Goal: Task Accomplishment & Management: Manage account settings

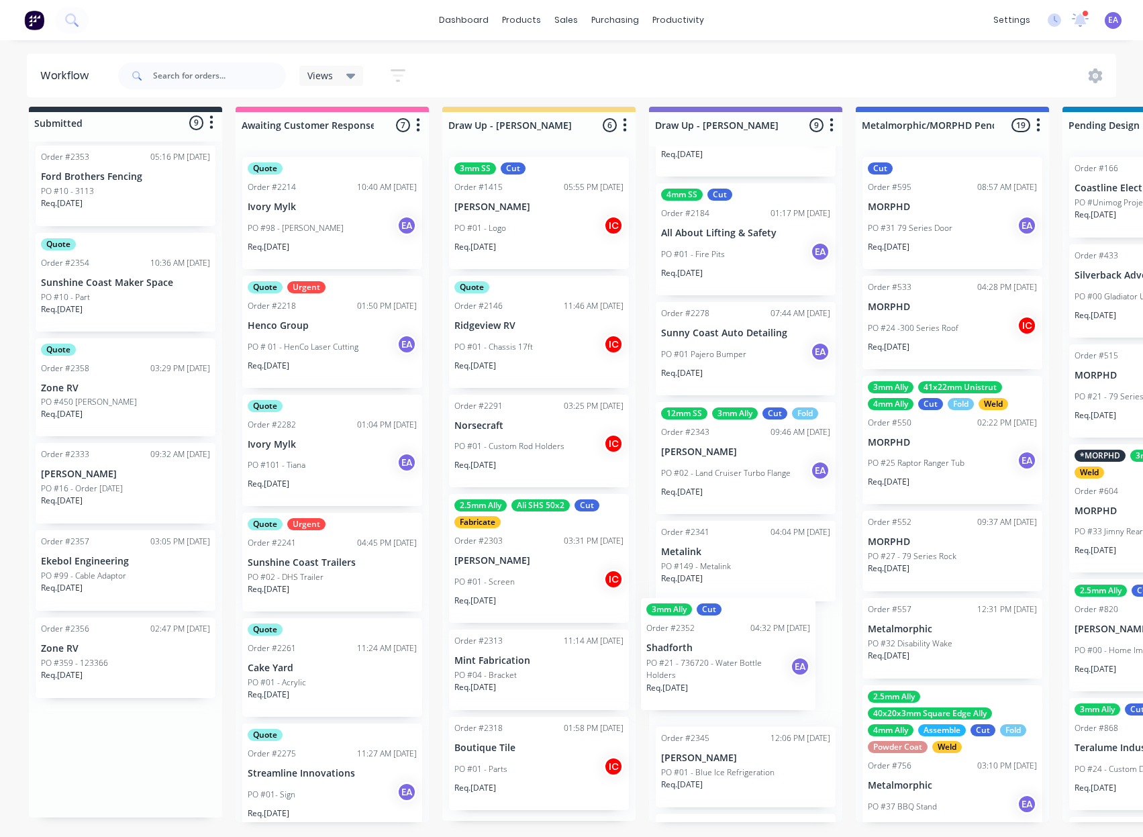
drag, startPoint x: 138, startPoint y: 663, endPoint x: 749, endPoint y: 654, distance: 611.4
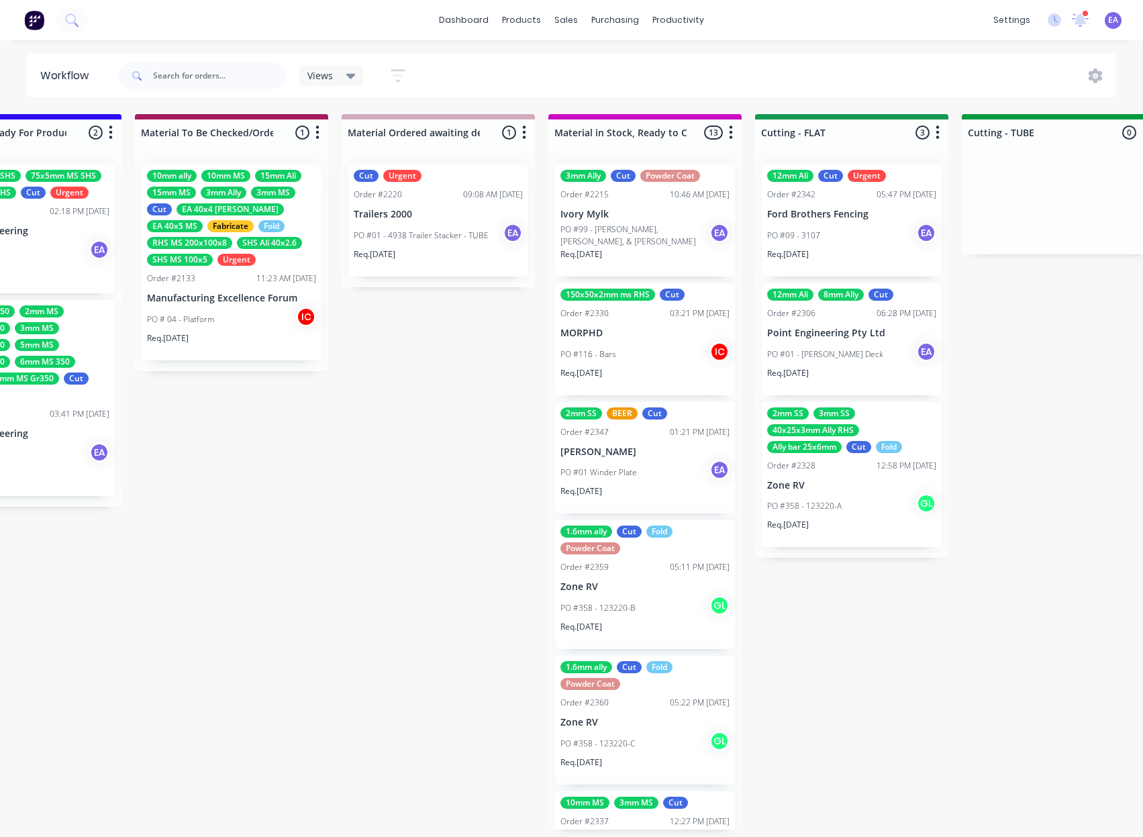
scroll to position [0, 2045]
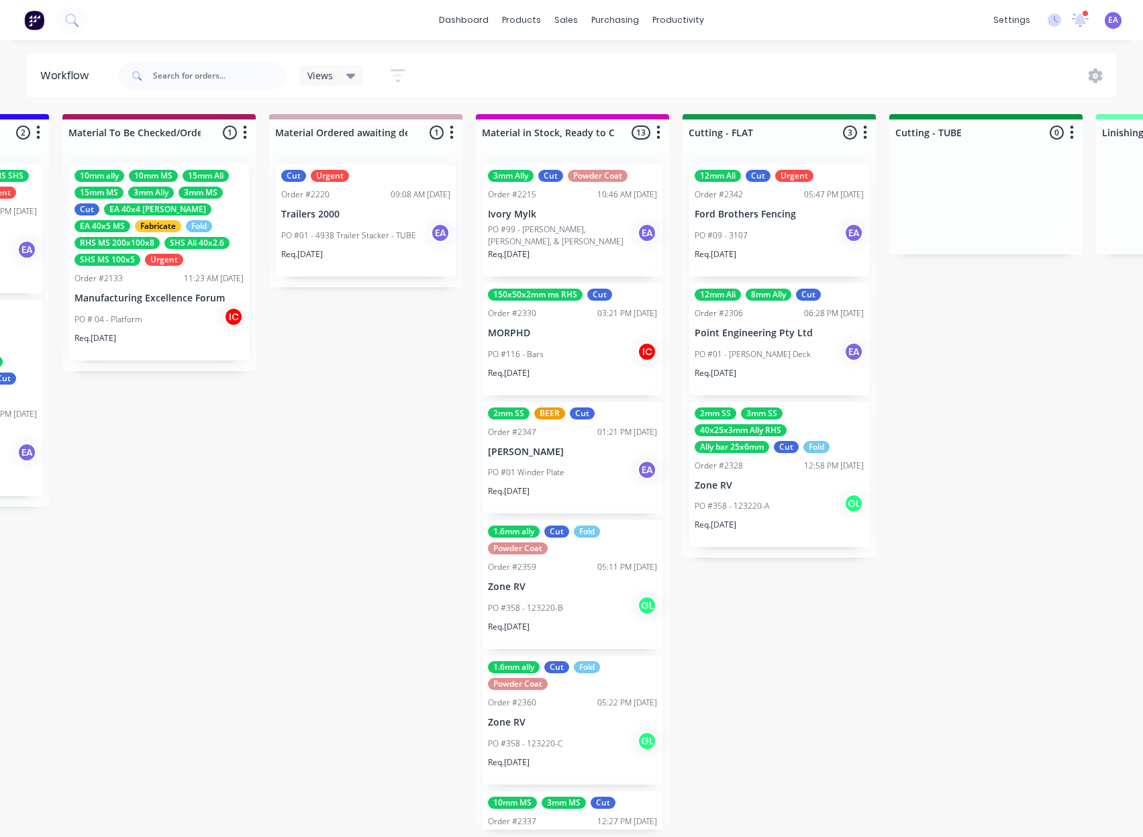
drag, startPoint x: 213, startPoint y: 736, endPoint x: 241, endPoint y: 737, distance: 28.2
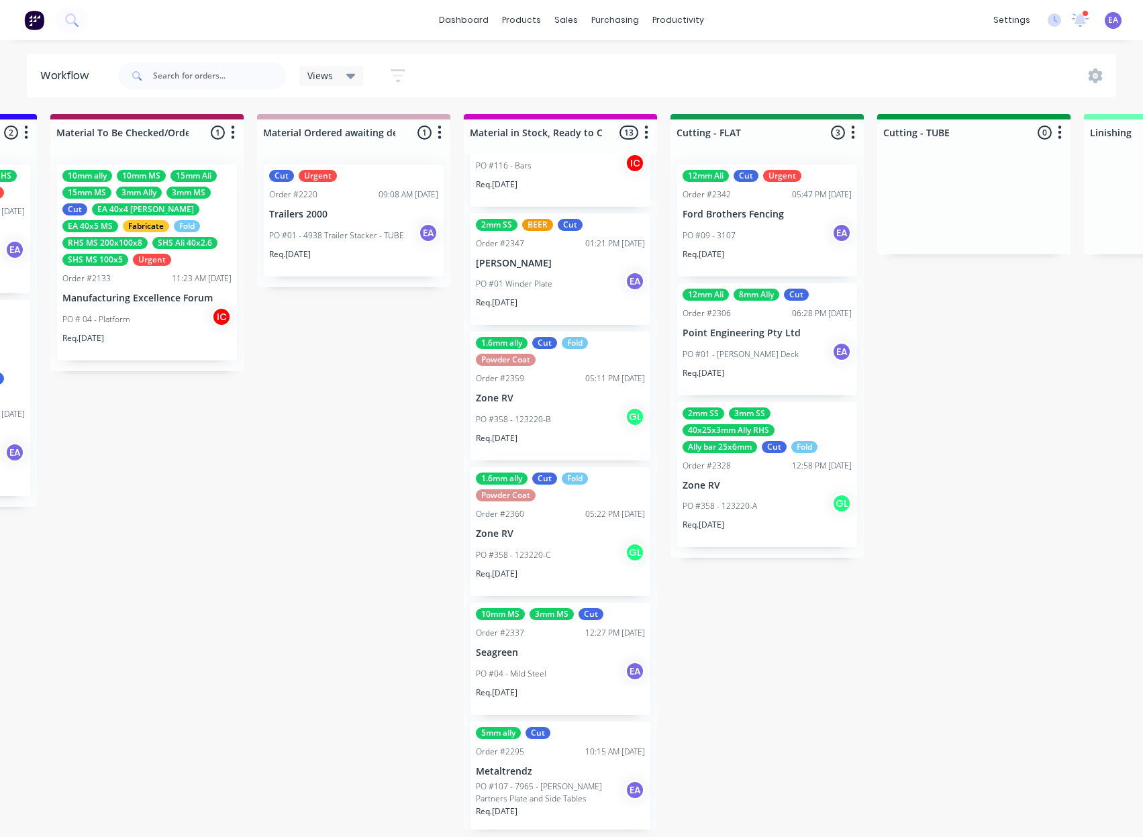
scroll to position [0, 0]
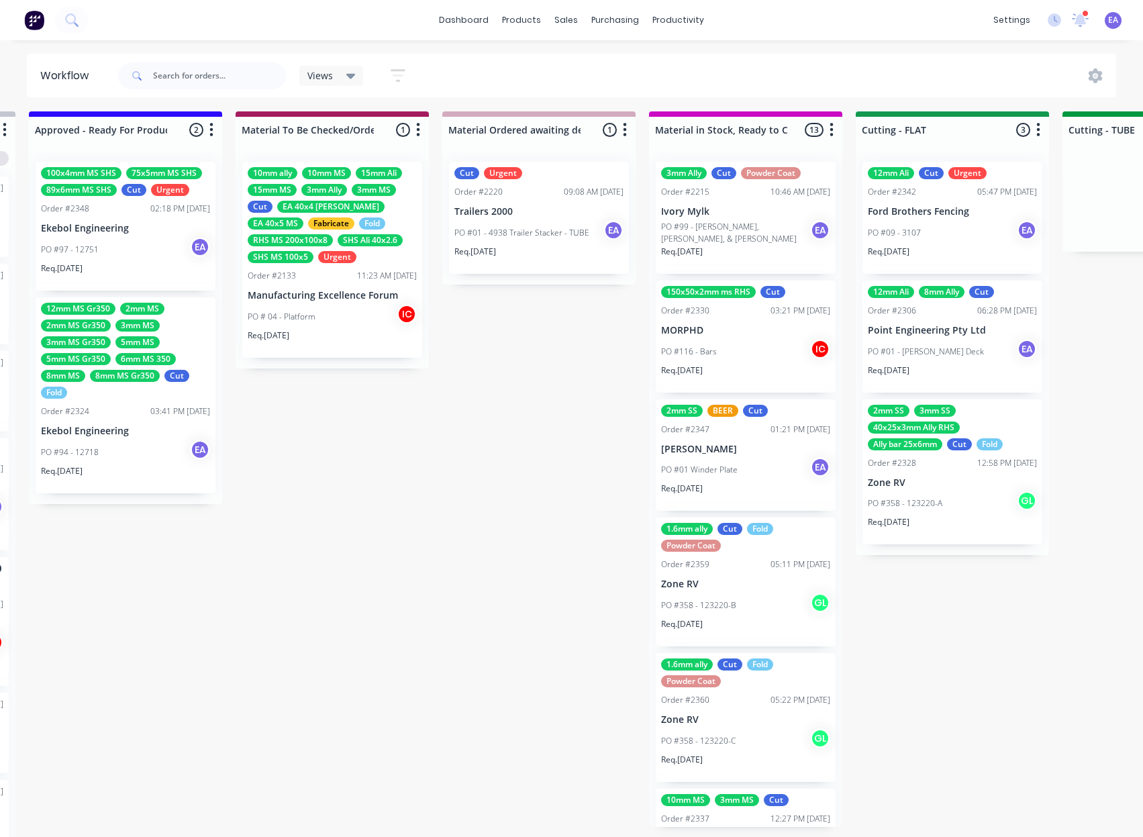
drag, startPoint x: 297, startPoint y: 725, endPoint x: 198, endPoint y: 737, distance: 100.1
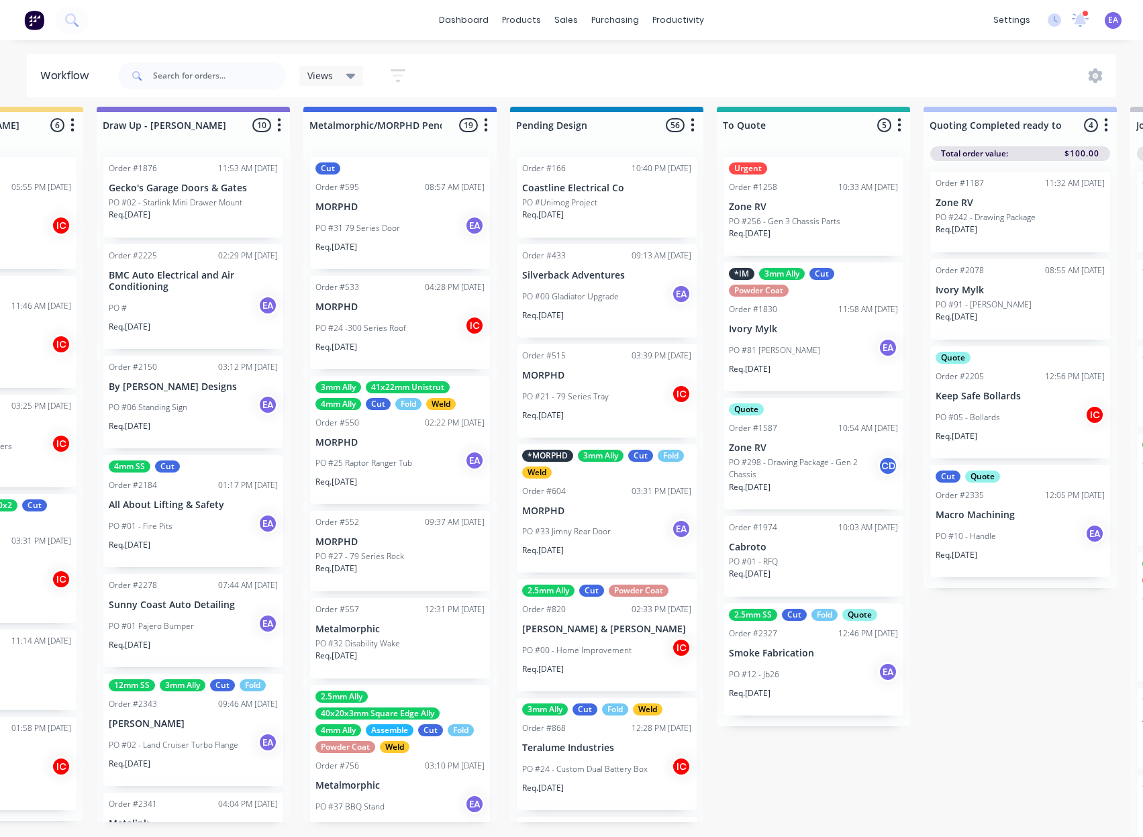
scroll to position [17, 0]
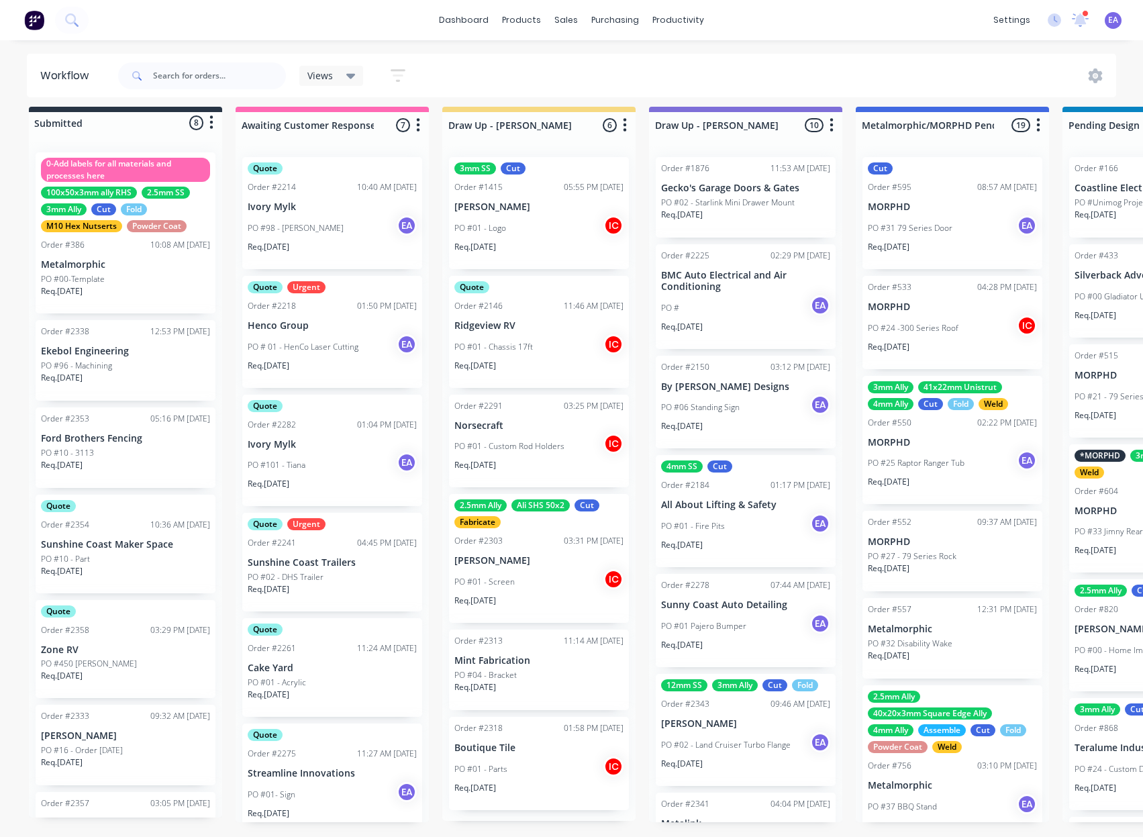
drag, startPoint x: 418, startPoint y: 666, endPoint x: 293, endPoint y: 676, distance: 125.2
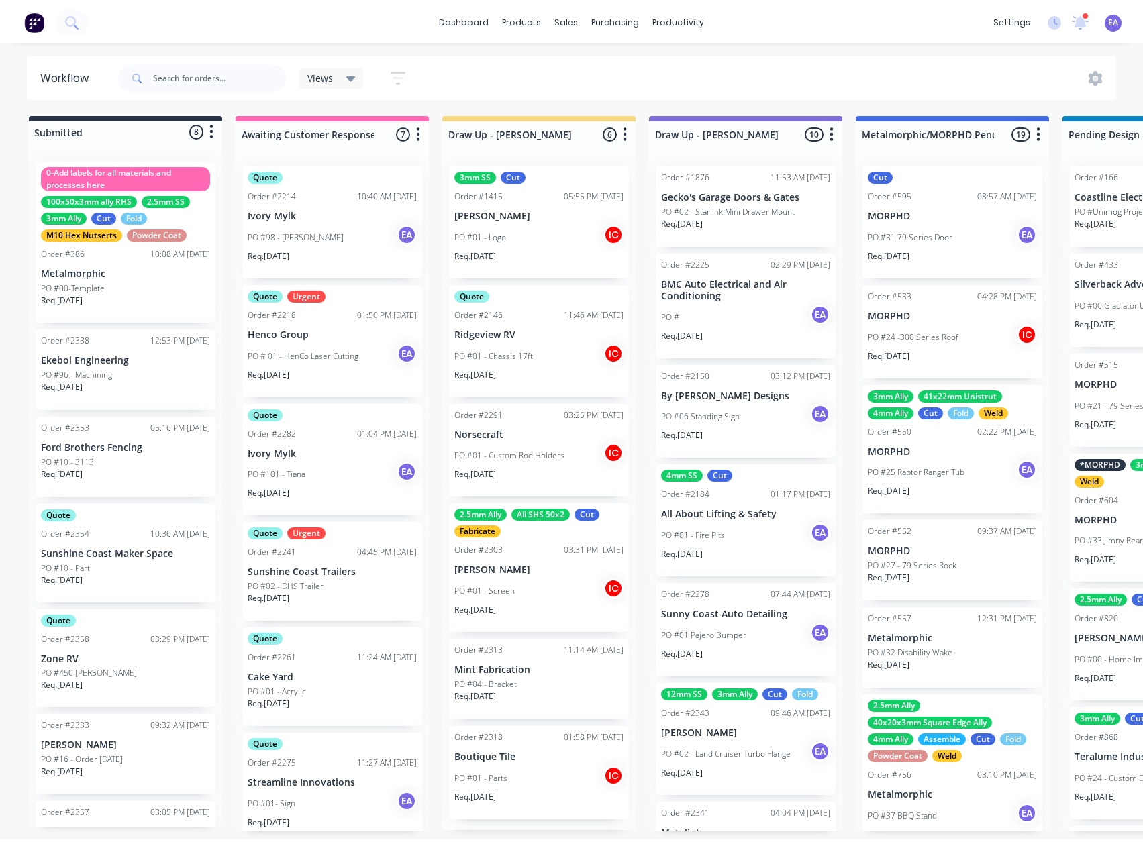
scroll to position [0, 0]
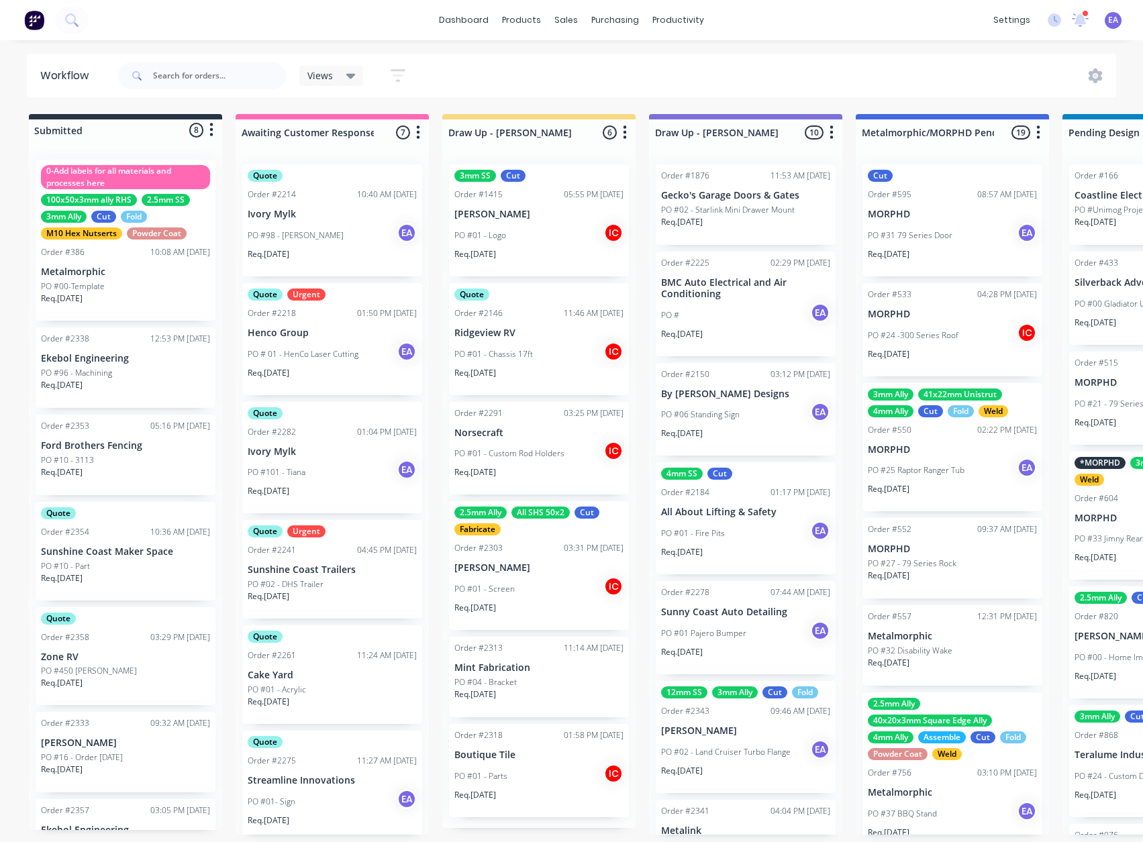
click at [556, 92] on div "Views Save new view None (Default) edit [PERSON_NAME] edit [PERSON_NAME] edit S…" at bounding box center [615, 76] width 1001 height 40
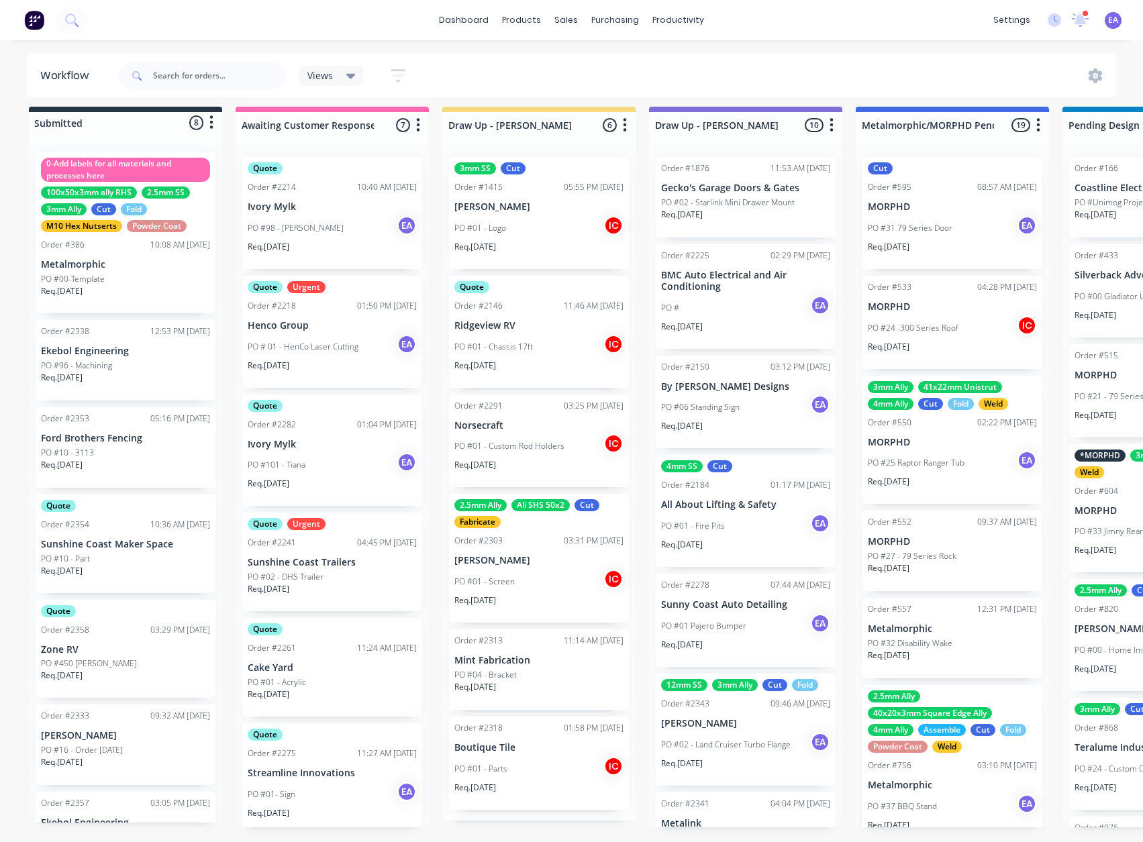
scroll to position [1, 0]
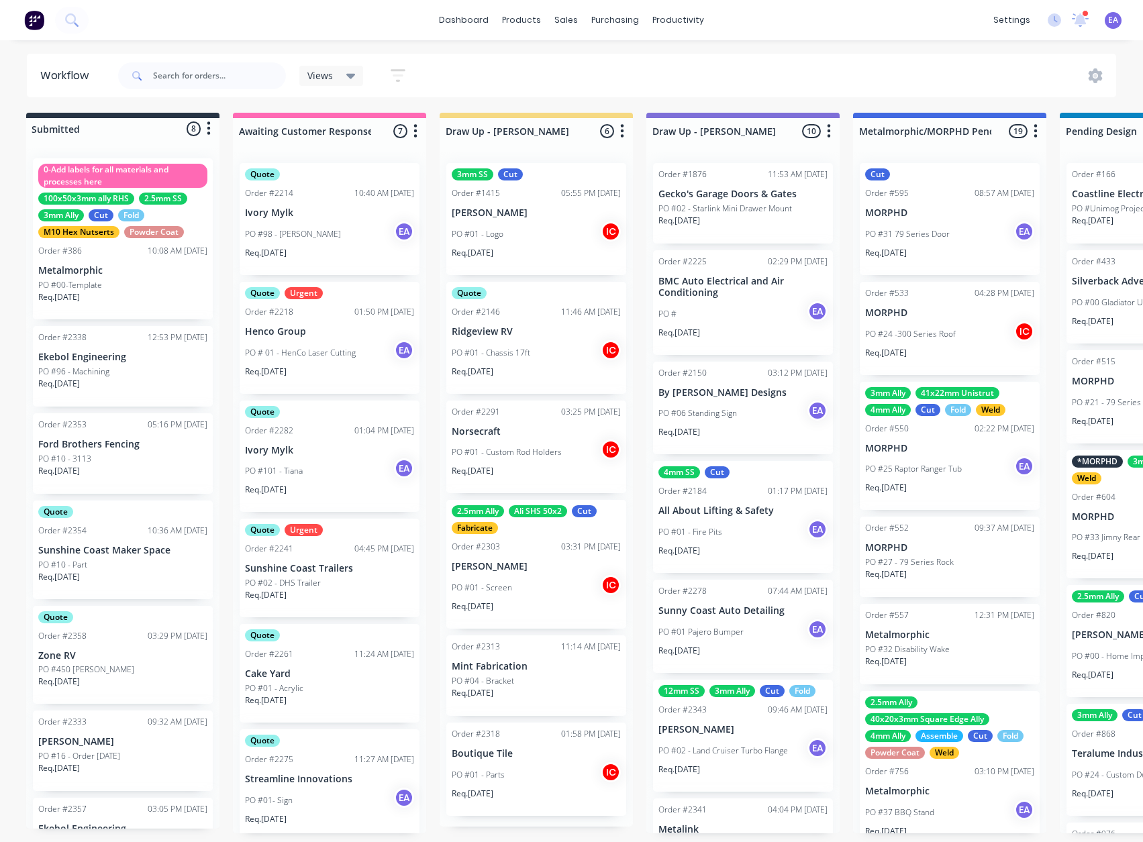
drag, startPoint x: 596, startPoint y: 833, endPoint x: 607, endPoint y: 834, distance: 10.8
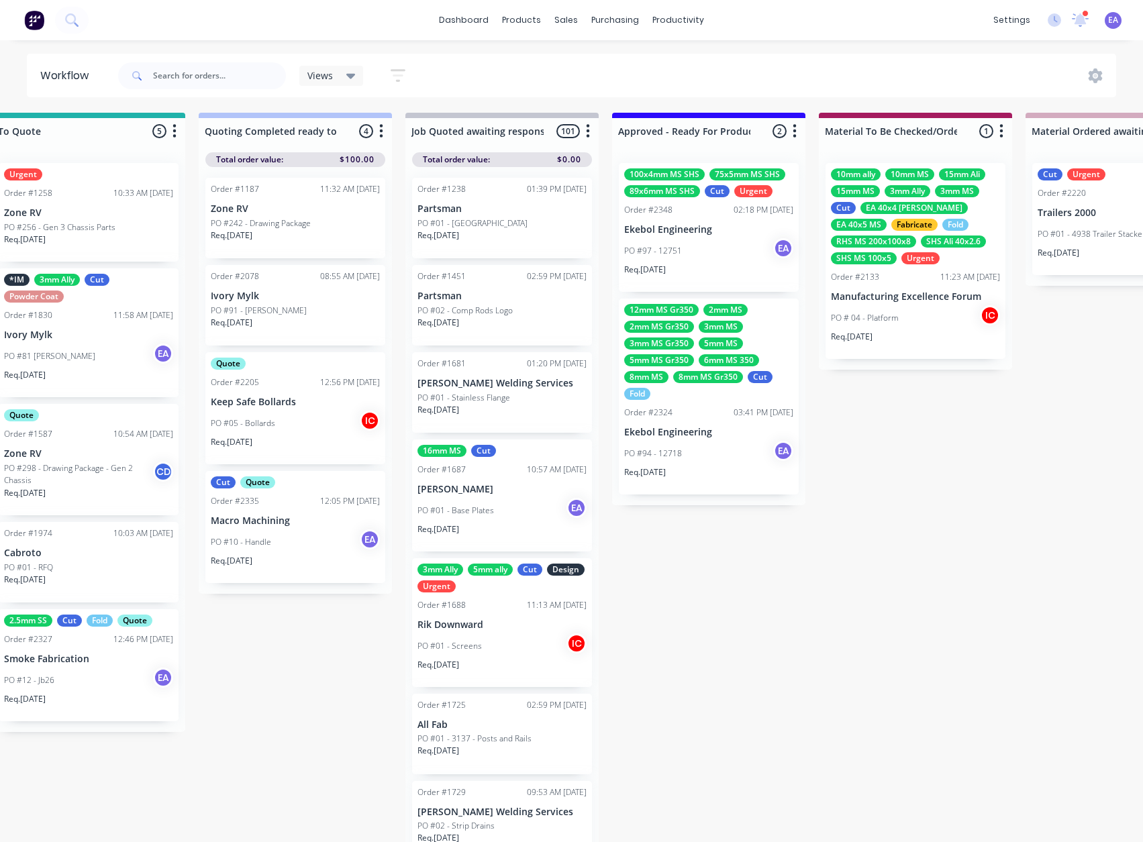
drag, startPoint x: 621, startPoint y: 771, endPoint x: 644, endPoint y: 772, distance: 22.8
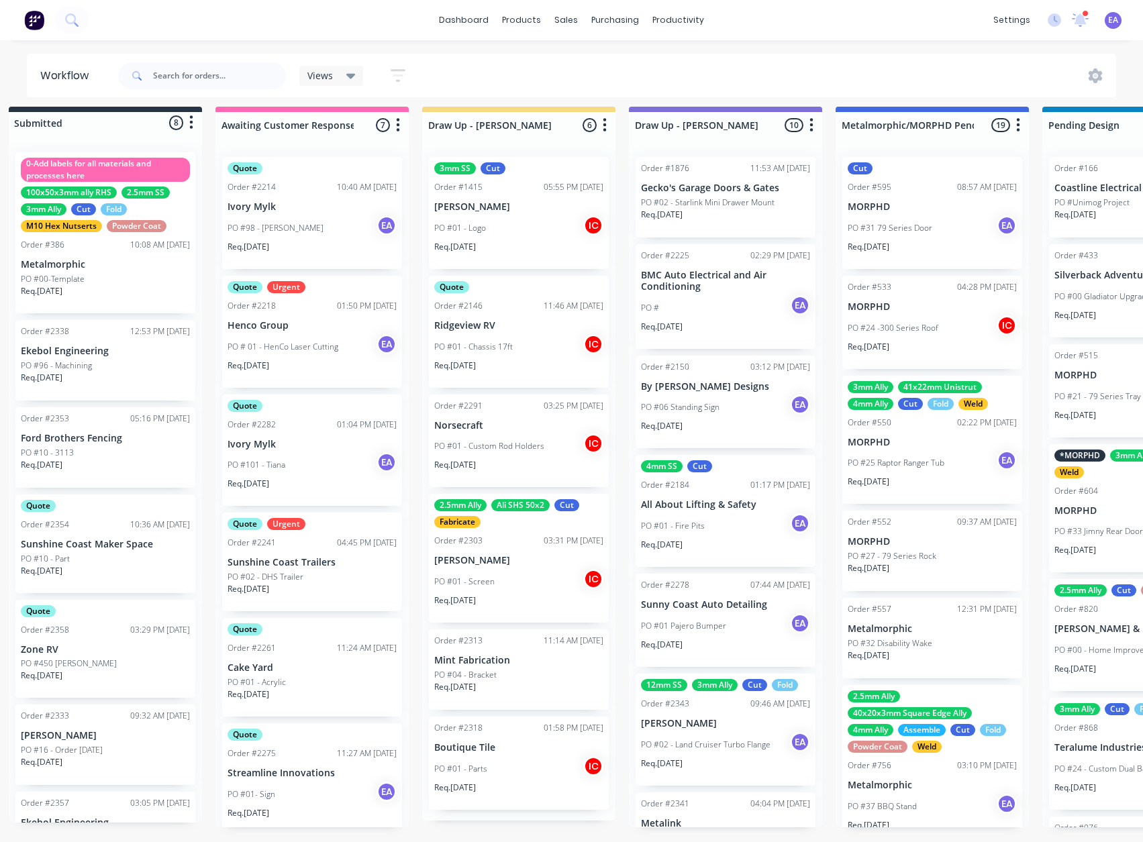
scroll to position [17, 0]
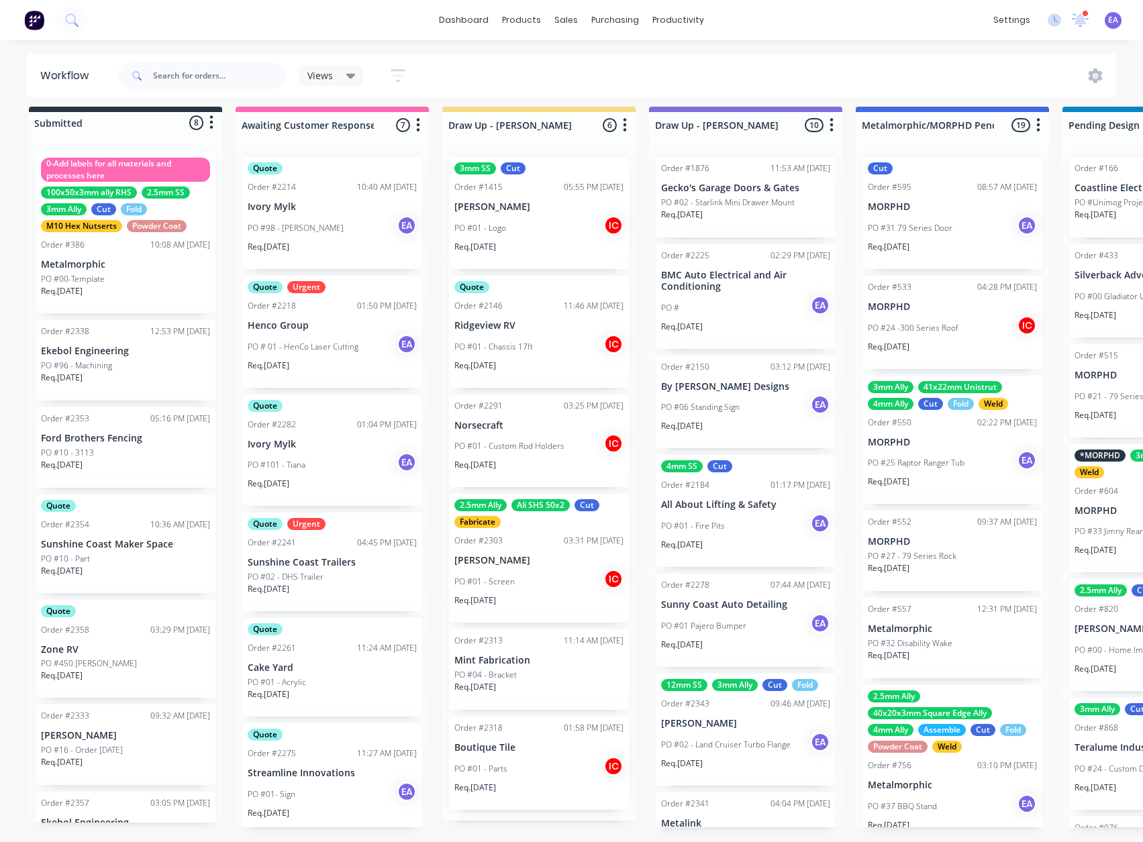
drag, startPoint x: 675, startPoint y: 765, endPoint x: 508, endPoint y: 787, distance: 168.6
click at [144, 460] on div "Req. [DATE]" at bounding box center [125, 470] width 169 height 23
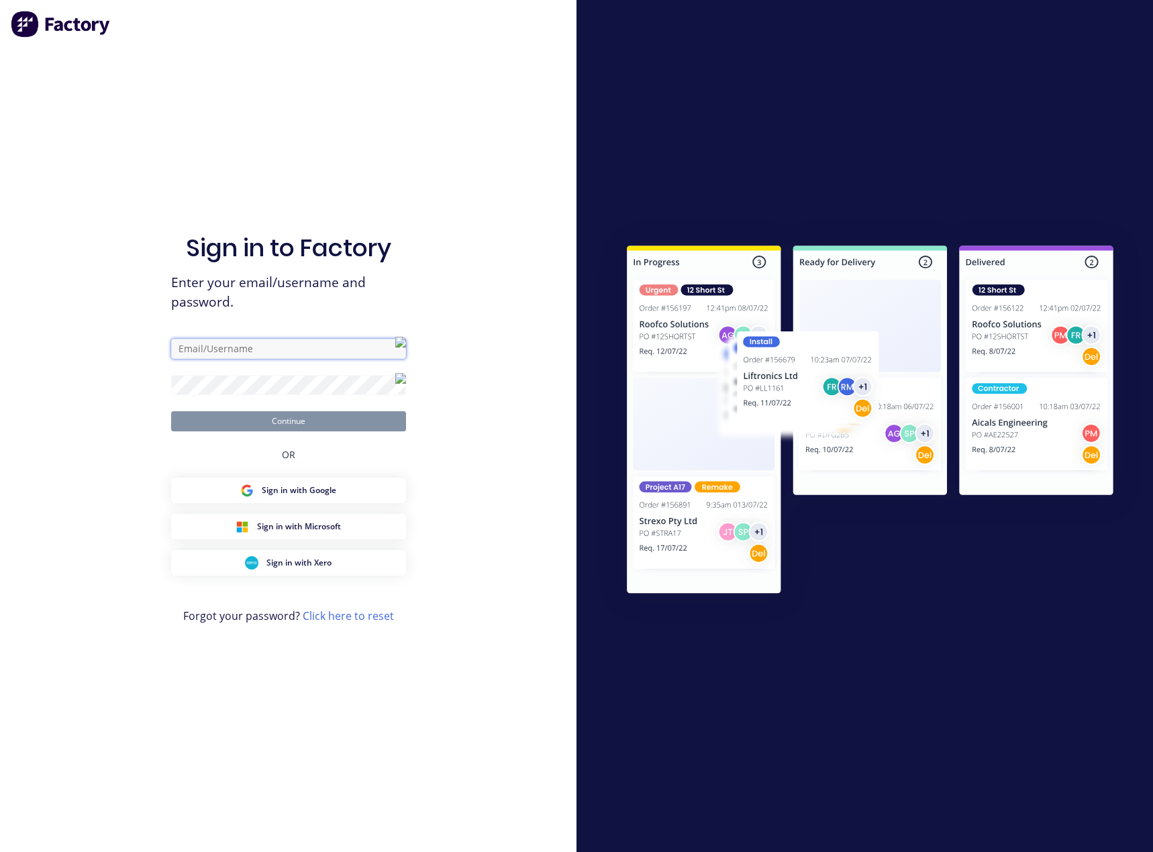
type input "[EMAIL_ADDRESS][DOMAIN_NAME]"
click at [236, 422] on button "Continue" at bounding box center [288, 421] width 235 height 20
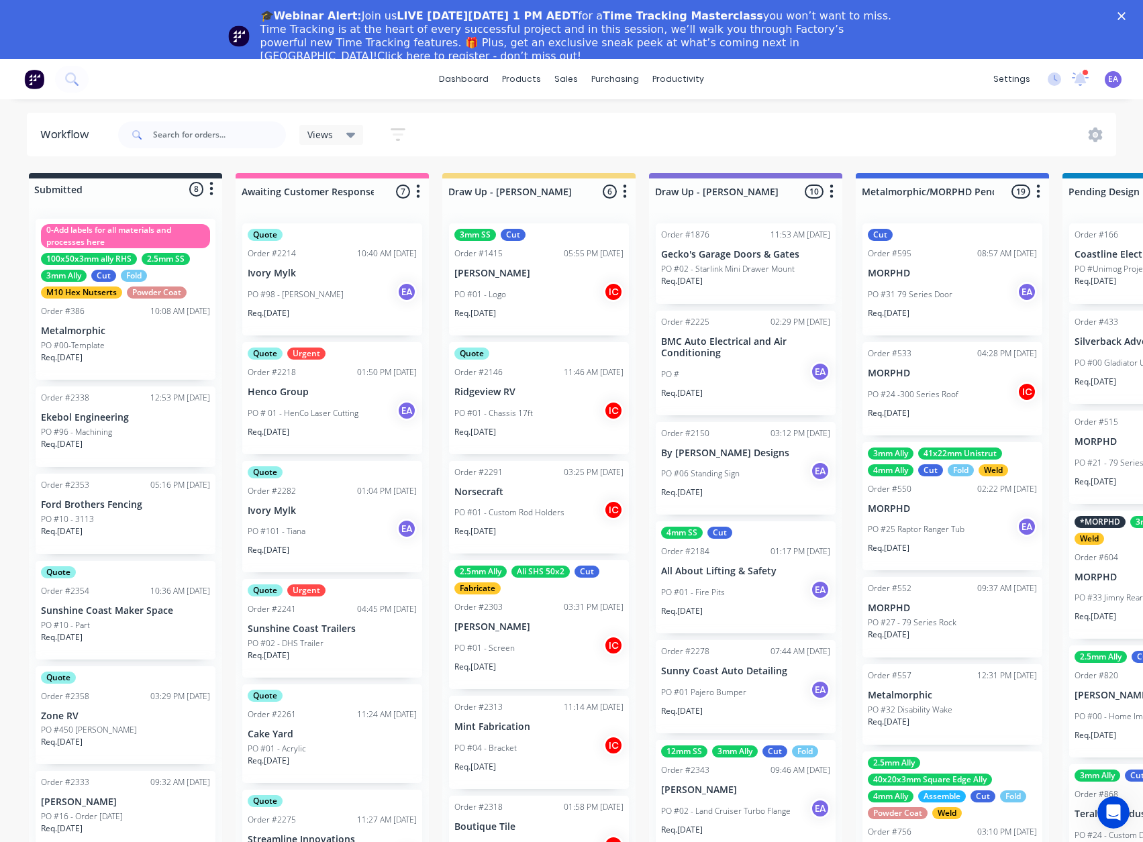
click at [1125, 15] on icon "Close" at bounding box center [1121, 16] width 8 height 8
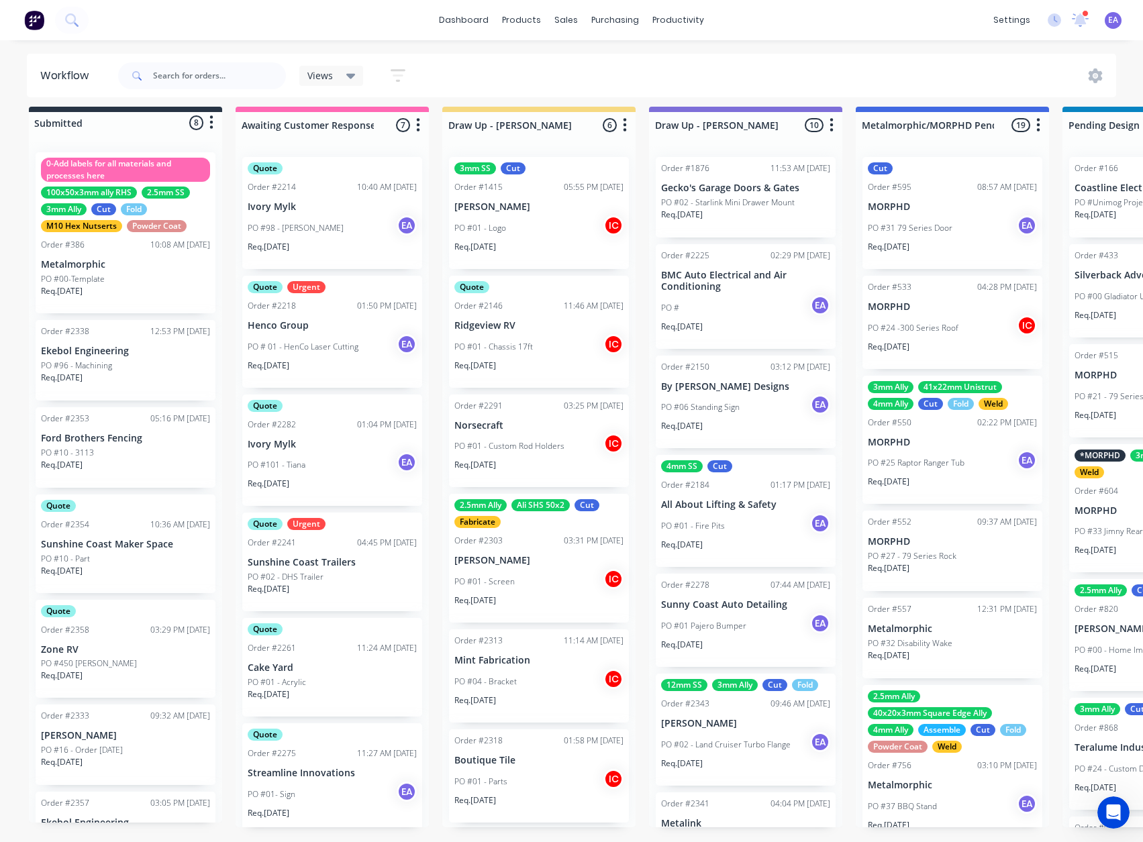
click at [134, 553] on div "PO #10 - Part" at bounding box center [125, 559] width 169 height 12
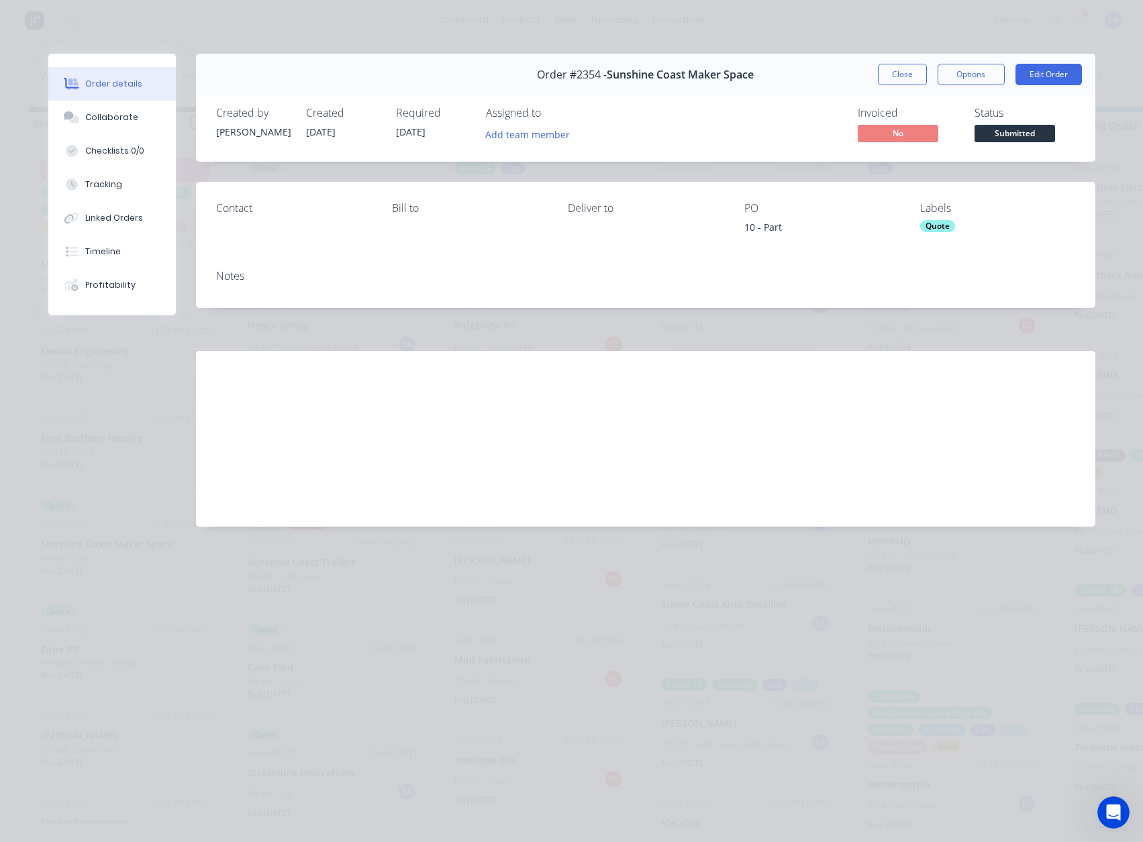
click at [900, 71] on button "Close" at bounding box center [902, 74] width 49 height 21
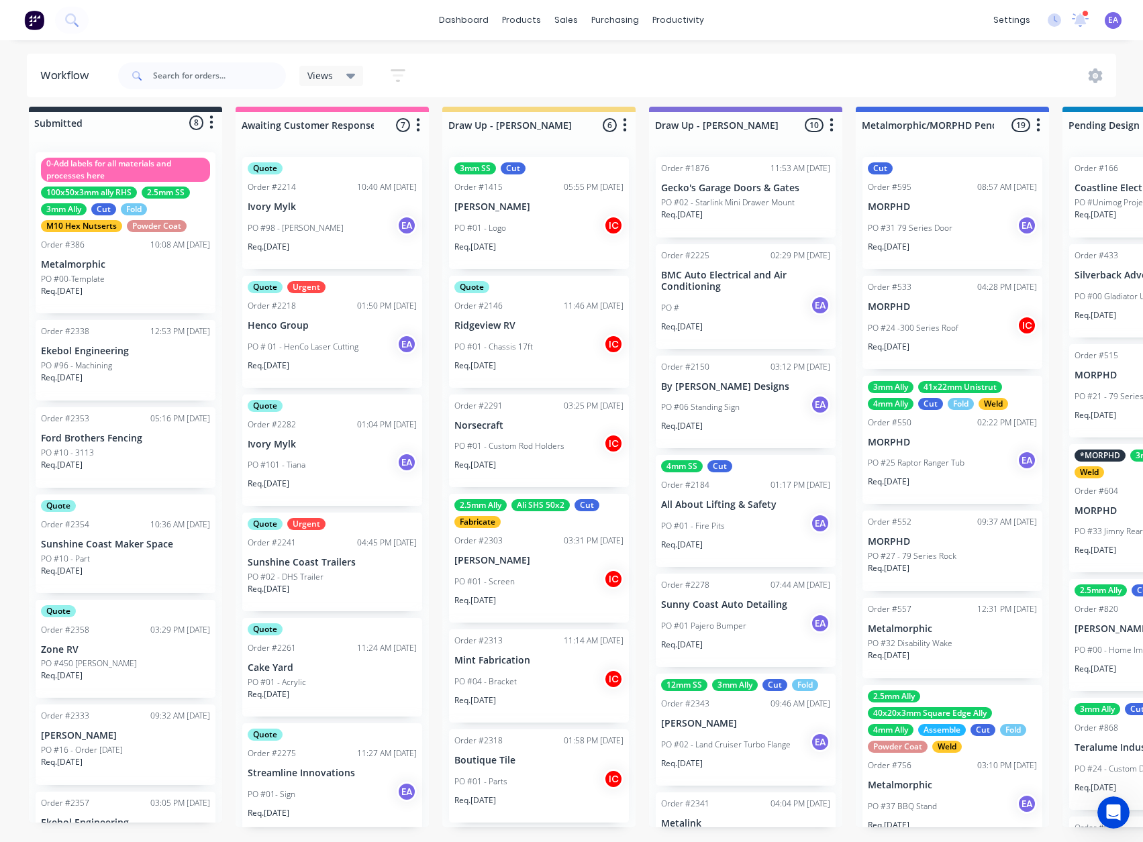
click at [138, 459] on div "Req. [DATE]" at bounding box center [125, 470] width 169 height 23
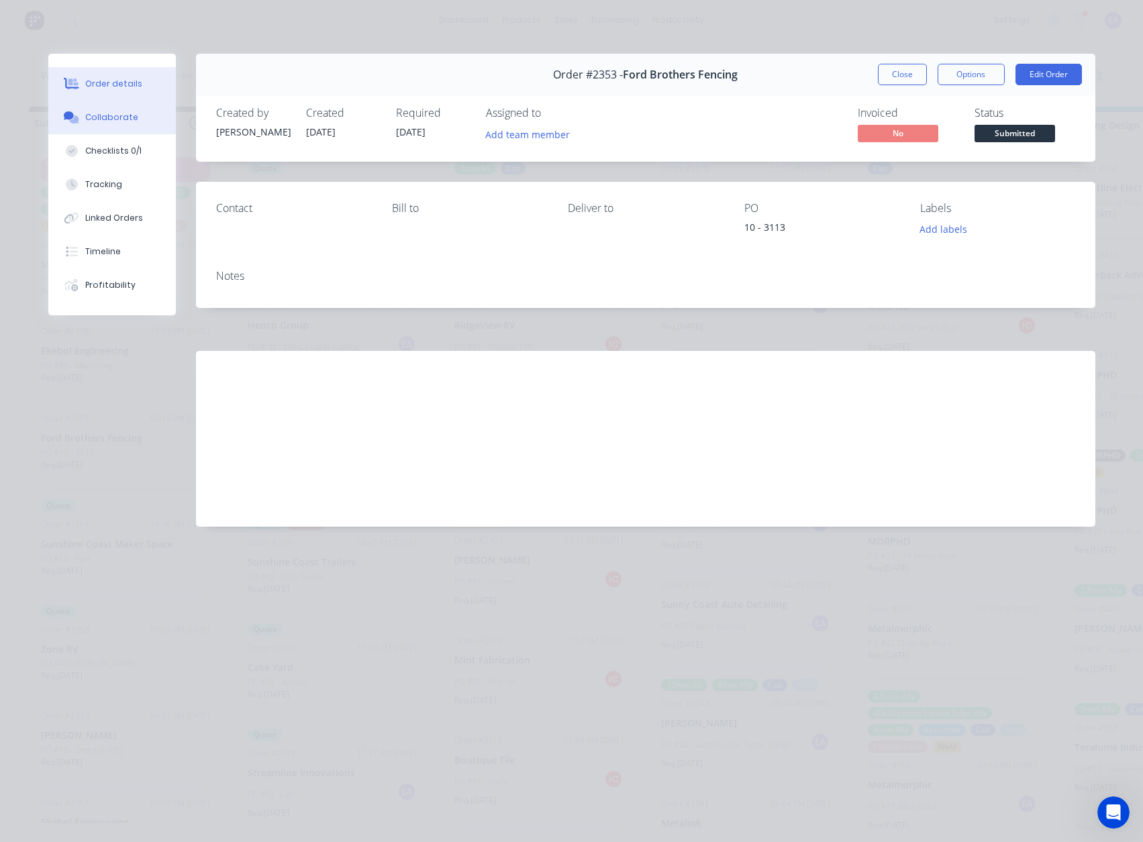
click at [136, 121] on button "Collaborate" at bounding box center [112, 118] width 128 height 34
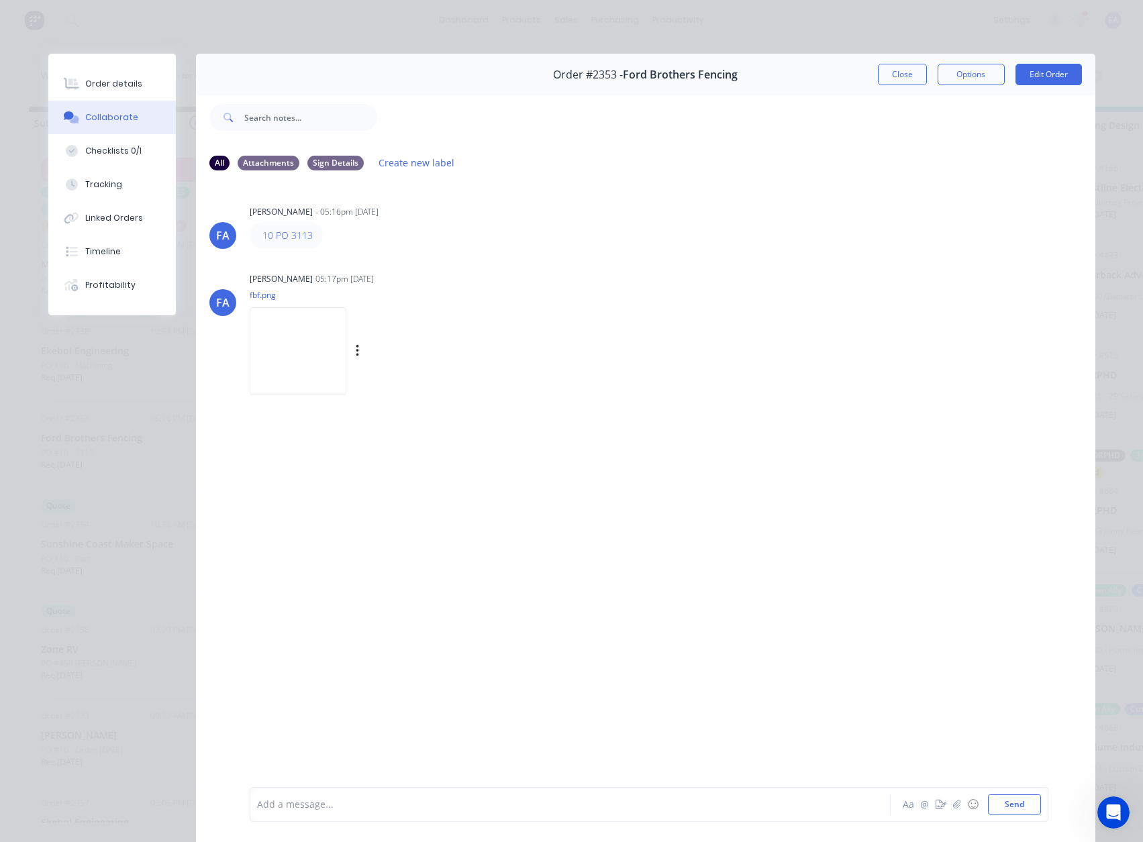
click at [319, 327] on img at bounding box center [298, 351] width 97 height 88
click at [121, 89] on div "Order details" at bounding box center [113, 84] width 57 height 12
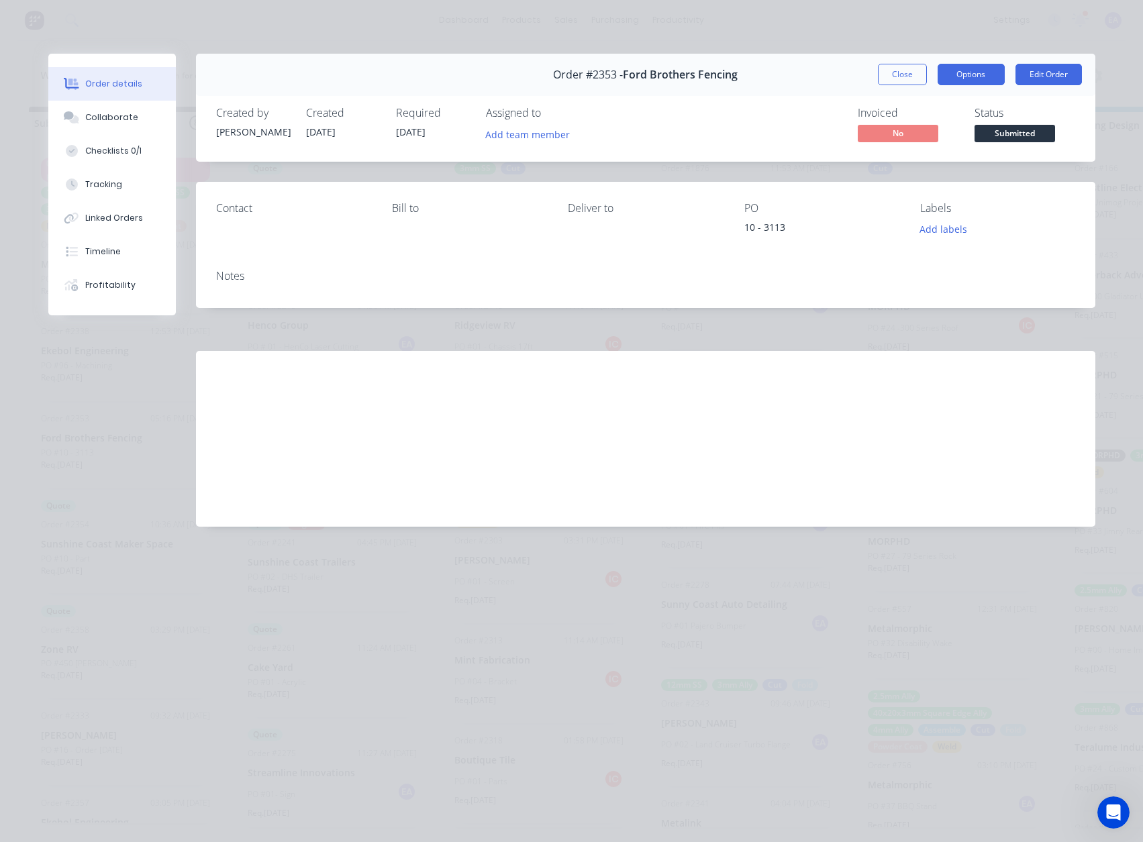
click at [981, 81] on button "Options" at bounding box center [970, 74] width 67 height 21
click at [1070, 74] on button "Edit Order" at bounding box center [1048, 74] width 66 height 21
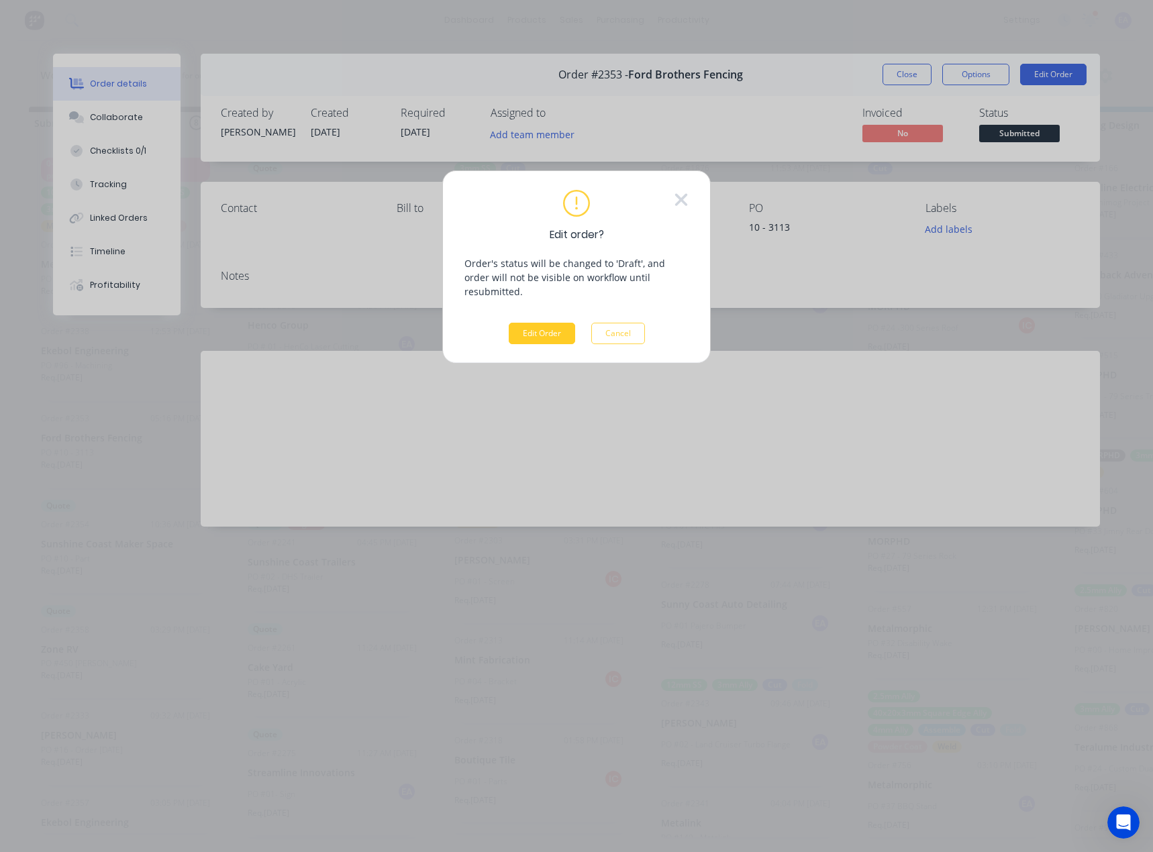
click at [547, 323] on button "Edit Order" at bounding box center [542, 333] width 66 height 21
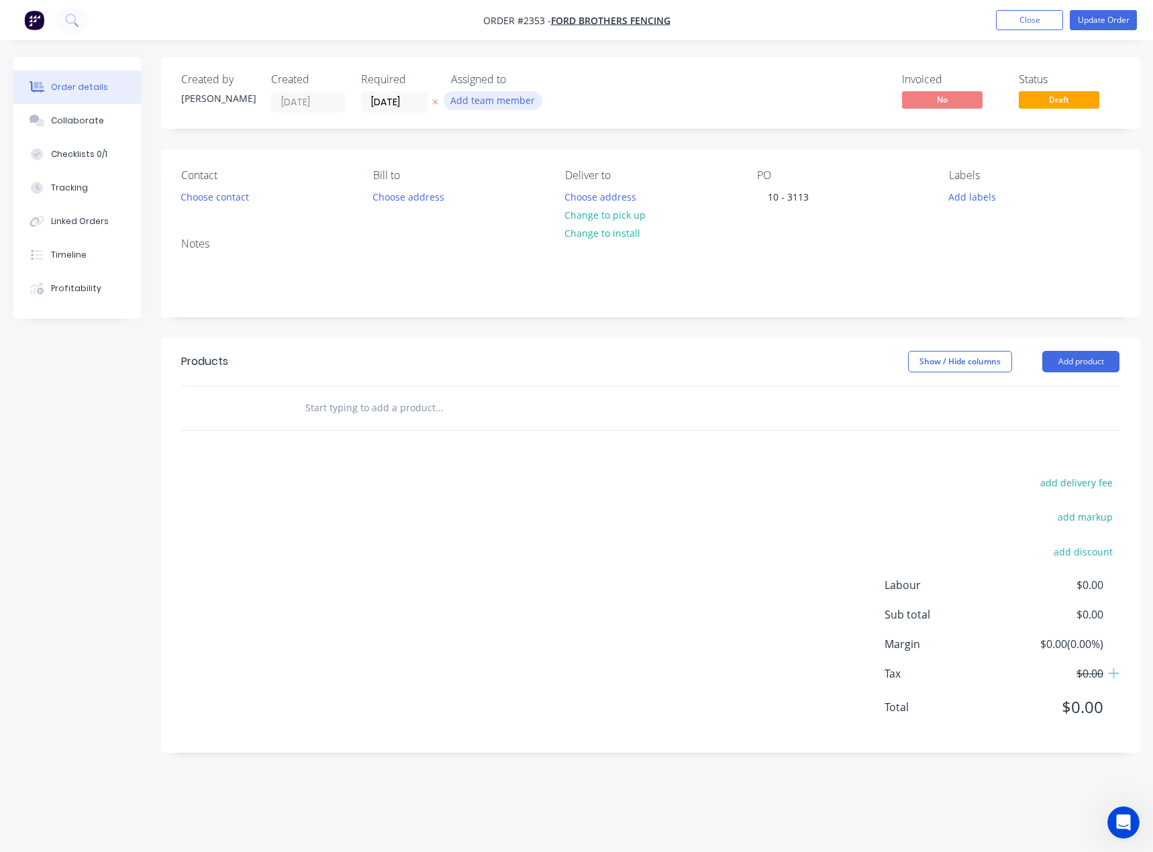
click at [480, 103] on button "Add team member" at bounding box center [493, 100] width 99 height 18
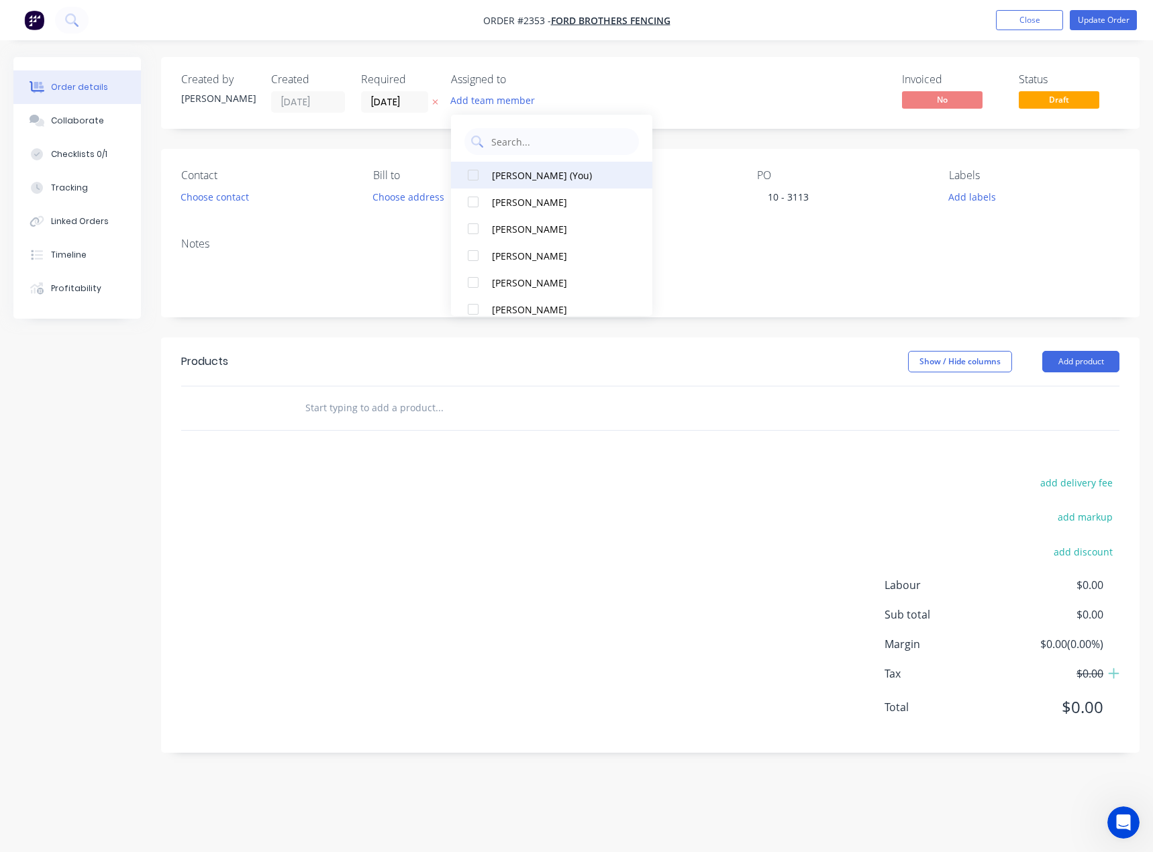
click at [515, 179] on div "[PERSON_NAME] (You)" at bounding box center [559, 175] width 134 height 14
click at [1080, 355] on button "Add product" at bounding box center [1080, 361] width 77 height 21
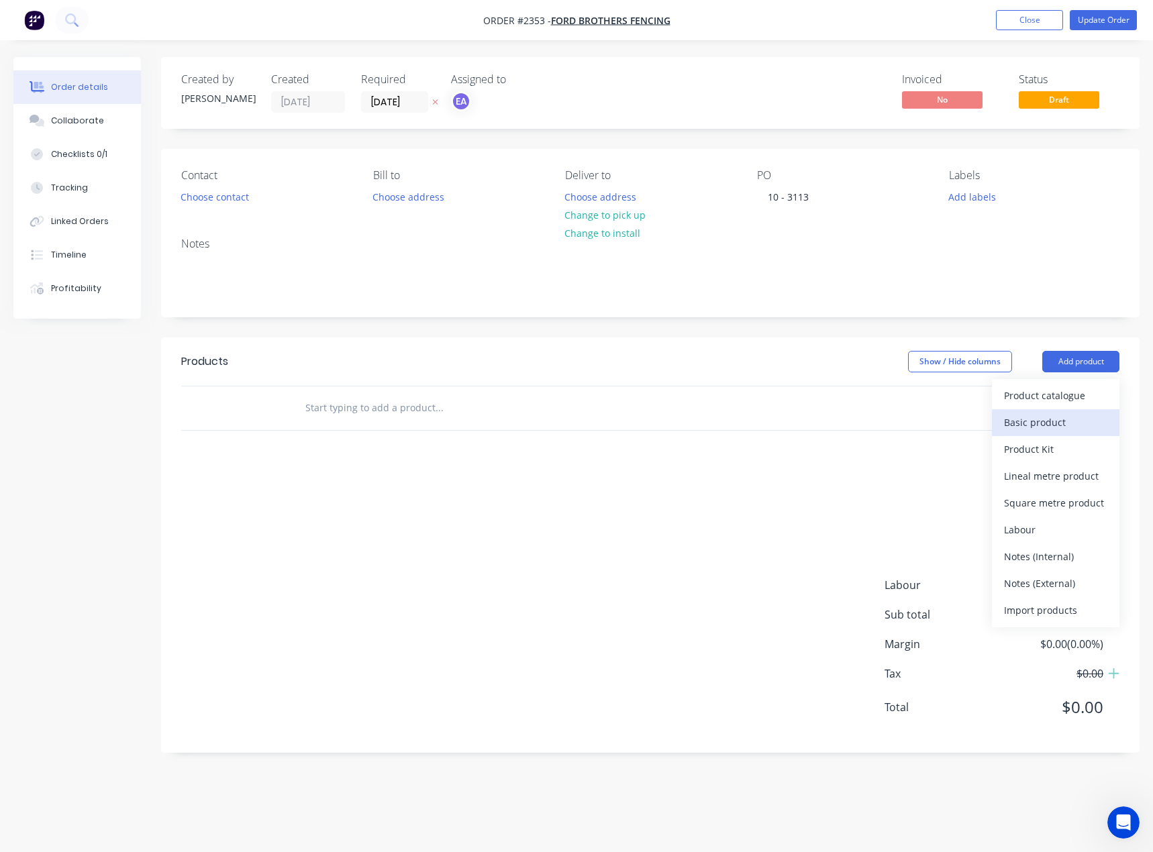
click at [1046, 416] on div "Basic product" at bounding box center [1055, 422] width 103 height 19
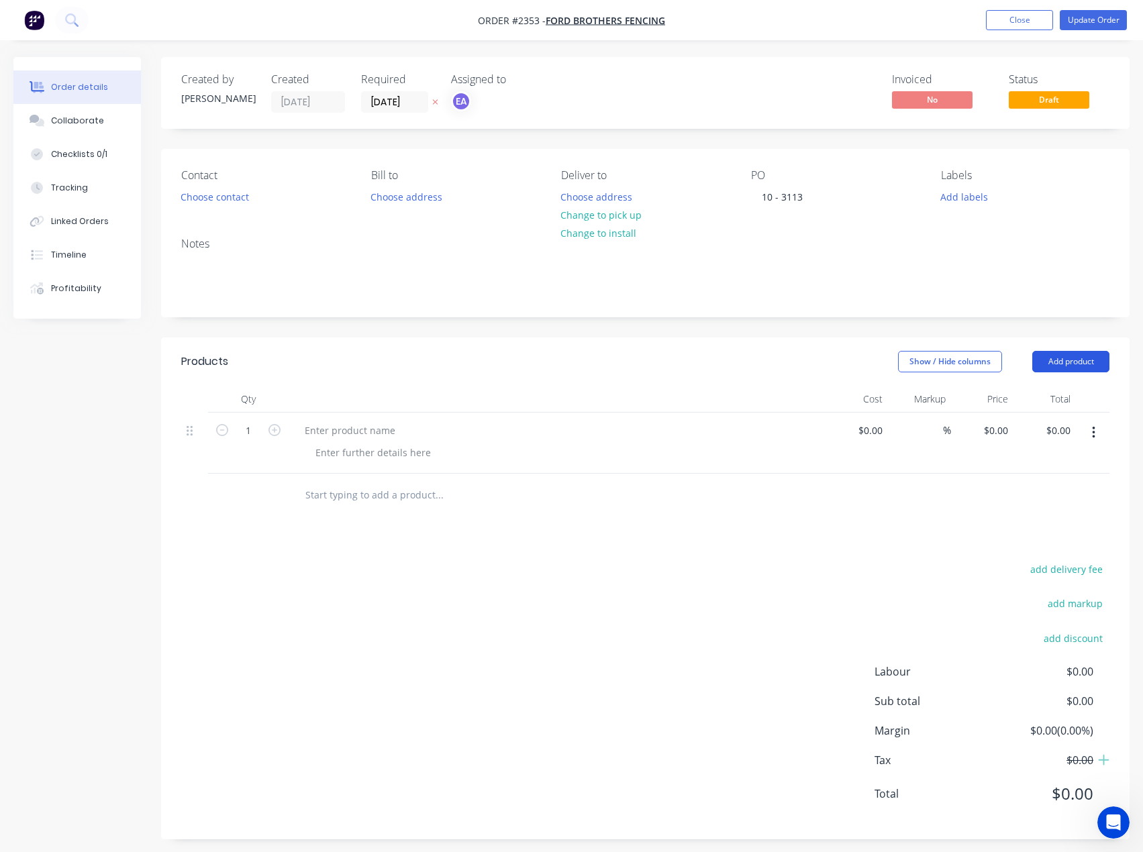
click at [1078, 356] on button "Add product" at bounding box center [1070, 361] width 77 height 21
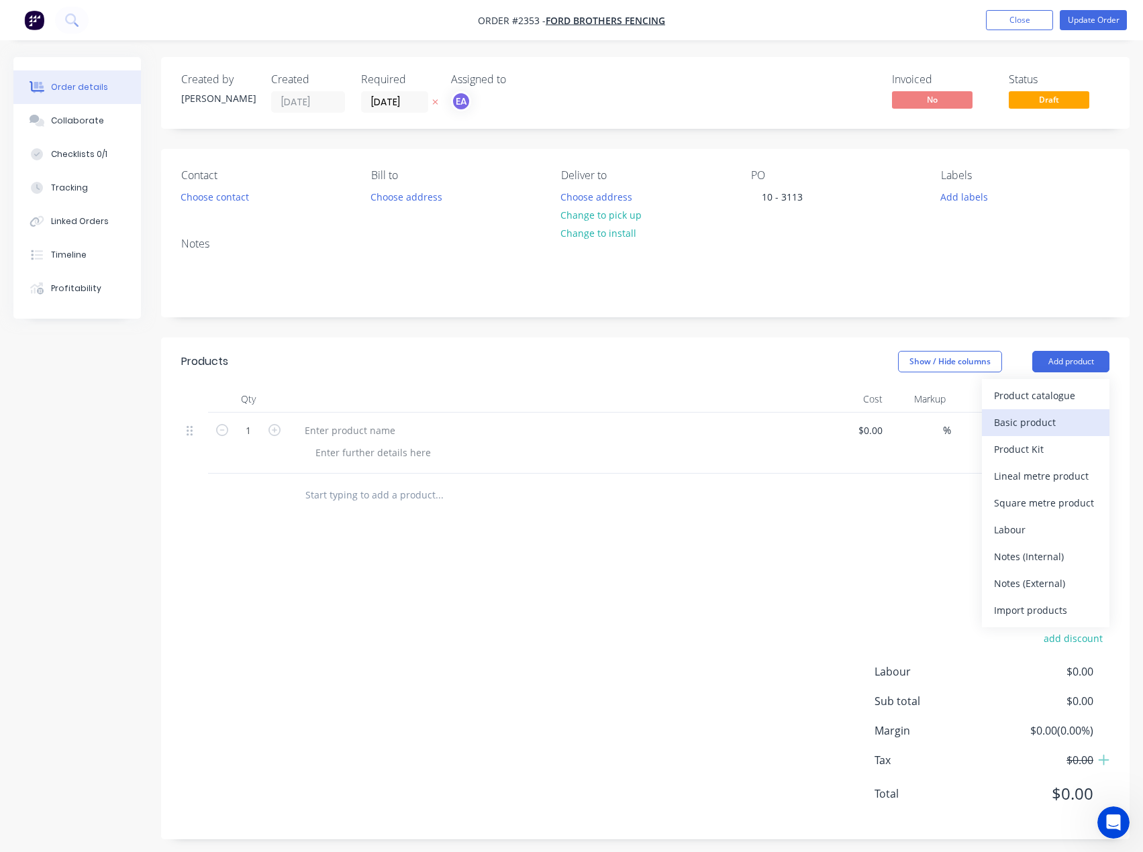
click at [1041, 422] on div "Basic product" at bounding box center [1045, 422] width 103 height 19
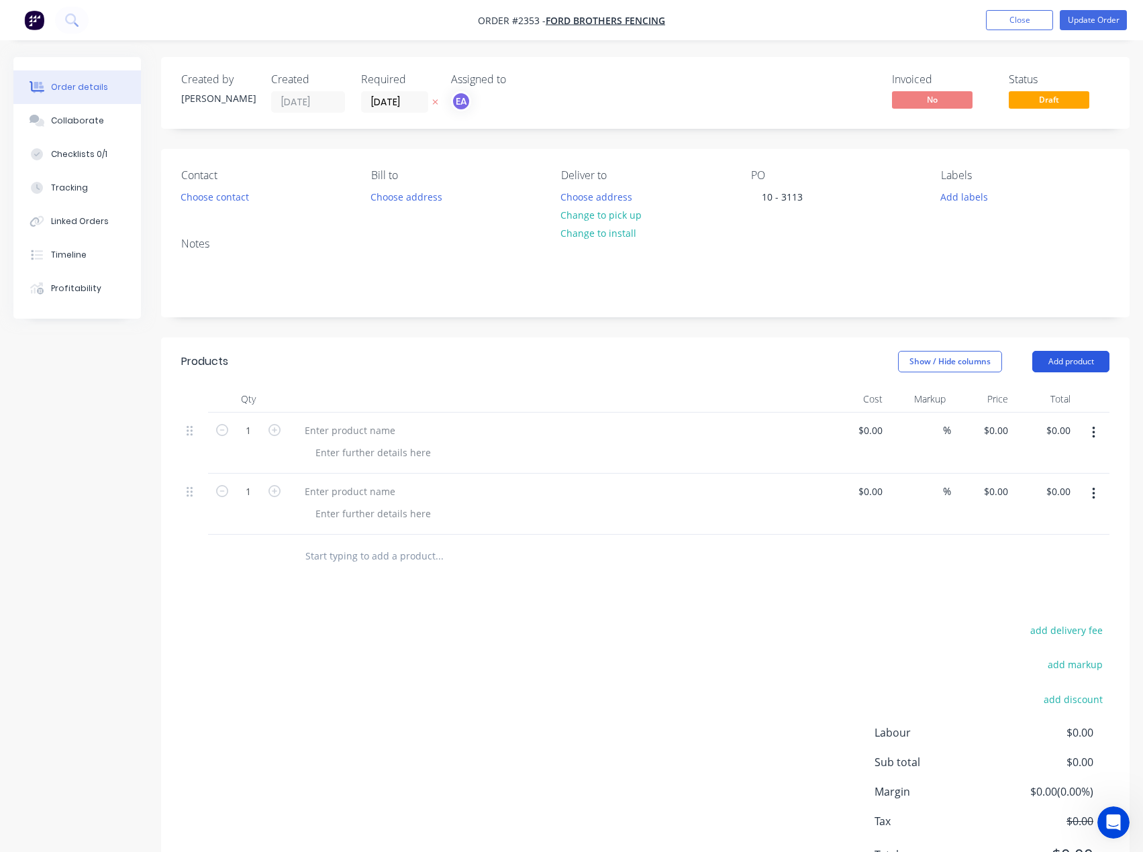
click at [1080, 362] on button "Add product" at bounding box center [1070, 361] width 77 height 21
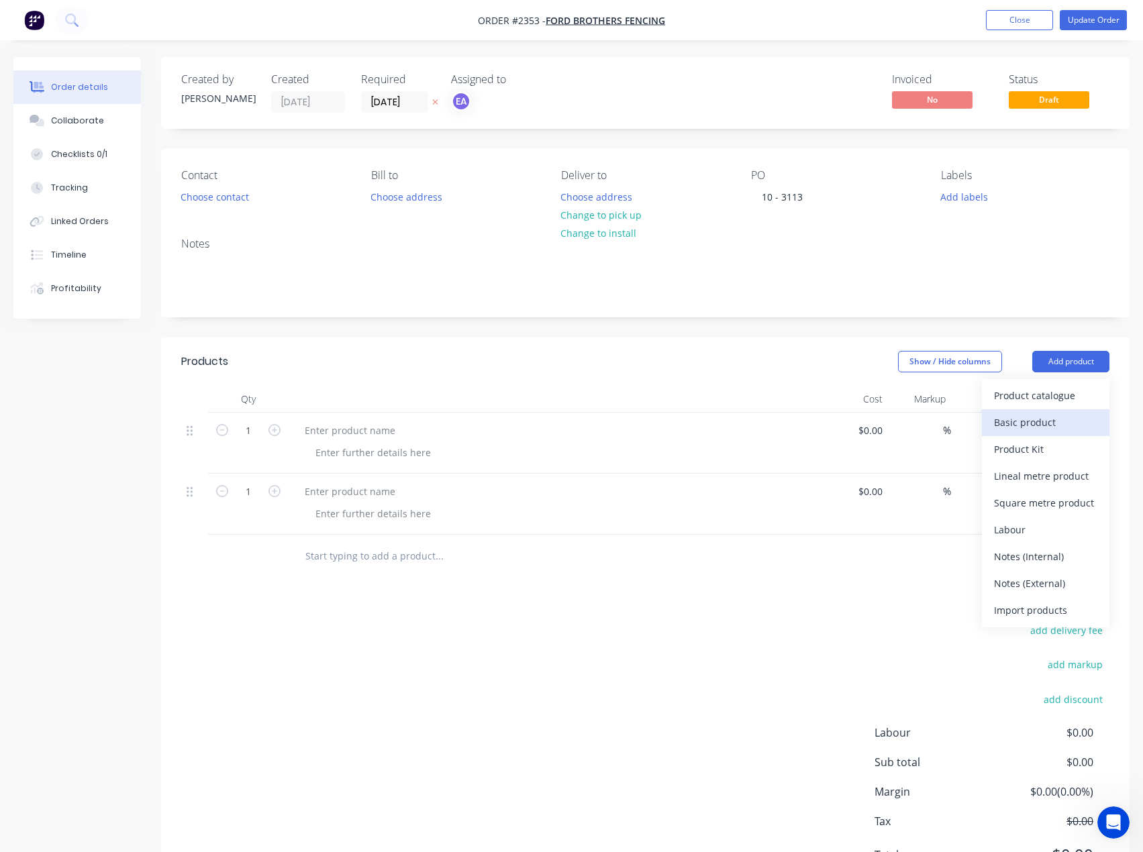
click at [1056, 410] on button "Basic product" at bounding box center [1046, 422] width 128 height 27
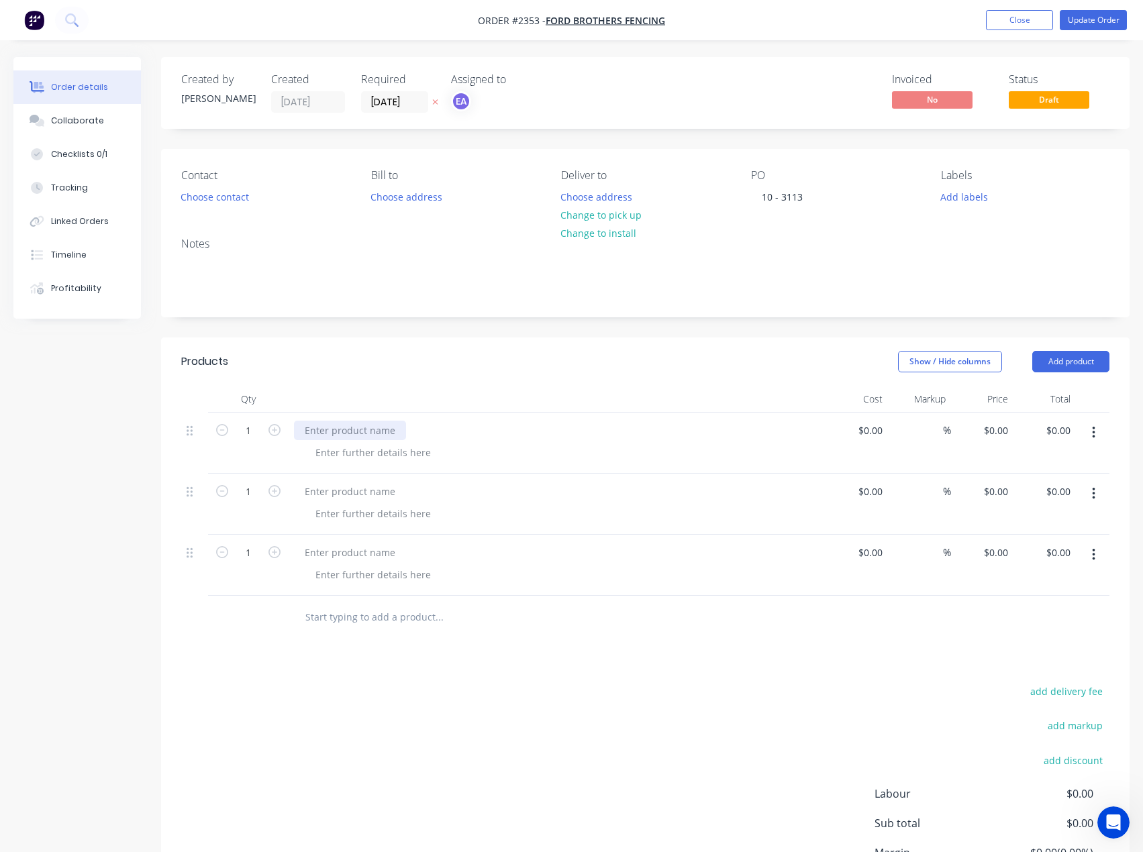
click at [330, 432] on div at bounding box center [350, 430] width 112 height 19
paste div
drag, startPoint x: 343, startPoint y: 454, endPoint x: 27, endPoint y: 444, distance: 316.2
click at [343, 454] on div at bounding box center [373, 452] width 137 height 19
paste div
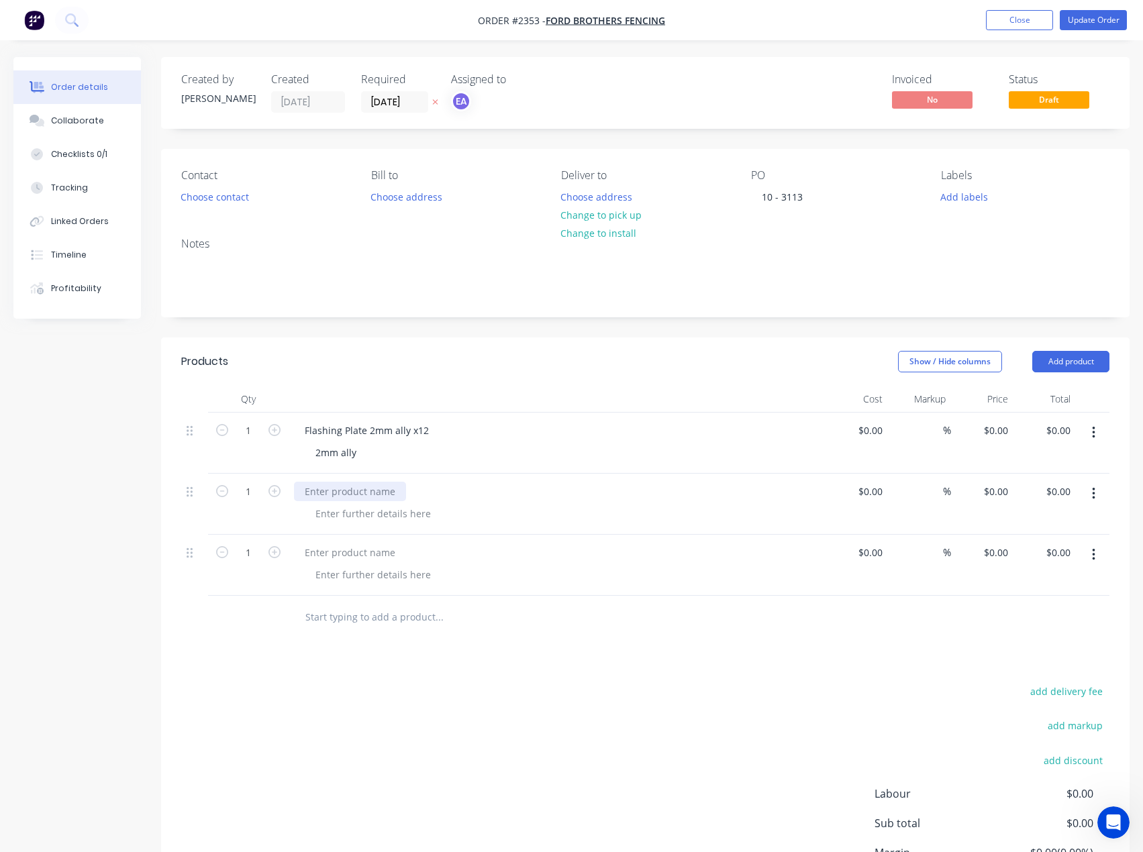
drag, startPoint x: 350, startPoint y: 491, endPoint x: 49, endPoint y: 478, distance: 300.9
click at [350, 491] on div at bounding box center [350, 491] width 112 height 19
paste div
click at [372, 552] on div at bounding box center [350, 552] width 112 height 19
click at [364, 514] on div at bounding box center [373, 513] width 137 height 19
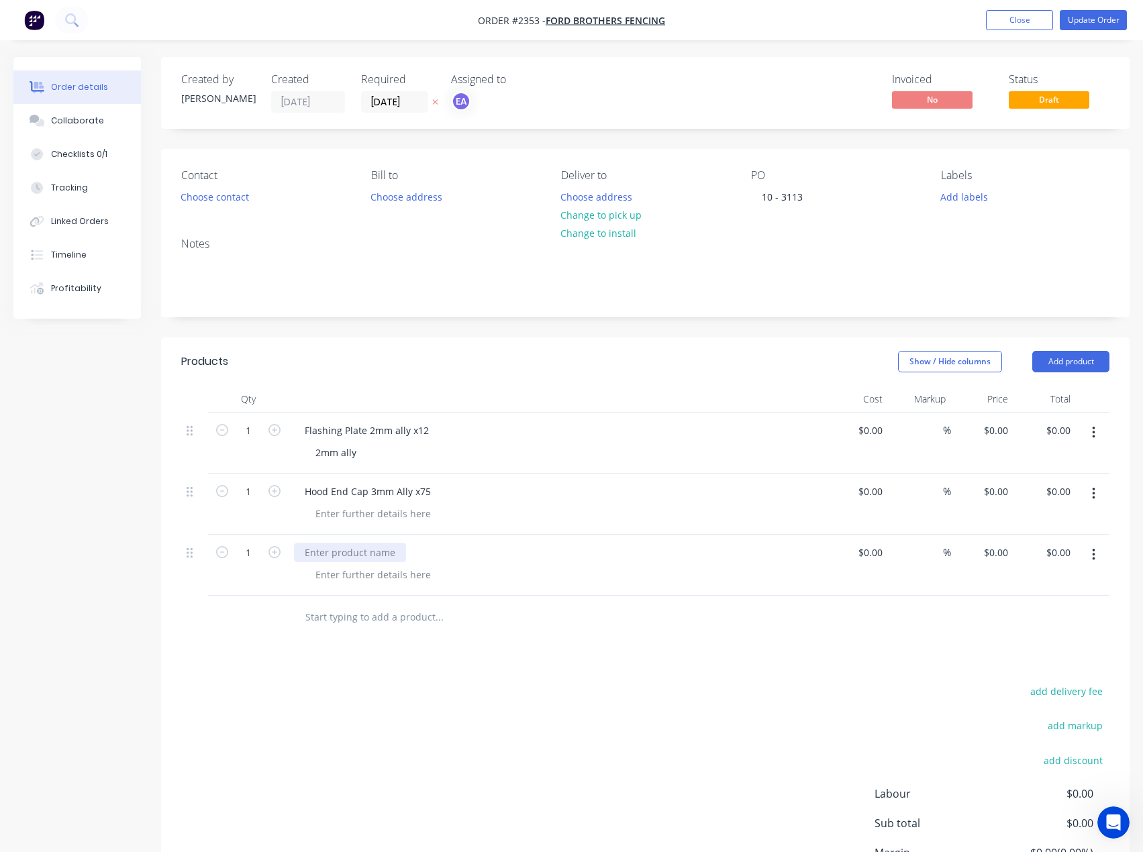
click at [362, 544] on div at bounding box center [350, 552] width 112 height 19
paste div
click at [334, 510] on div at bounding box center [373, 513] width 137 height 19
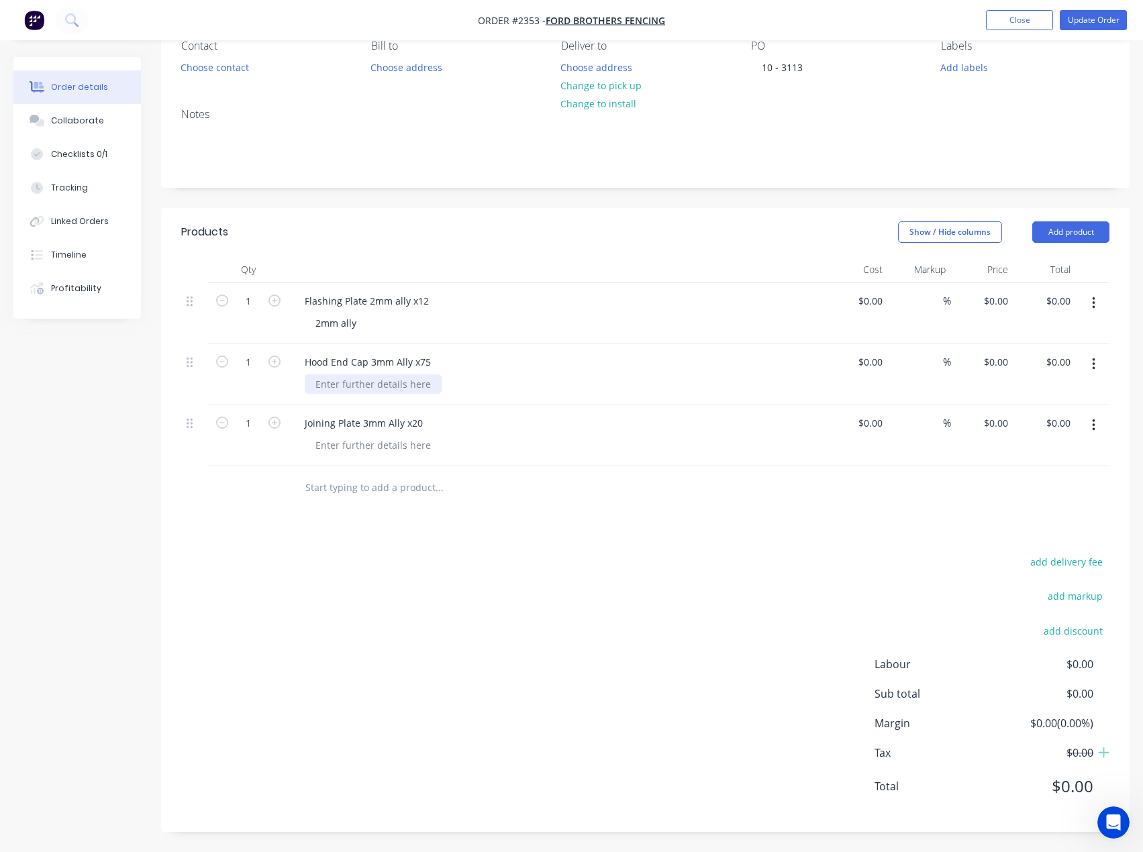
click at [409, 392] on div at bounding box center [373, 383] width 137 height 19
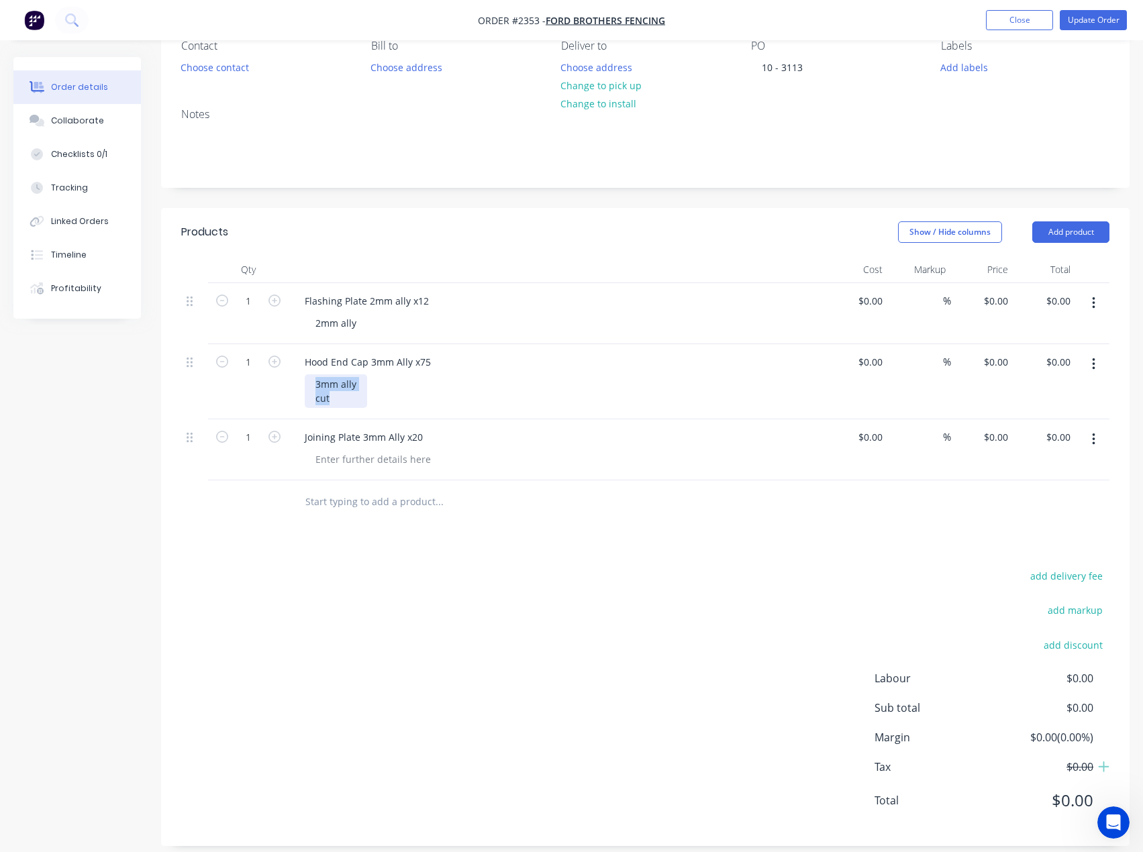
drag, startPoint x: 342, startPoint y: 399, endPoint x: 302, endPoint y: 385, distance: 42.0
click at [304, 385] on div "Hood End Cap 3mm Ally x75 3mm ally cut" at bounding box center [557, 381] width 537 height 75
copy div "3mm ally cut"
click at [325, 462] on div at bounding box center [373, 459] width 137 height 19
paste div
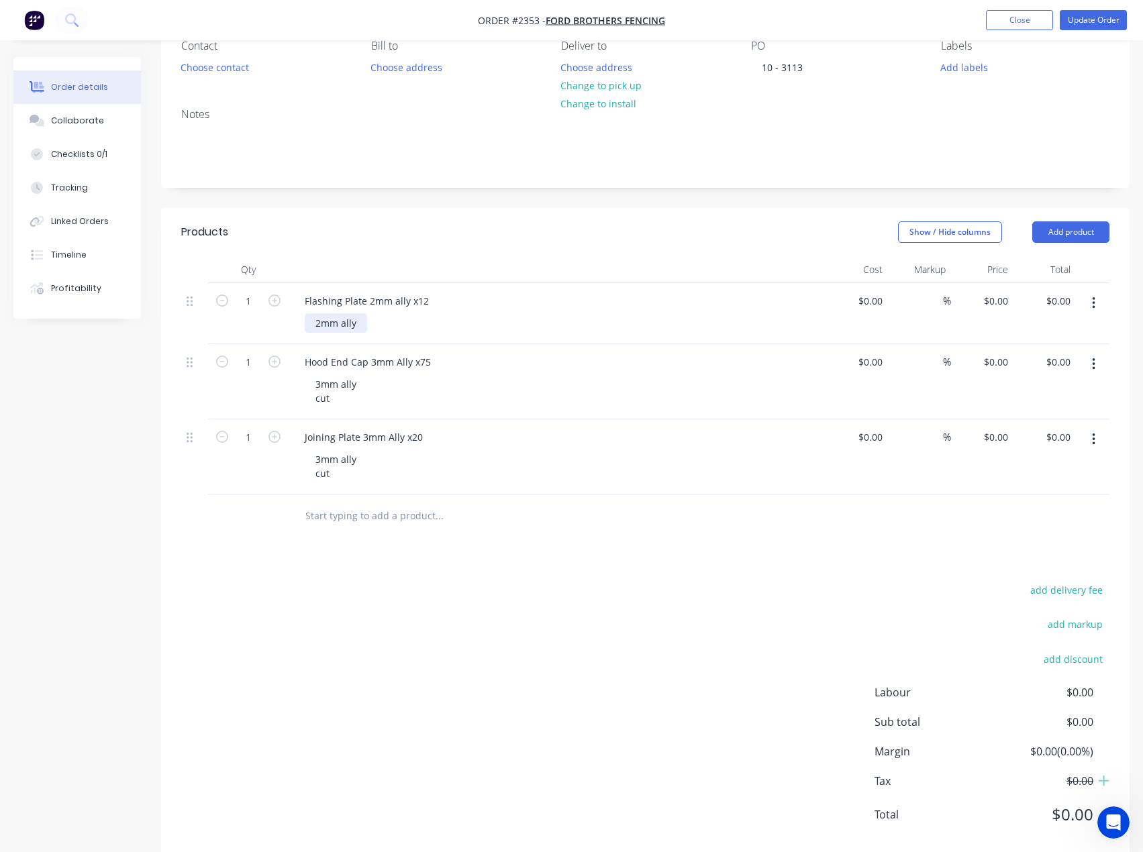
click at [363, 325] on div "2mm ally" at bounding box center [336, 322] width 62 height 19
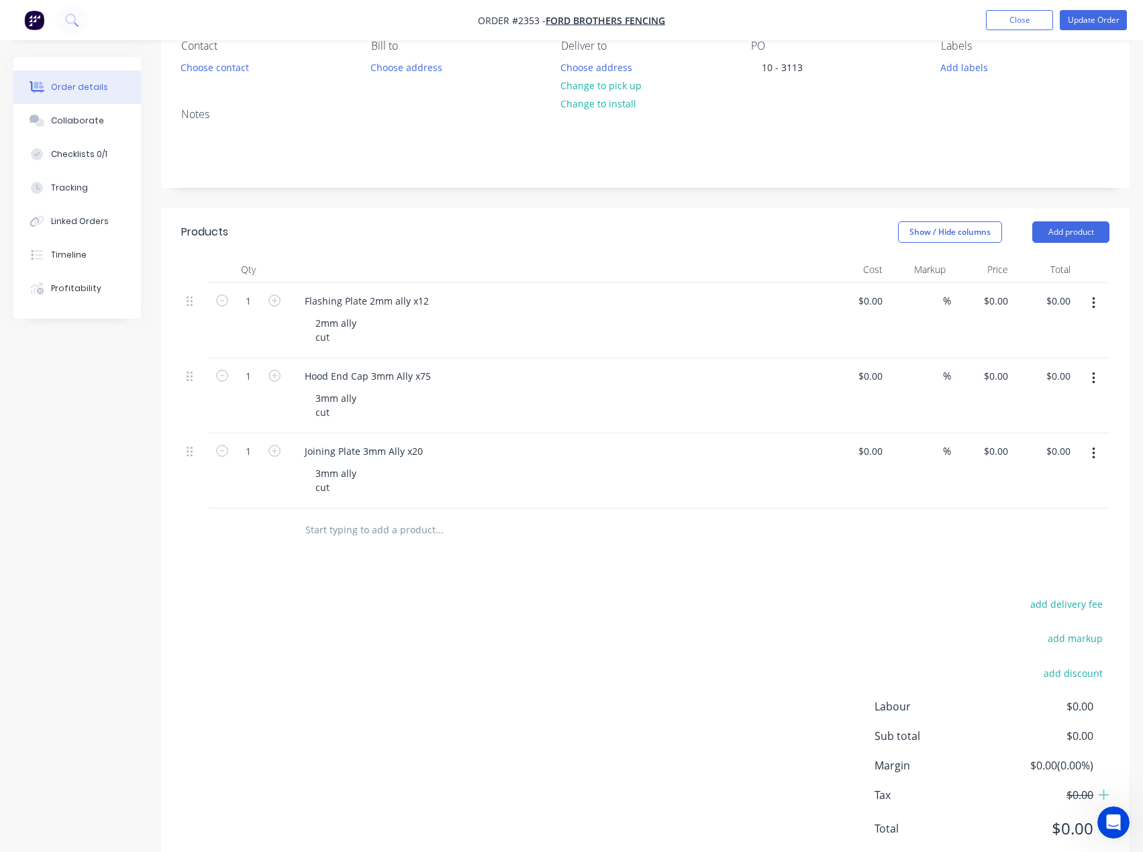
click at [453, 556] on div "Products Show / Hide columns Add product Qty Cost Markup Price Total 1 Flashing…" at bounding box center [645, 541] width 968 height 666
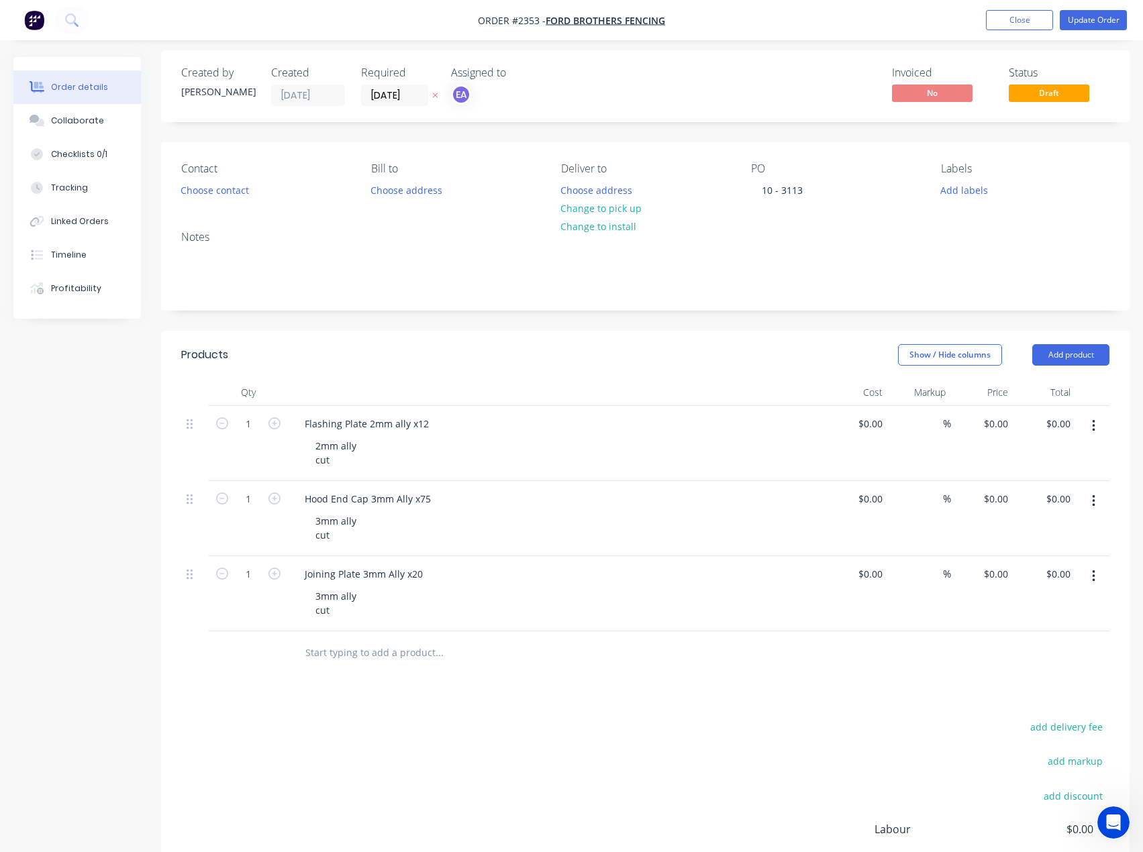
scroll to position [0, 0]
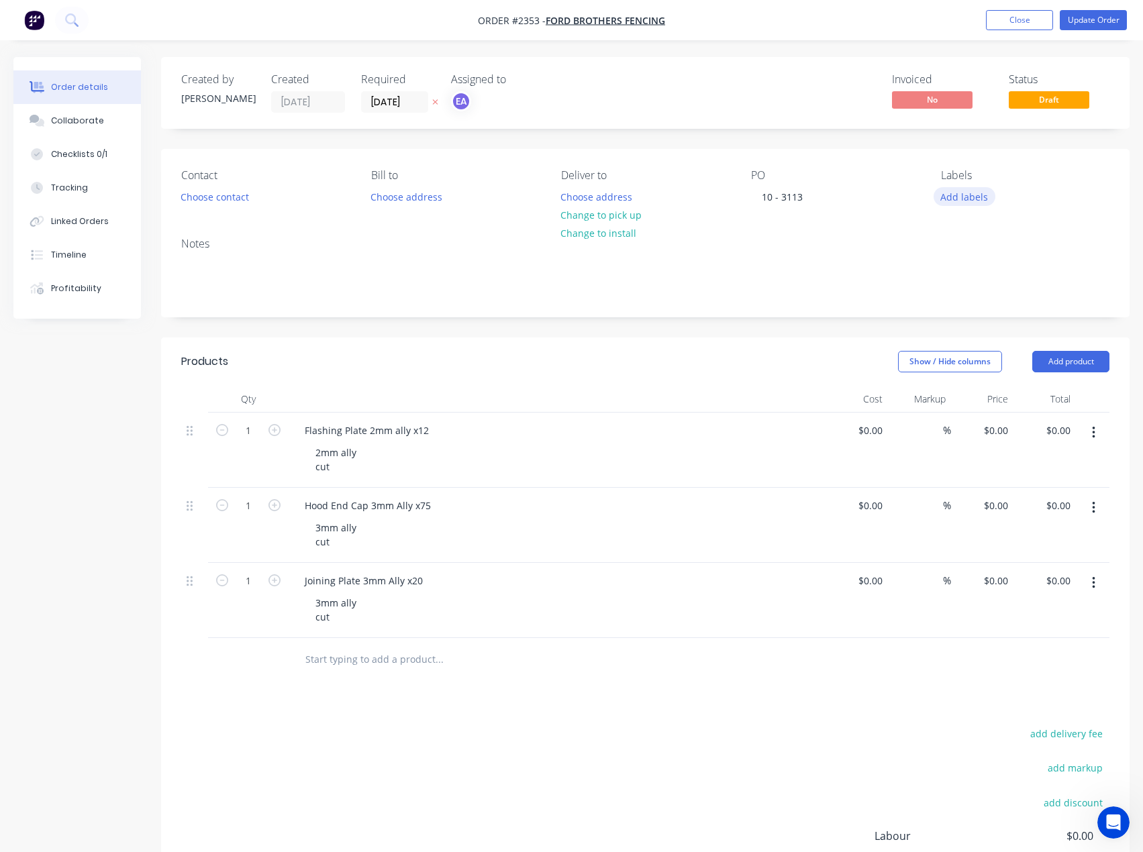
click at [937, 202] on button "Add labels" at bounding box center [964, 196] width 62 height 18
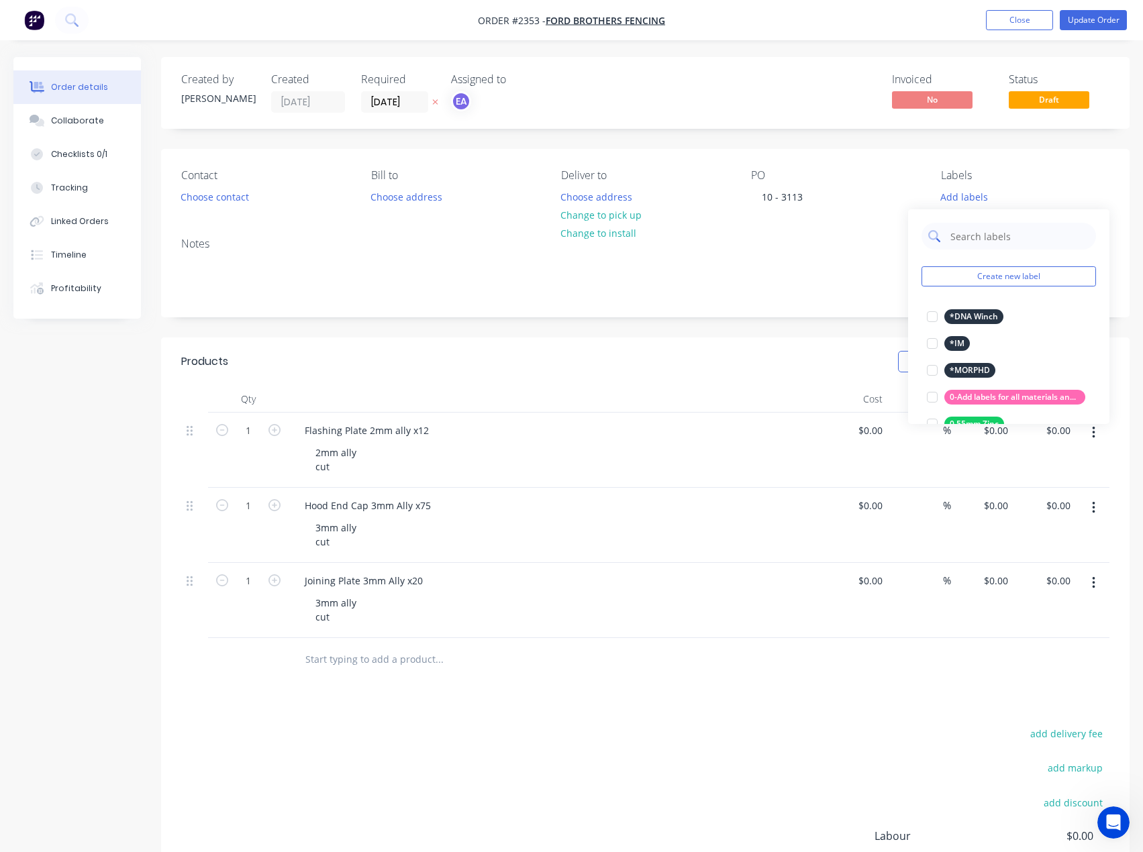
click at [994, 236] on input "text" at bounding box center [1019, 236] width 140 height 27
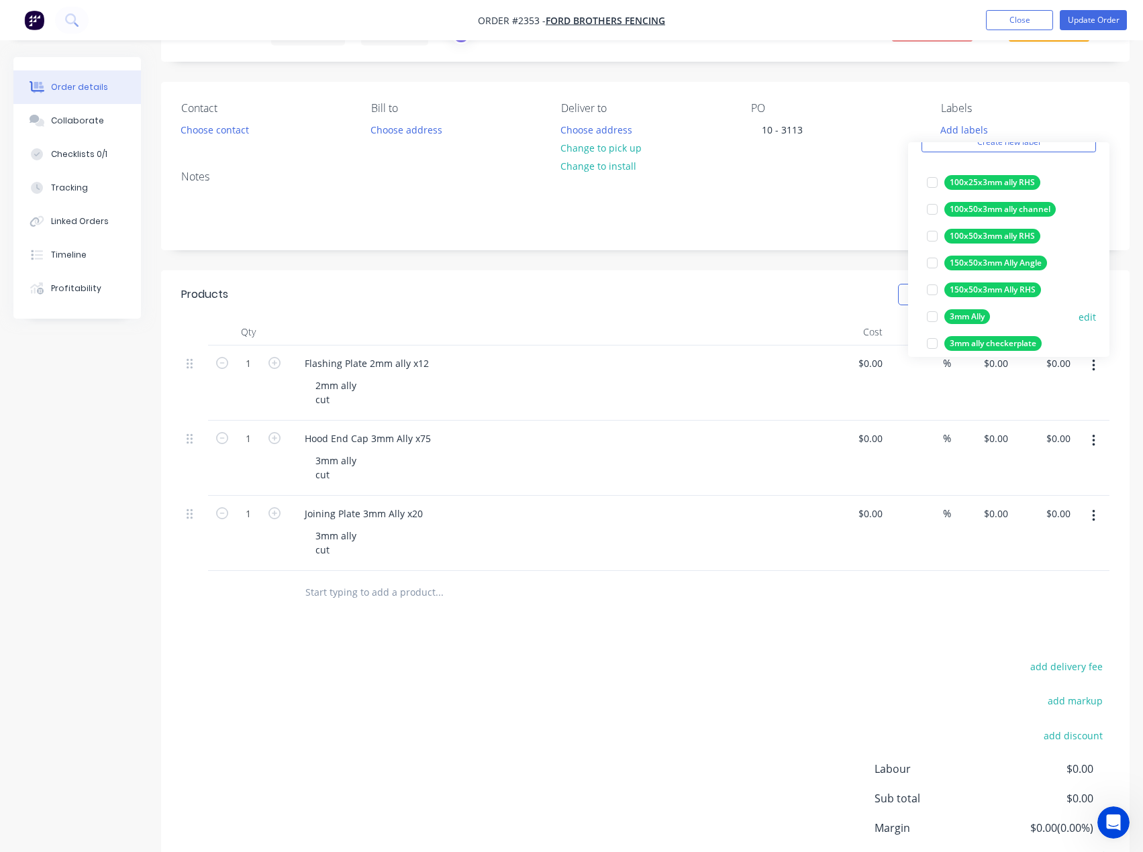
scroll to position [134, 0]
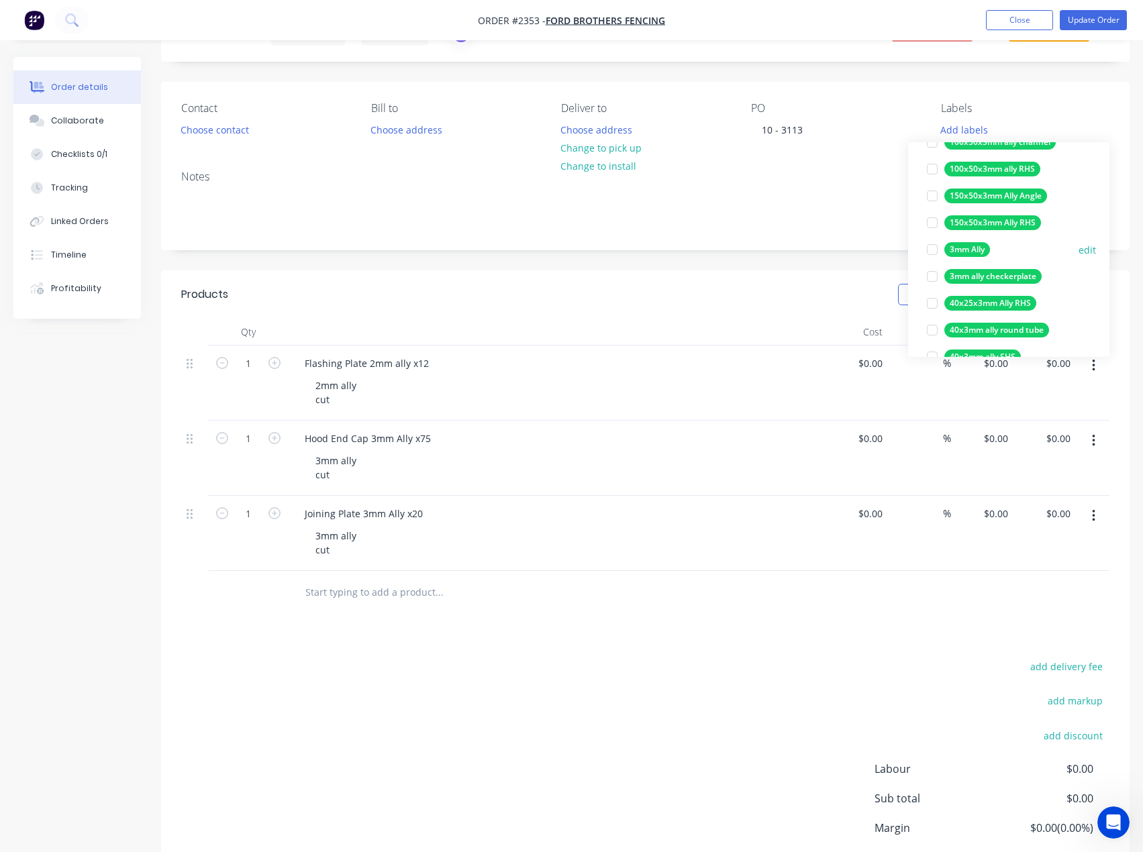
click at [927, 248] on div at bounding box center [932, 249] width 27 height 27
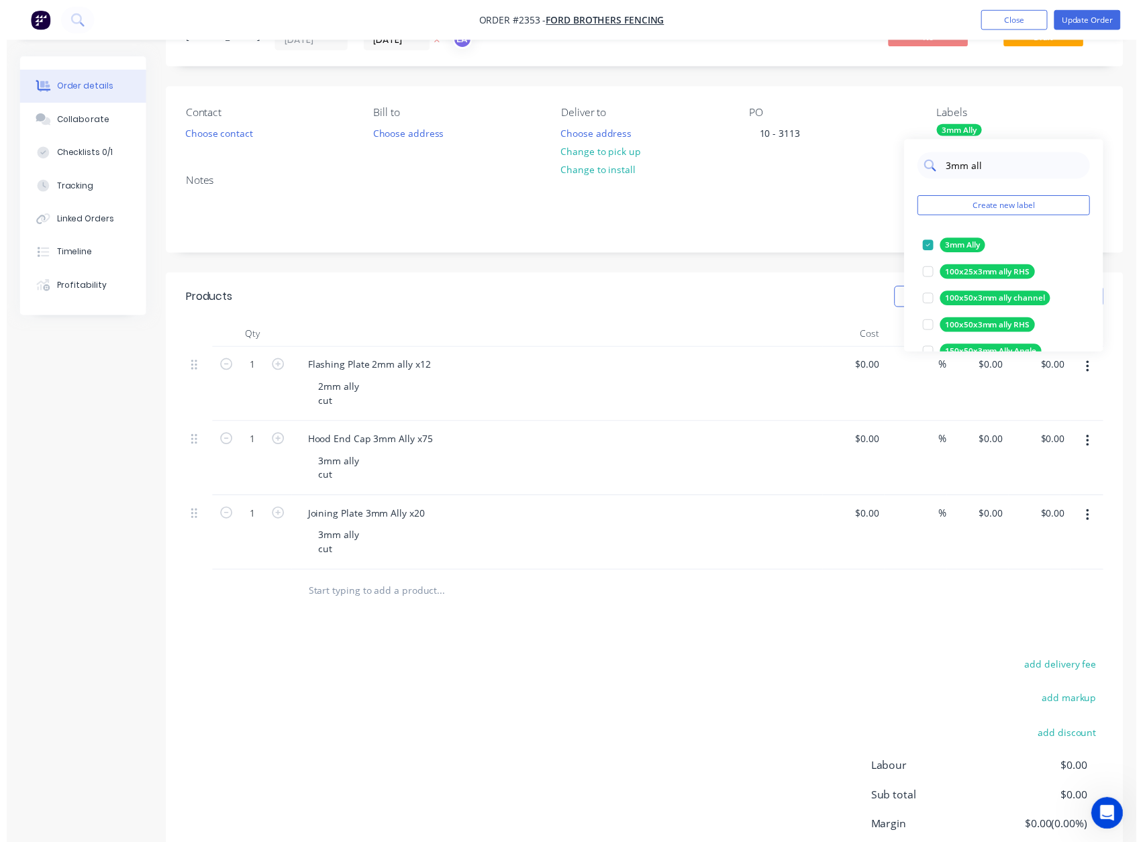
scroll to position [0, 0]
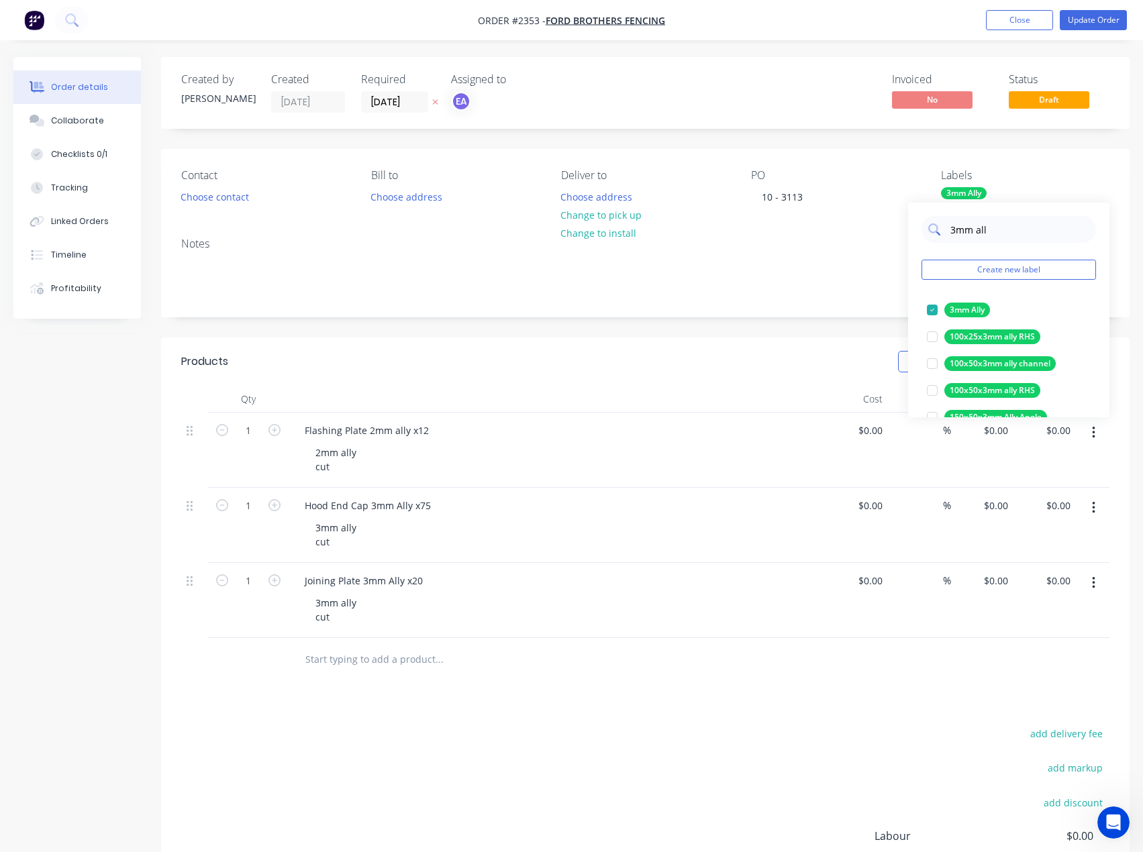
drag, startPoint x: 935, startPoint y: 235, endPoint x: 926, endPoint y: 235, distance: 8.7
click at [926, 235] on div "3mm all" at bounding box center [1008, 229] width 174 height 27
click at [930, 365] on div at bounding box center [932, 363] width 27 height 27
drag, startPoint x: 971, startPoint y: 232, endPoint x: 939, endPoint y: 240, distance: 33.2
click at [939, 240] on div "2mm all" at bounding box center [1008, 229] width 174 height 27
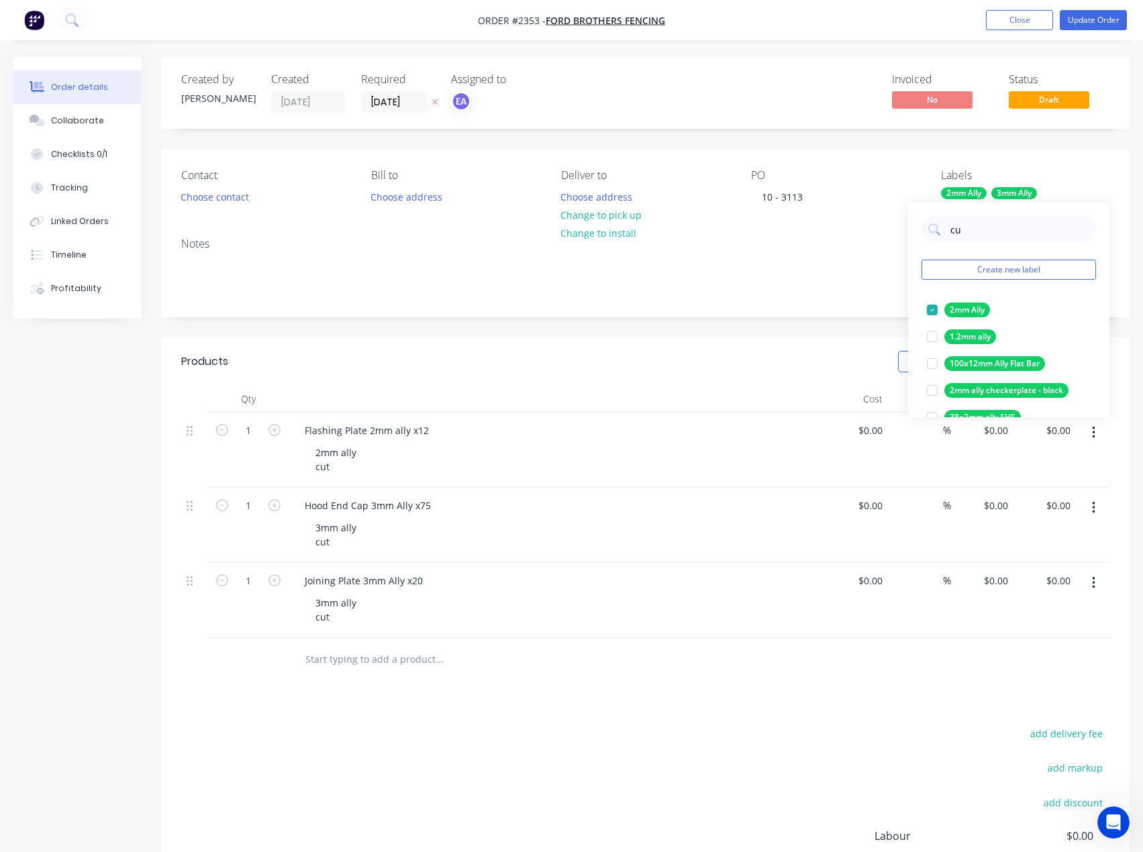
type input "cut"
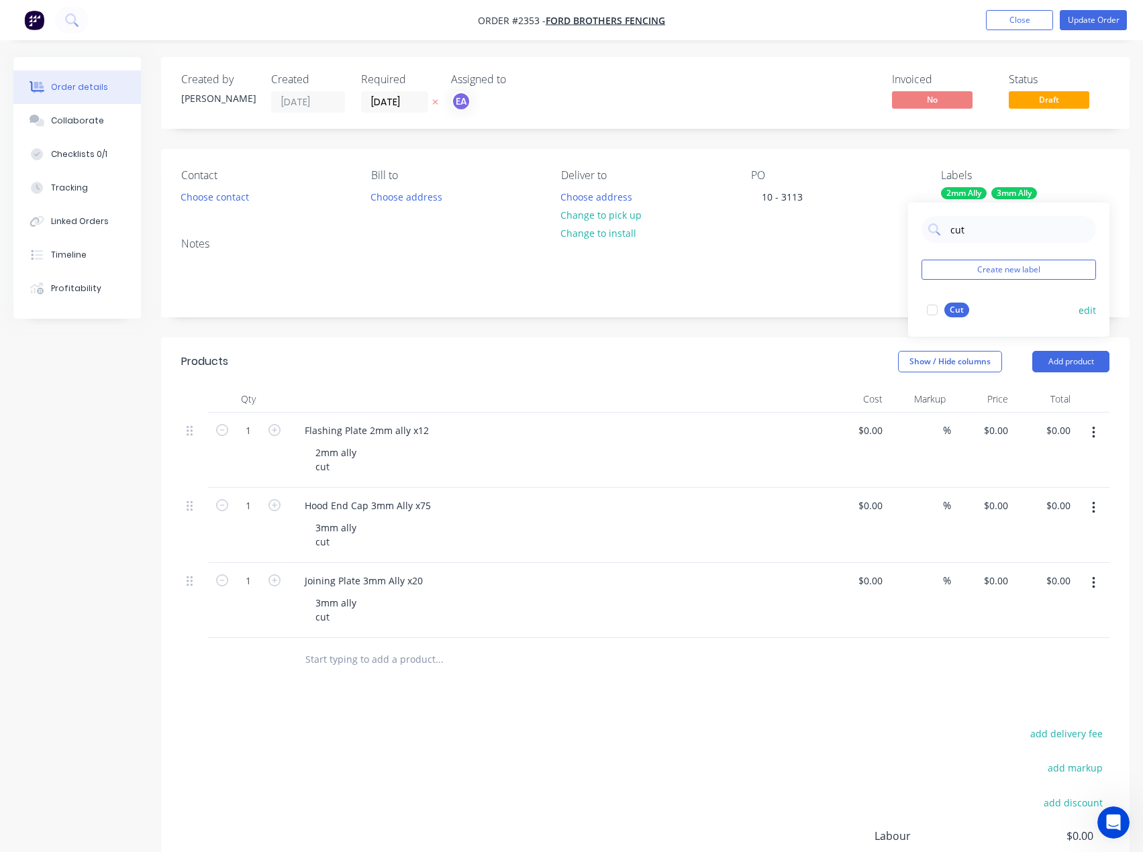
click at [929, 309] on div at bounding box center [932, 310] width 27 height 27
drag, startPoint x: 974, startPoint y: 225, endPoint x: 948, endPoint y: 229, distance: 26.4
click at [948, 229] on div "cut" at bounding box center [1008, 229] width 174 height 27
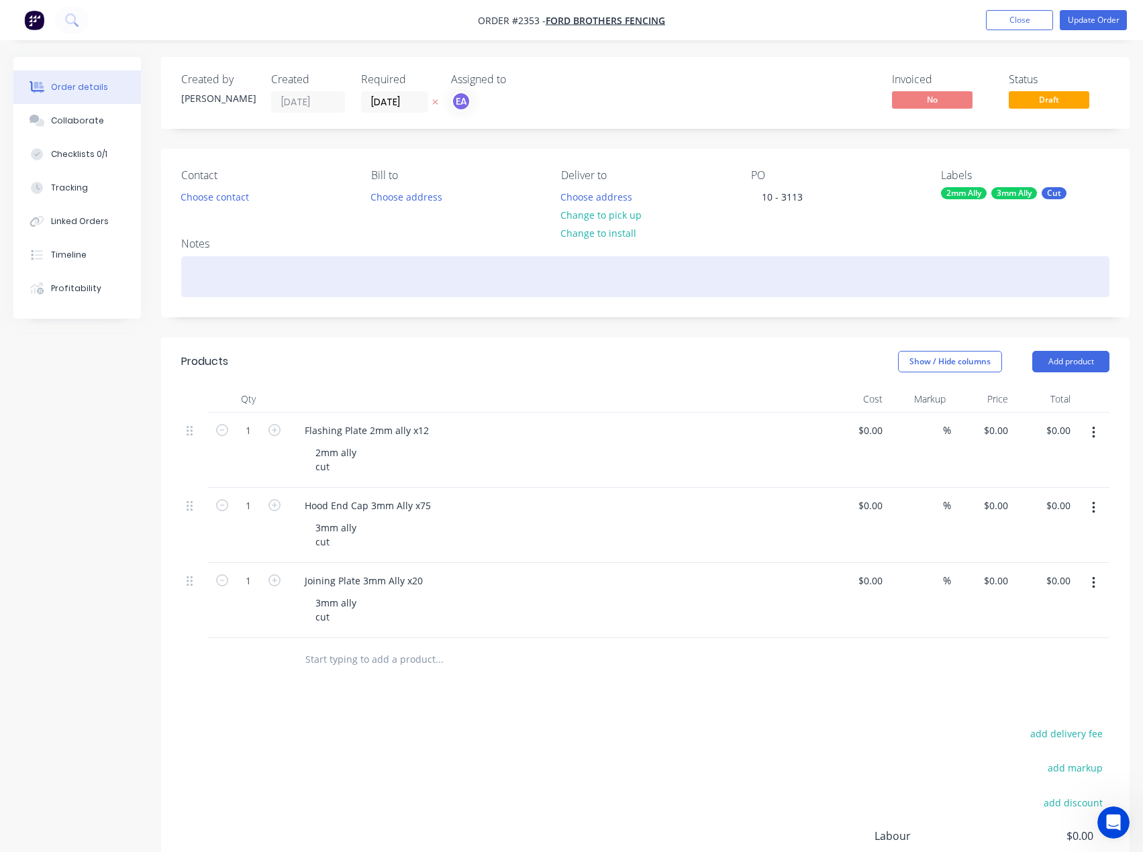
click at [862, 285] on div at bounding box center [645, 276] width 928 height 41
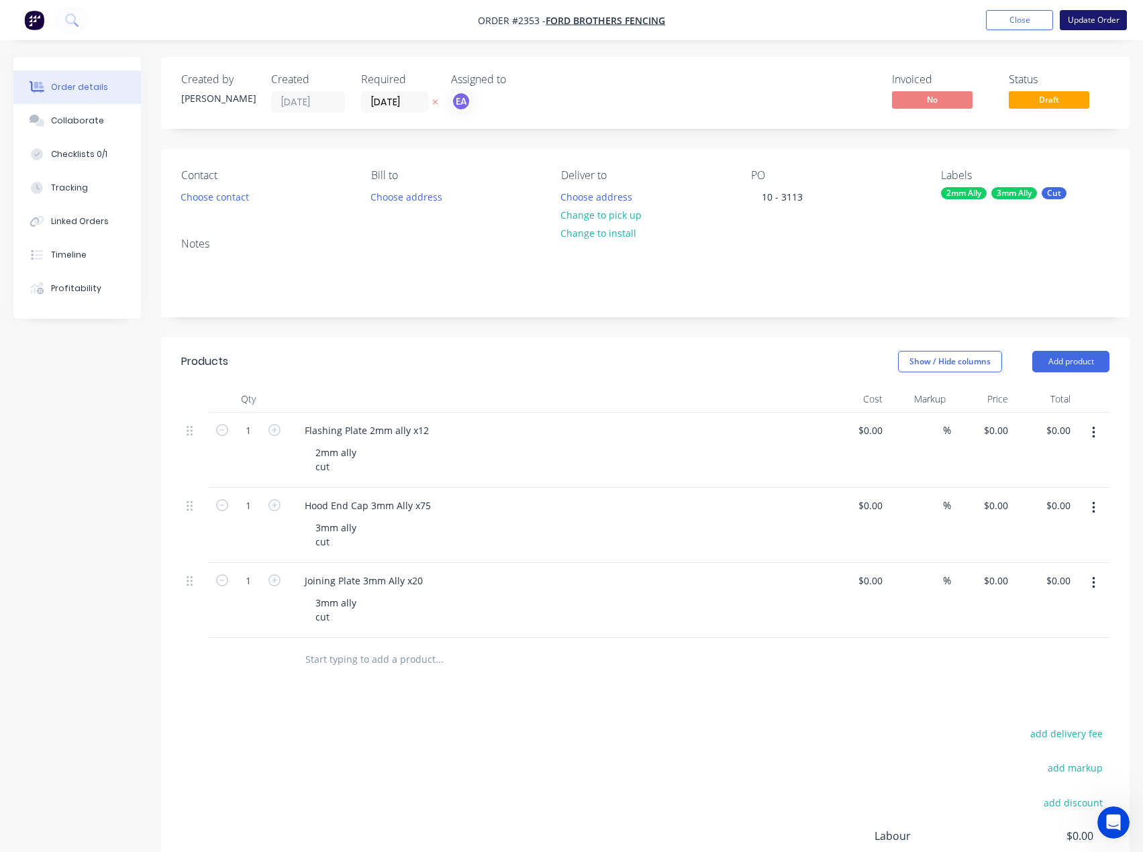
click at [1108, 17] on button "Update Order" at bounding box center [1093, 20] width 67 height 20
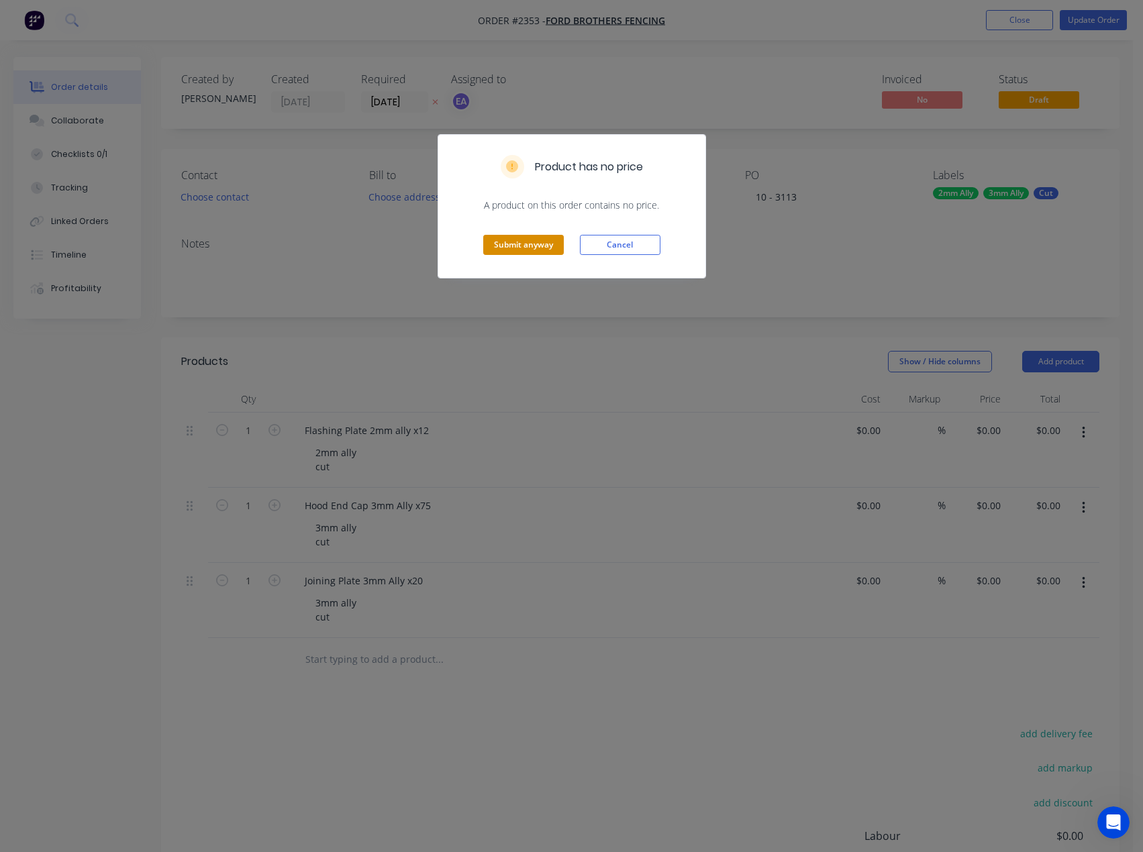
click at [539, 244] on button "Submit anyway" at bounding box center [523, 245] width 81 height 20
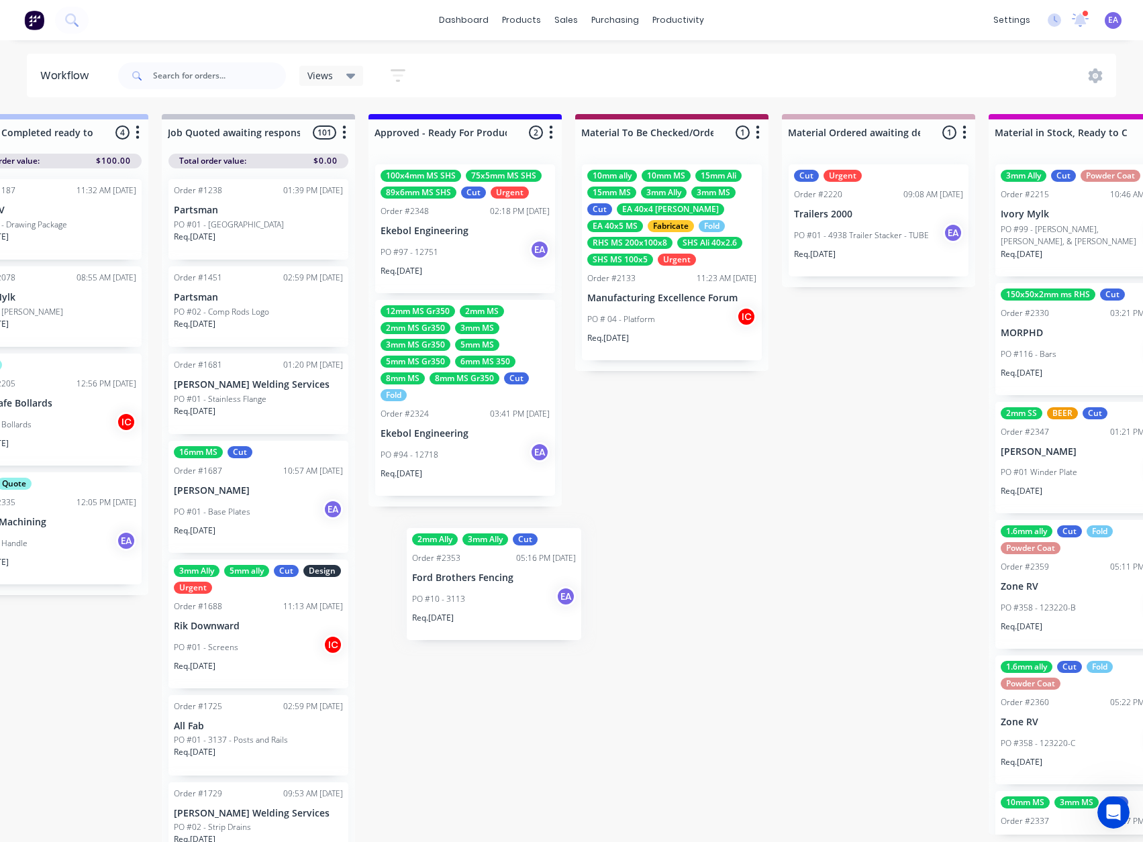
scroll to position [0, 1574]
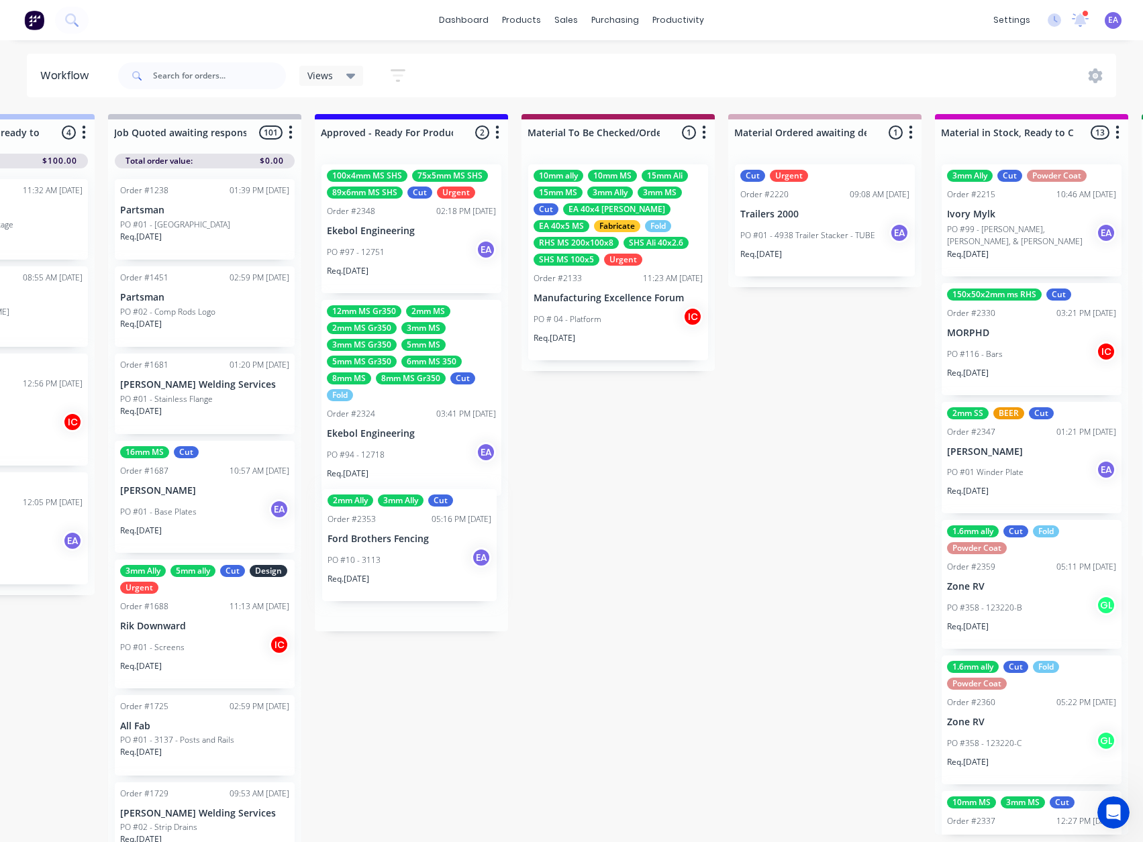
drag, startPoint x: 95, startPoint y: 467, endPoint x: 385, endPoint y: 542, distance: 299.3
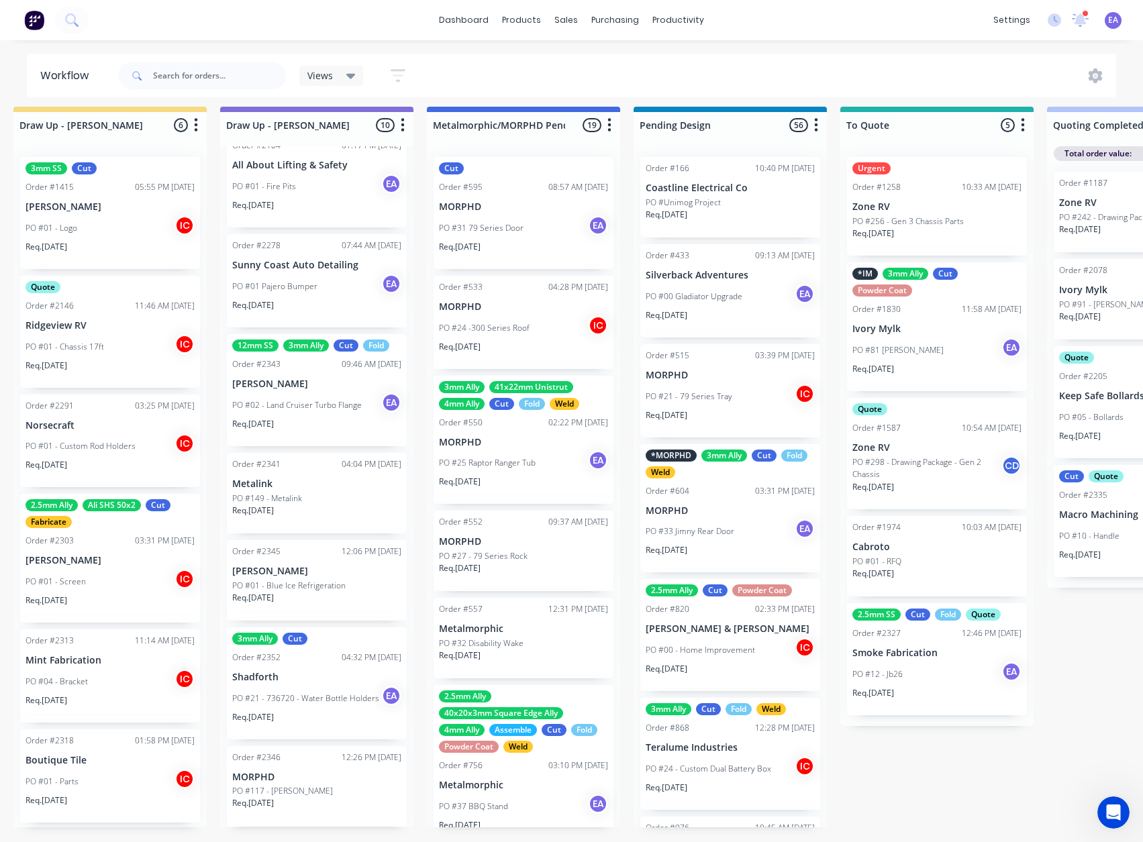
scroll to position [17, 0]
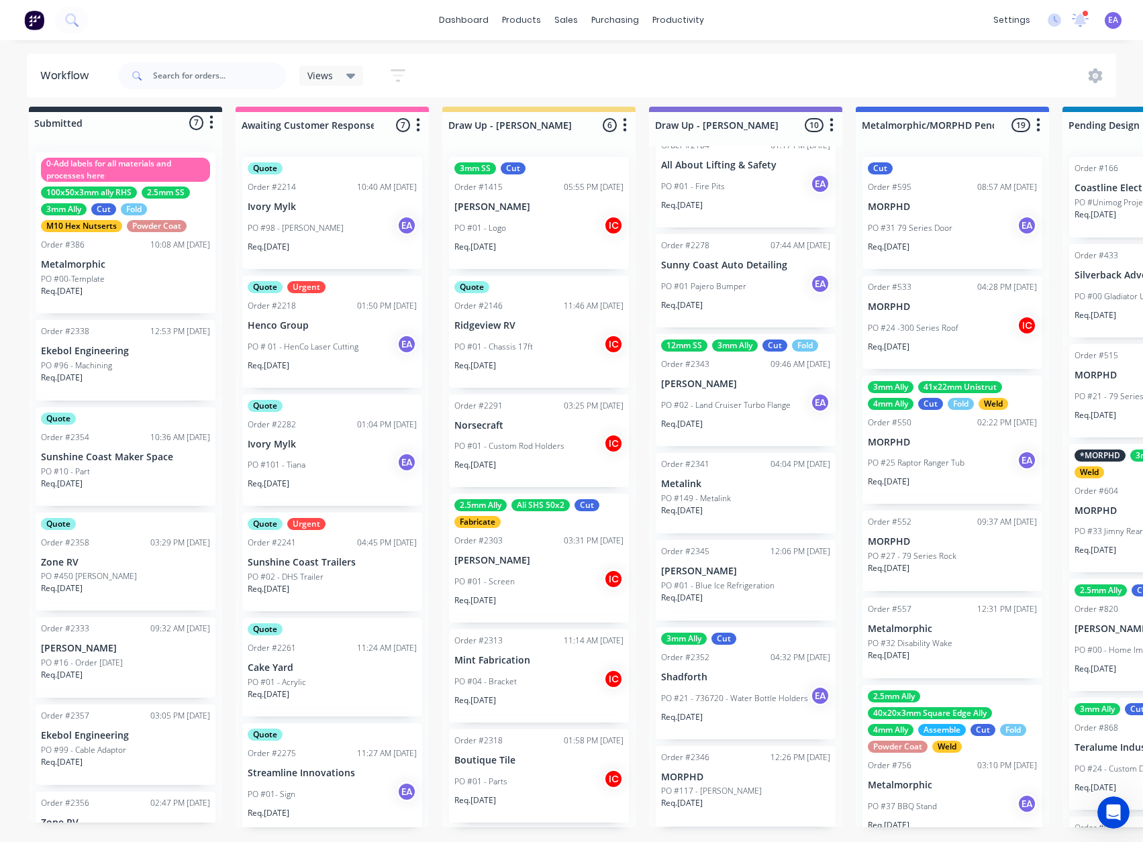
drag, startPoint x: 506, startPoint y: 618, endPoint x: 452, endPoint y: 624, distance: 54.7
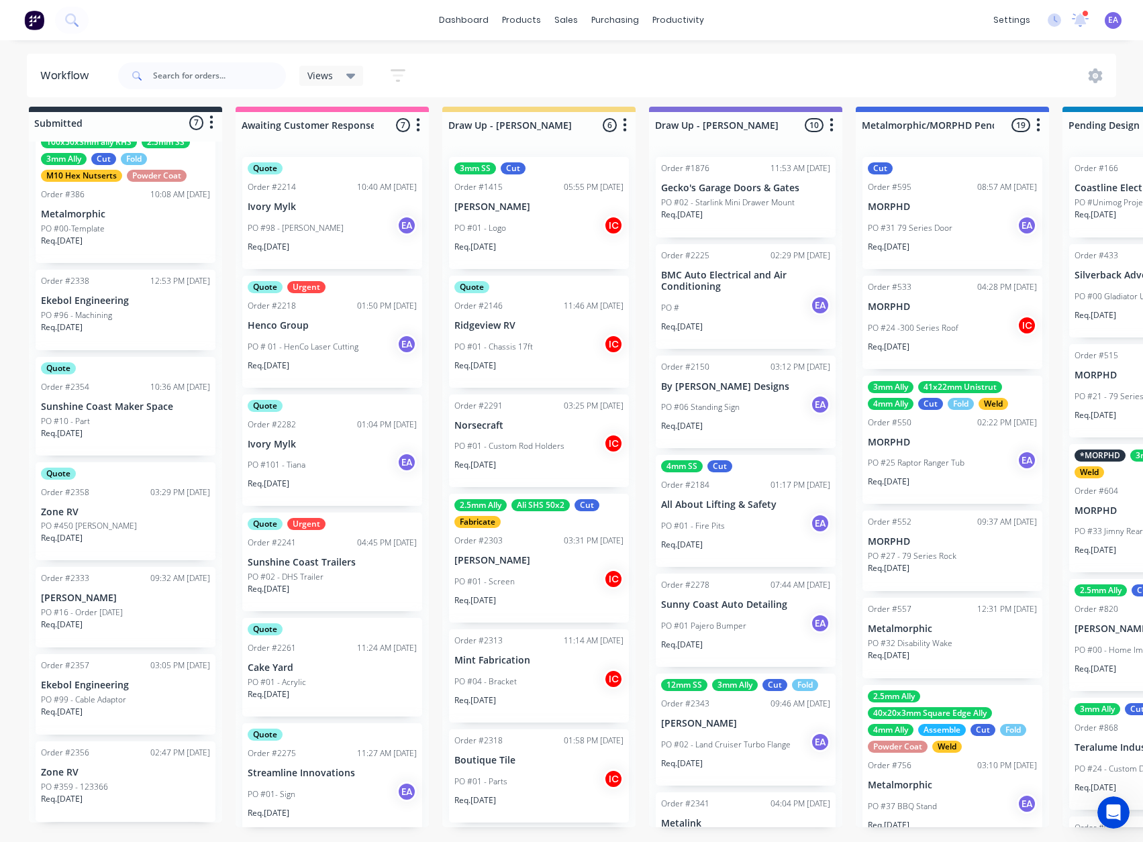
click at [121, 694] on p "PO #99 - Cable Adaptor" at bounding box center [83, 700] width 85 height 12
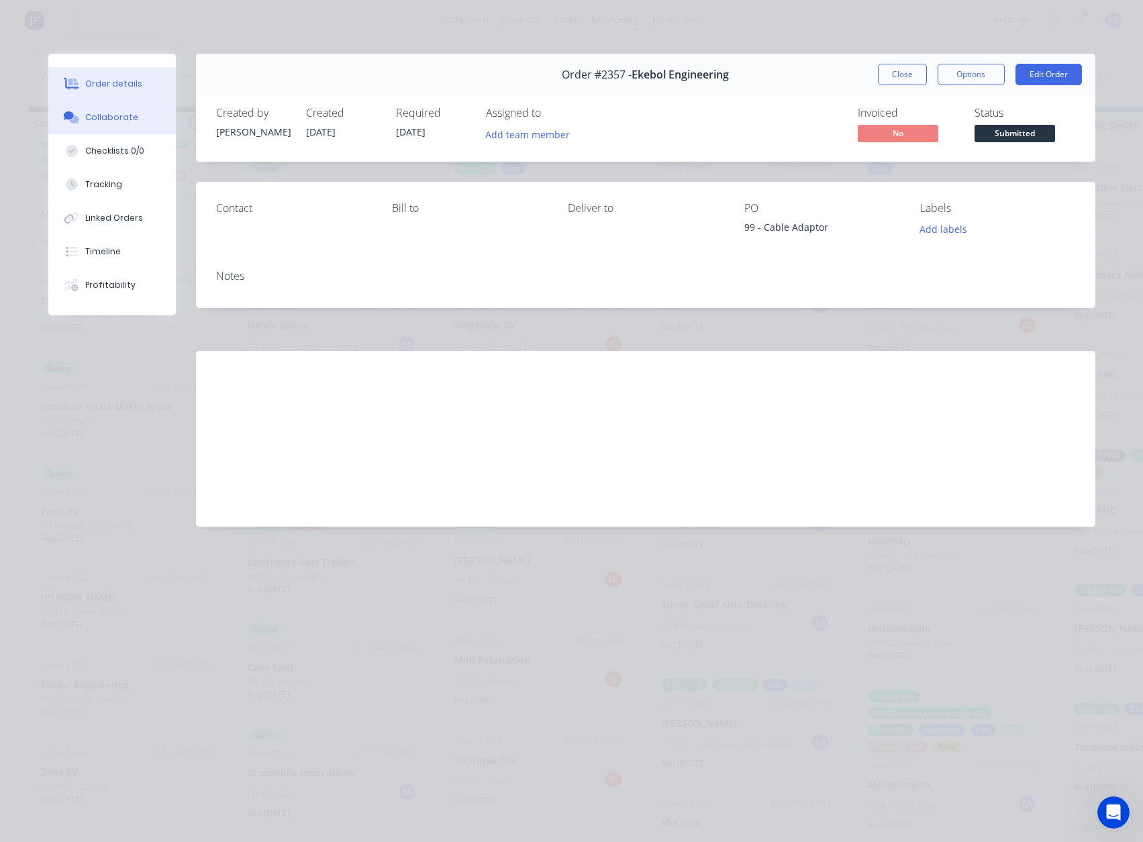
click at [103, 107] on button "Collaborate" at bounding box center [112, 118] width 128 height 34
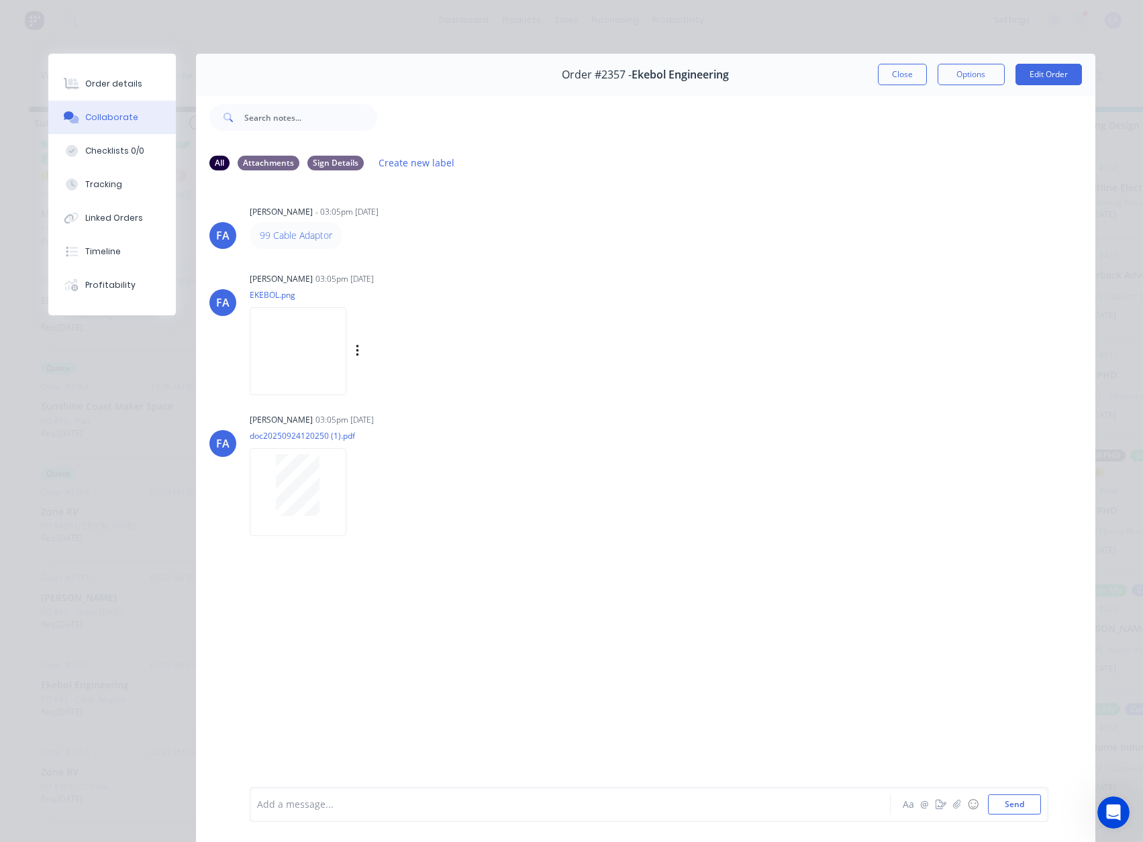
click at [283, 367] on img at bounding box center [298, 351] width 97 height 88
click at [895, 77] on button "Close" at bounding box center [902, 74] width 49 height 21
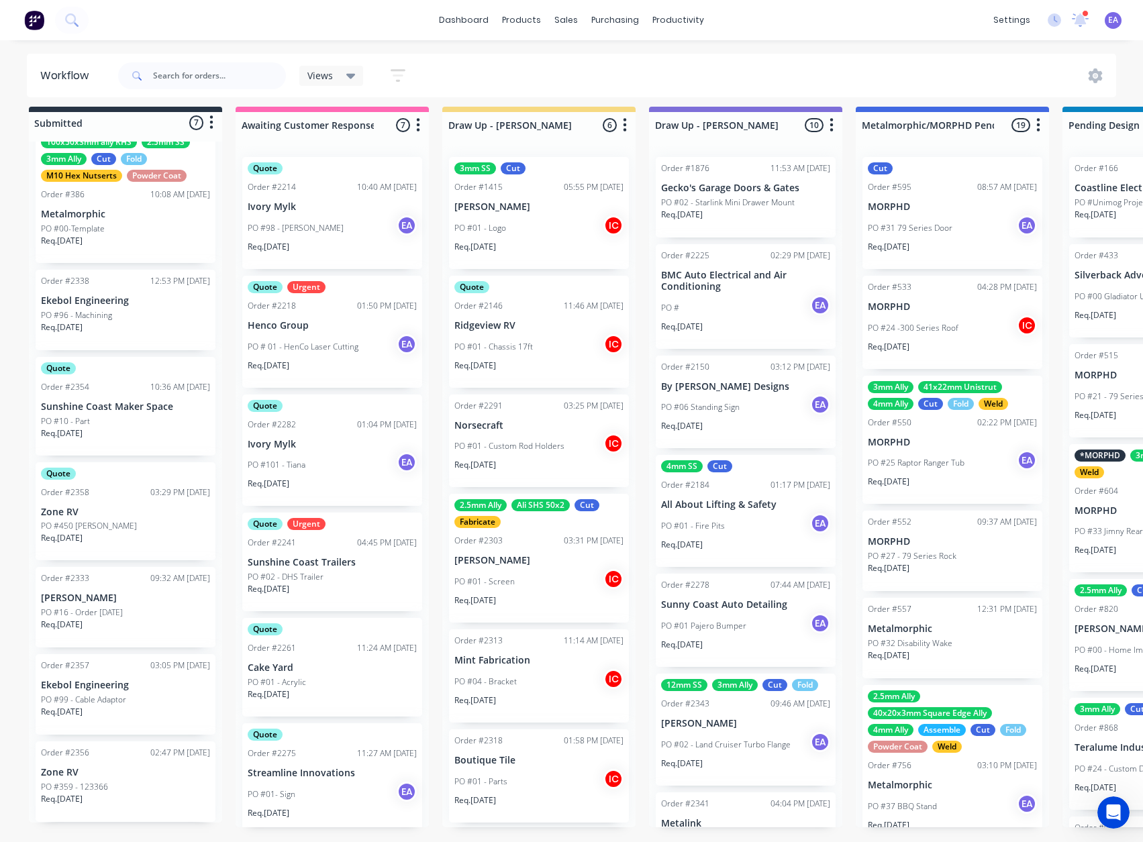
click at [132, 309] on div "PO #96 - Machining" at bounding box center [125, 315] width 169 height 12
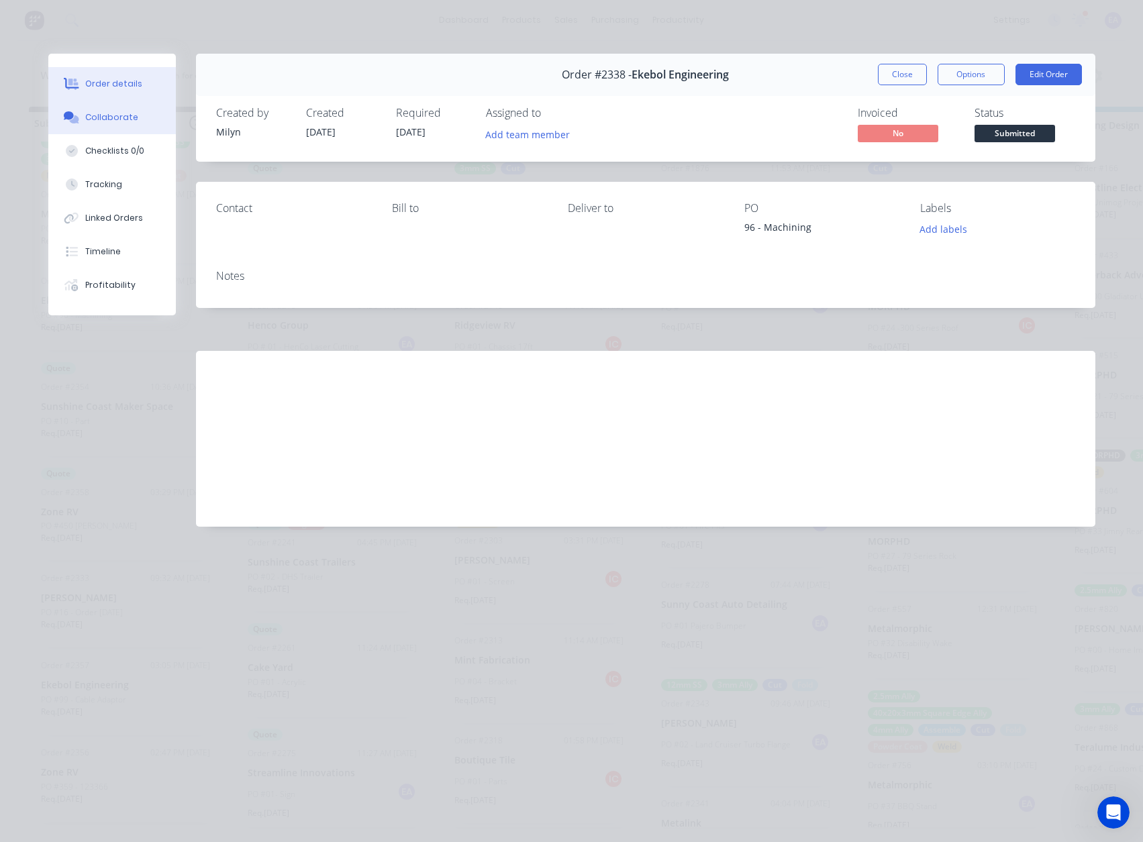
click at [128, 116] on div "Collaborate" at bounding box center [111, 117] width 53 height 12
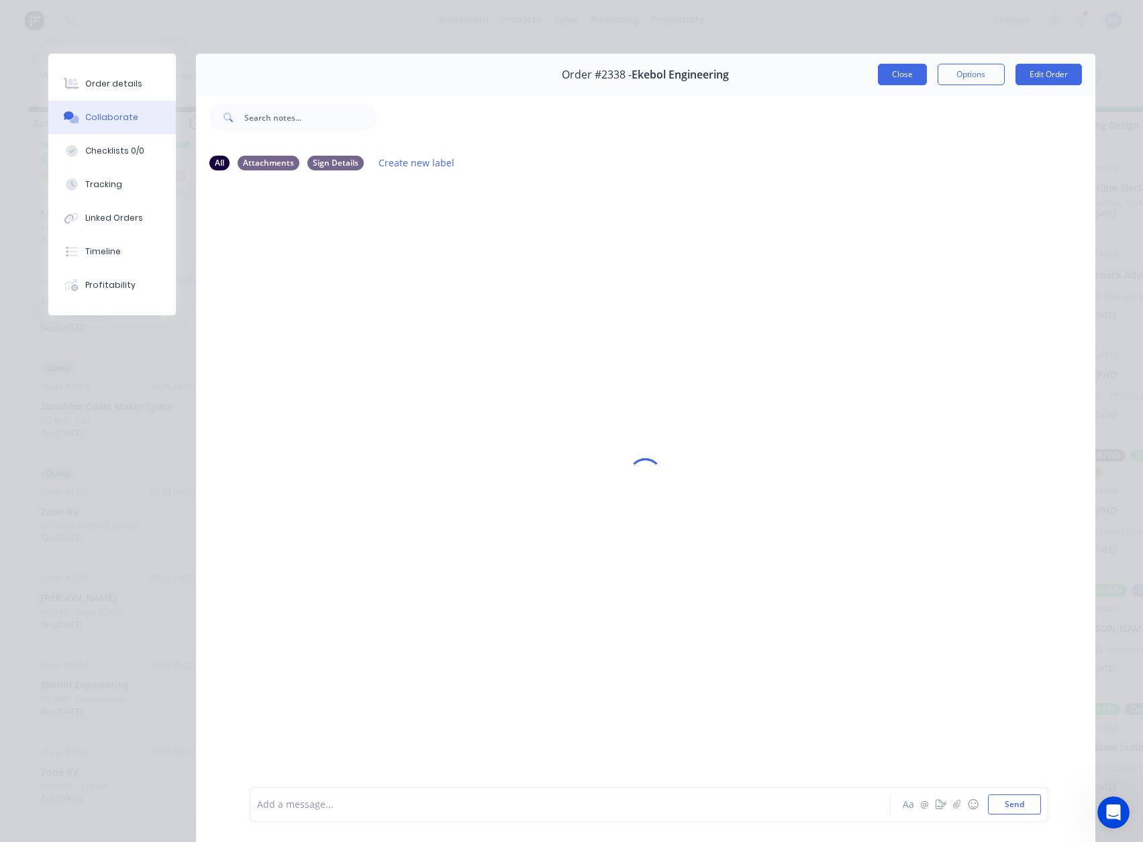
click at [897, 74] on button "Close" at bounding box center [902, 74] width 49 height 21
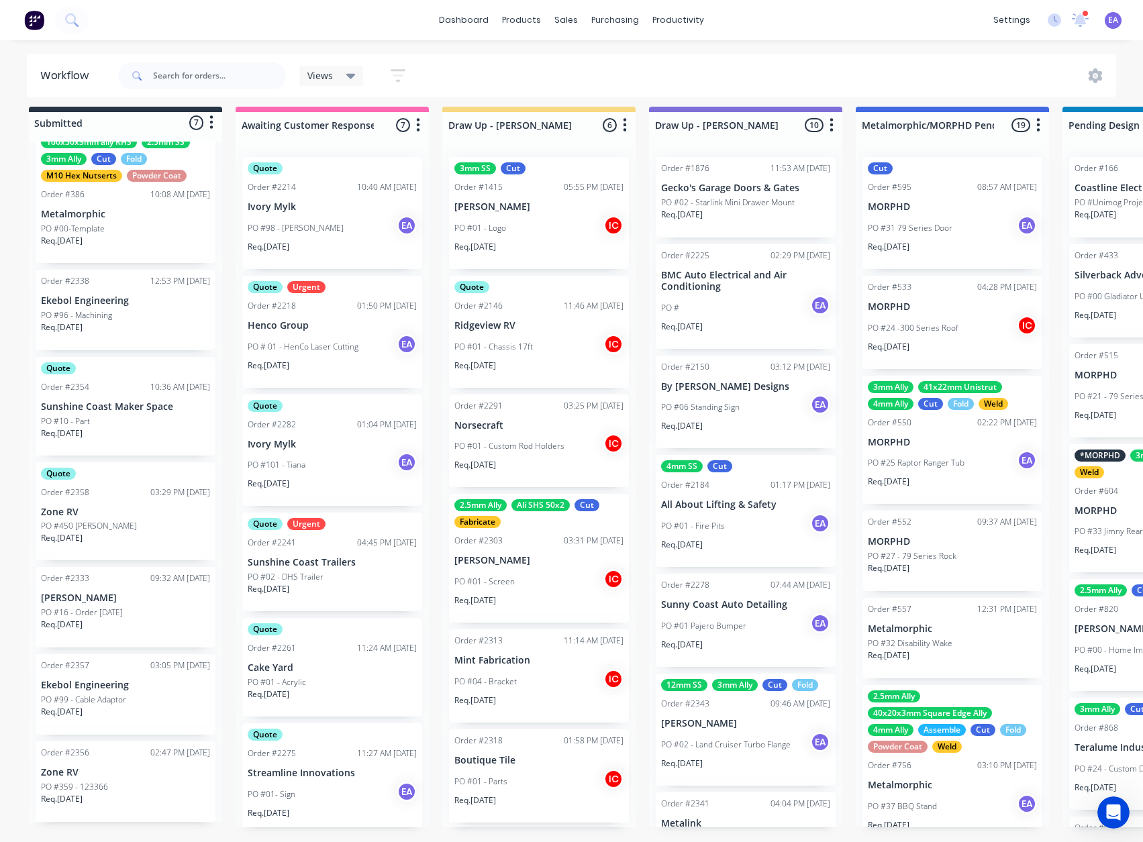
click at [101, 694] on p "PO #99 - Cable Adaptor" at bounding box center [83, 700] width 85 height 12
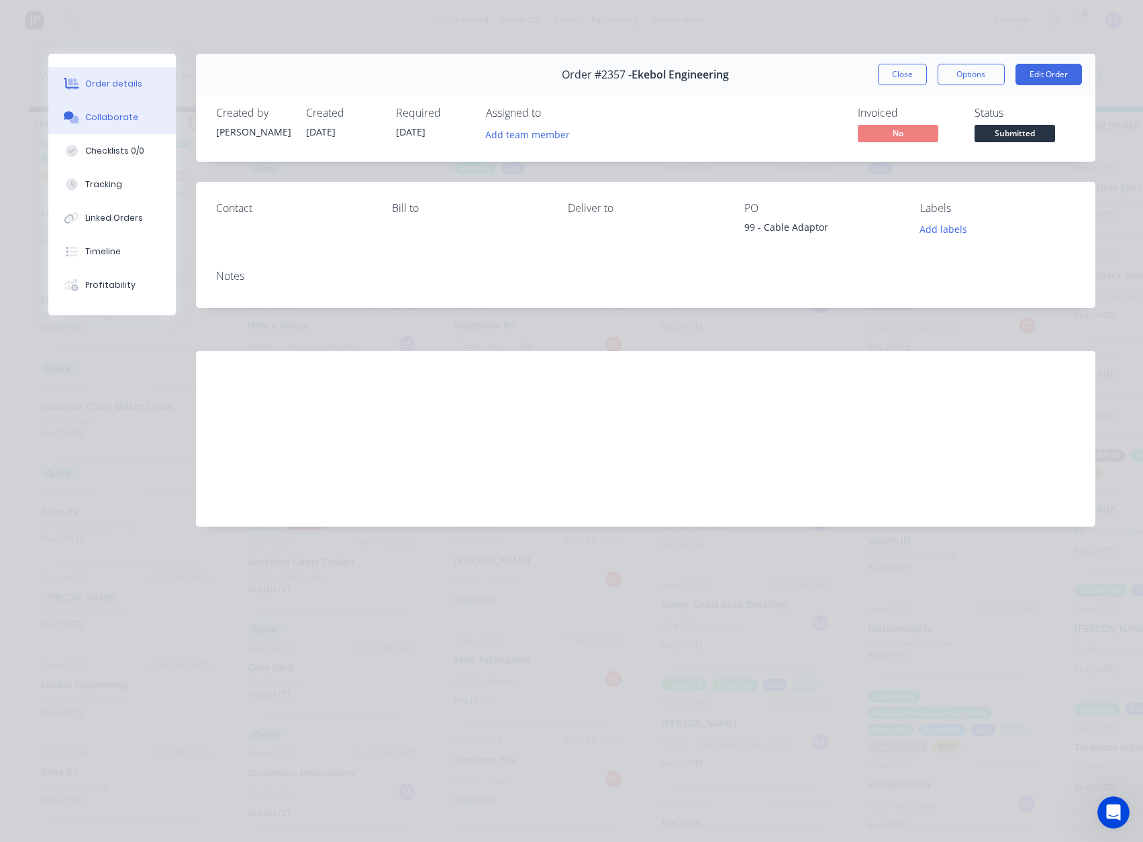
click at [110, 113] on div "Collaborate" at bounding box center [111, 117] width 53 height 12
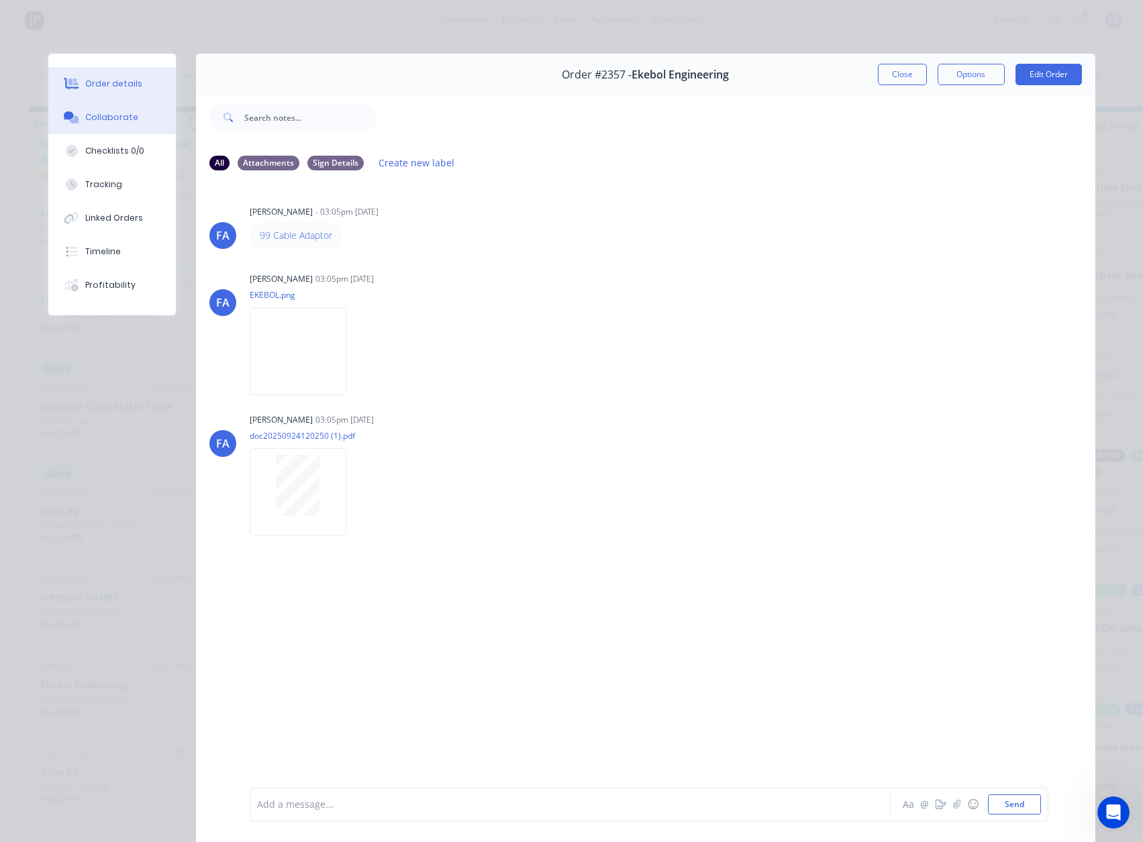
click at [105, 92] on button "Order details" at bounding box center [112, 84] width 128 height 34
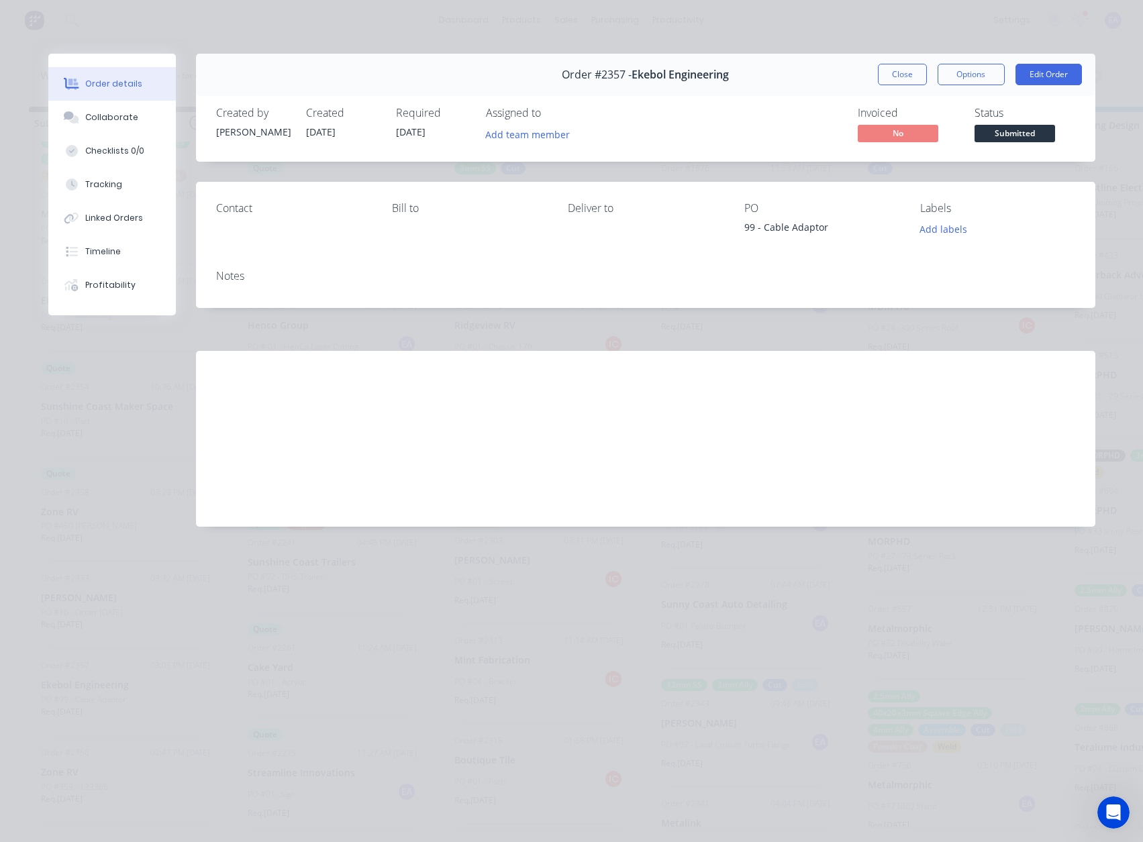
click at [996, 129] on span "Submitted" at bounding box center [1014, 133] width 81 height 17
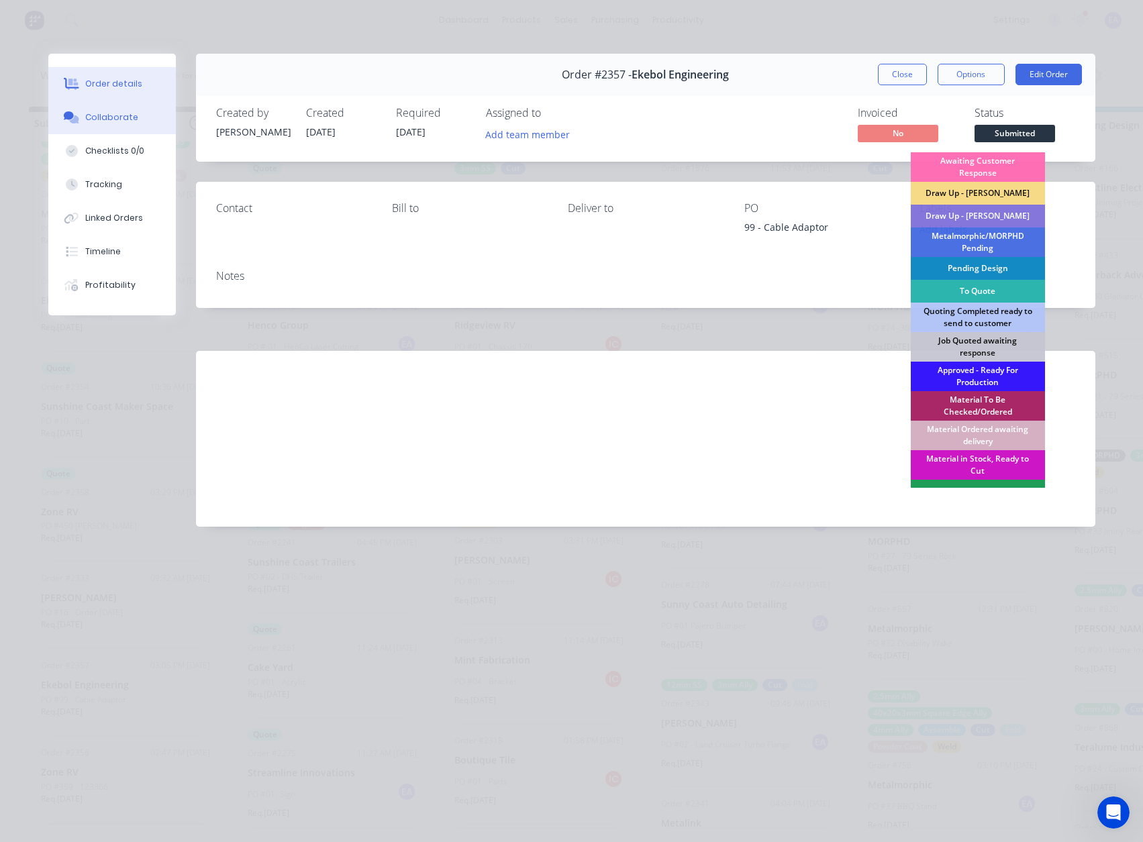
click at [106, 111] on button "Collaborate" at bounding box center [112, 118] width 128 height 34
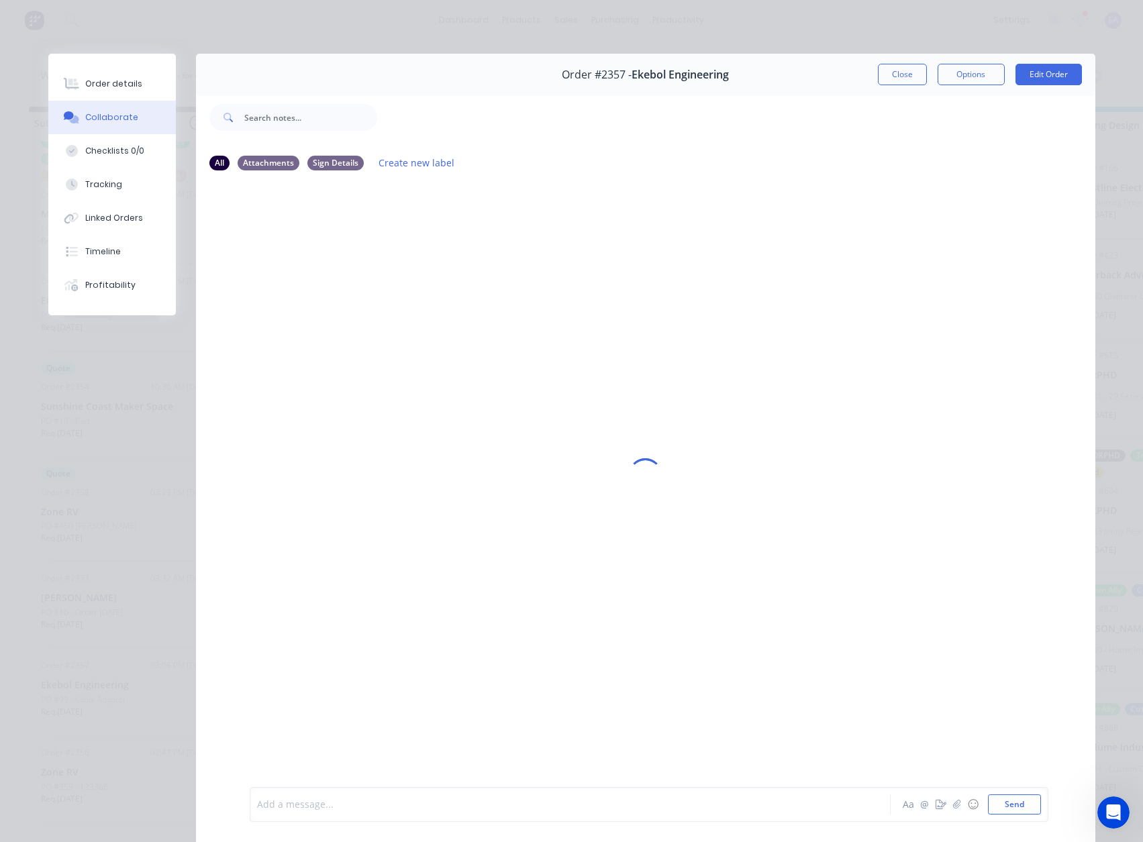
click at [292, 806] on div at bounding box center [551, 805] width 587 height 14
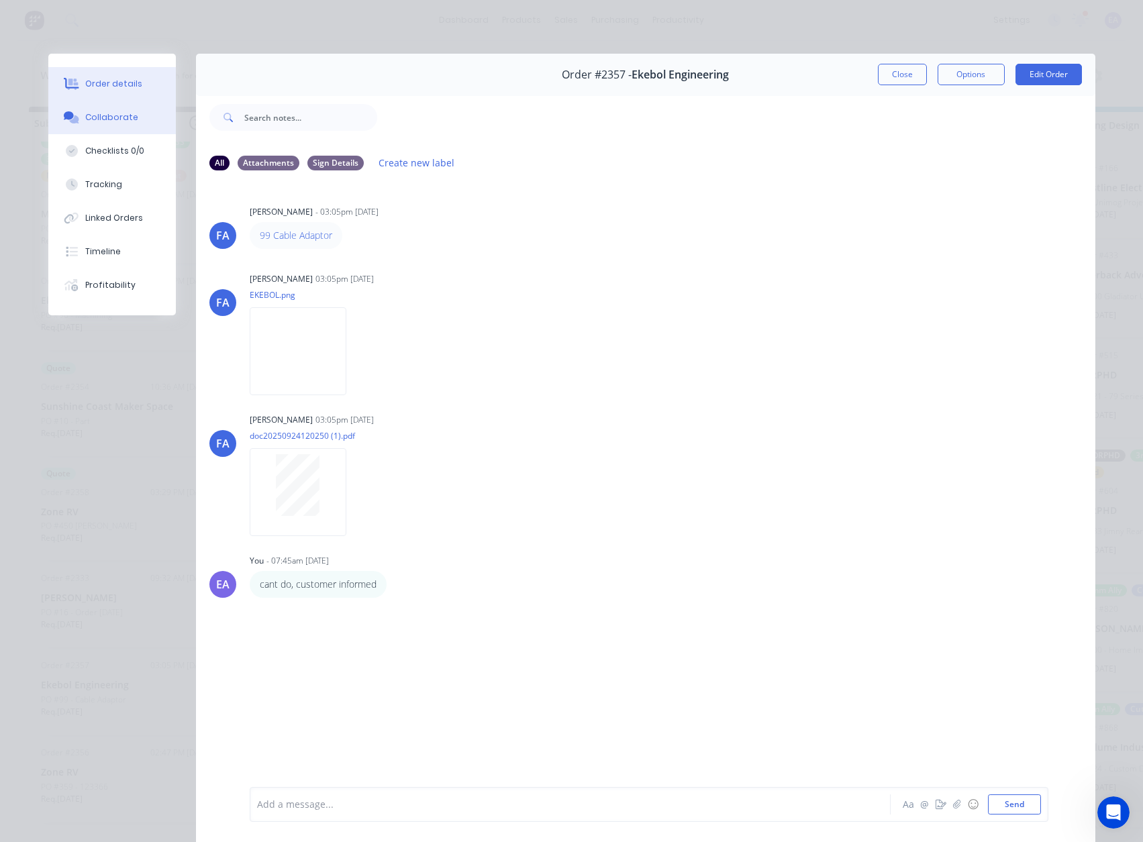
click at [97, 87] on div "Order details" at bounding box center [113, 84] width 57 height 12
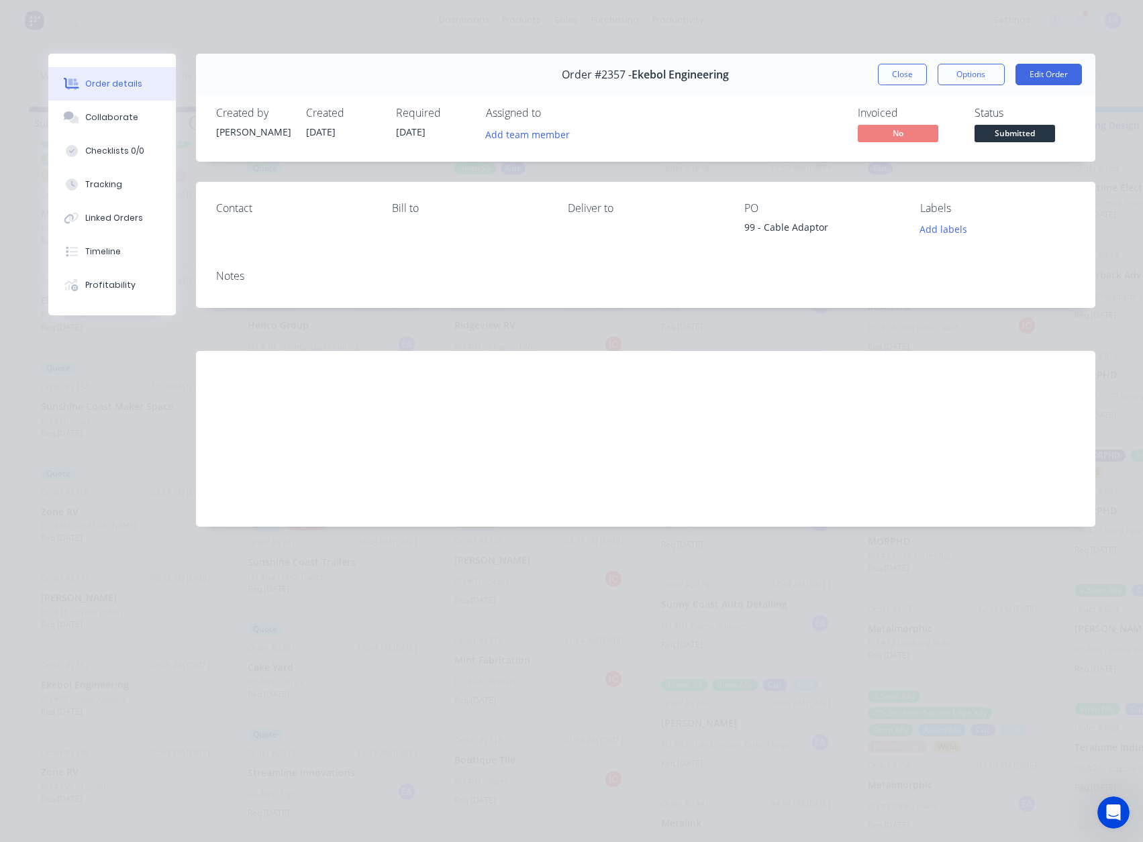
click at [1005, 130] on span "Submitted" at bounding box center [1014, 133] width 81 height 17
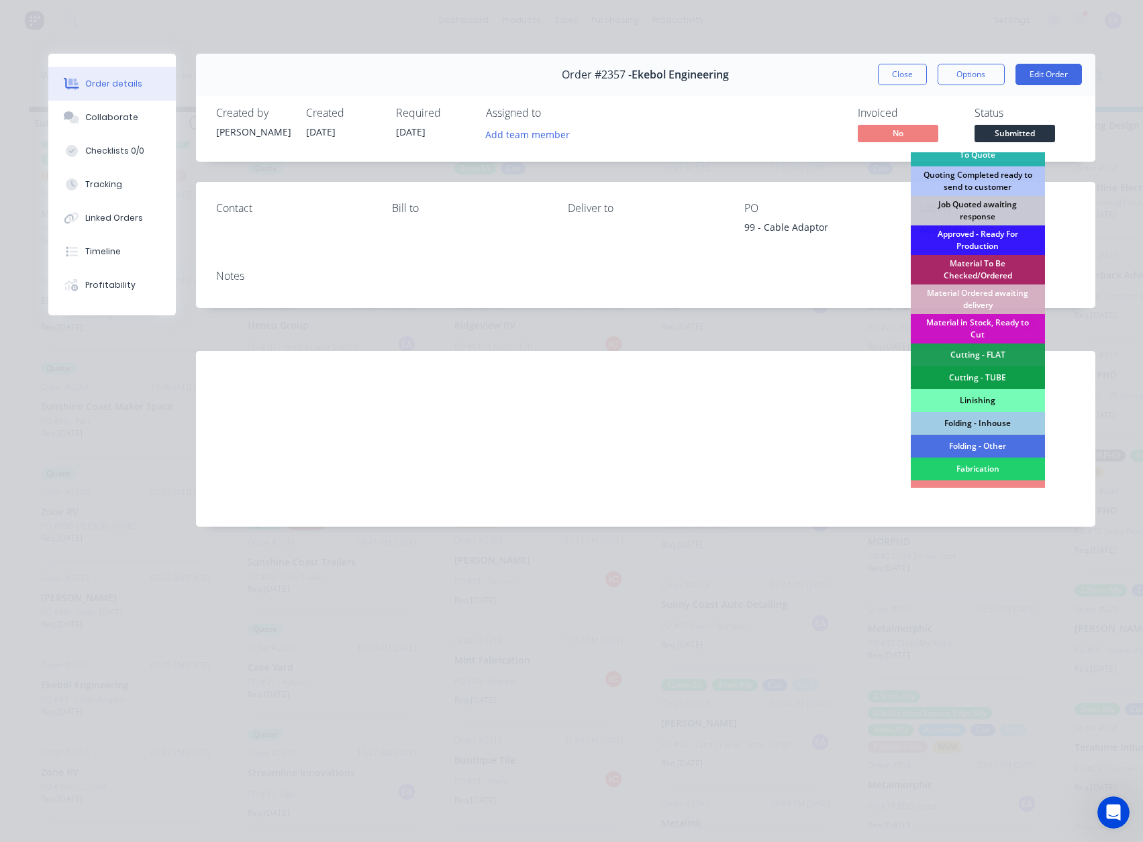
scroll to position [334, 0]
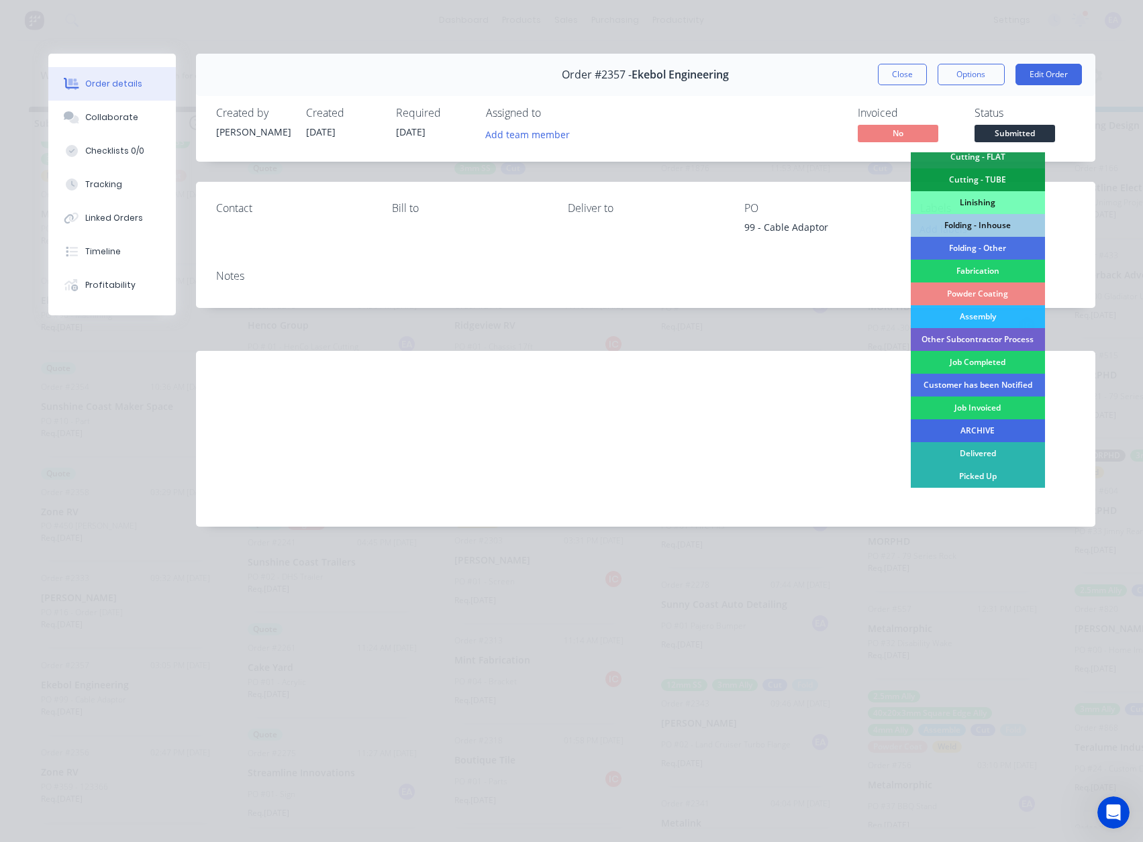
click at [973, 430] on div "ARCHIVE" at bounding box center [978, 430] width 134 height 23
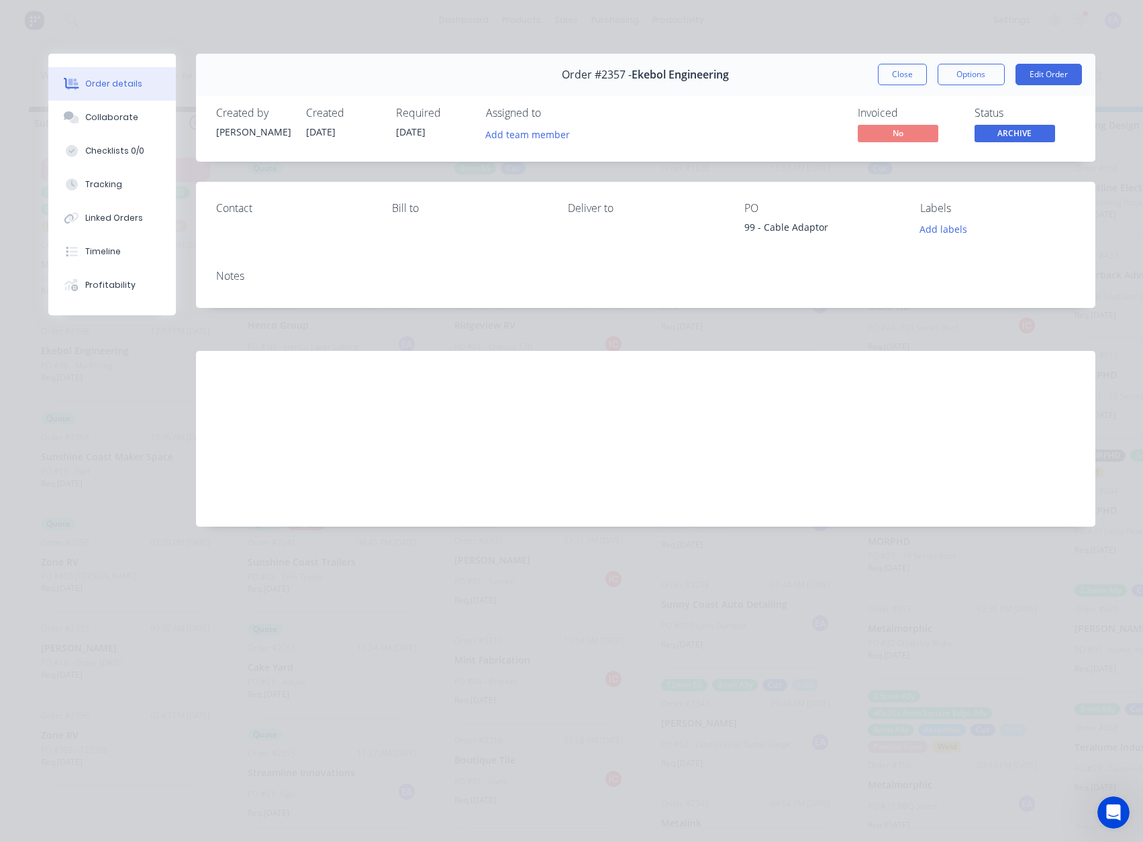
scroll to position [0, 0]
click at [901, 67] on button "Close" at bounding box center [902, 74] width 49 height 21
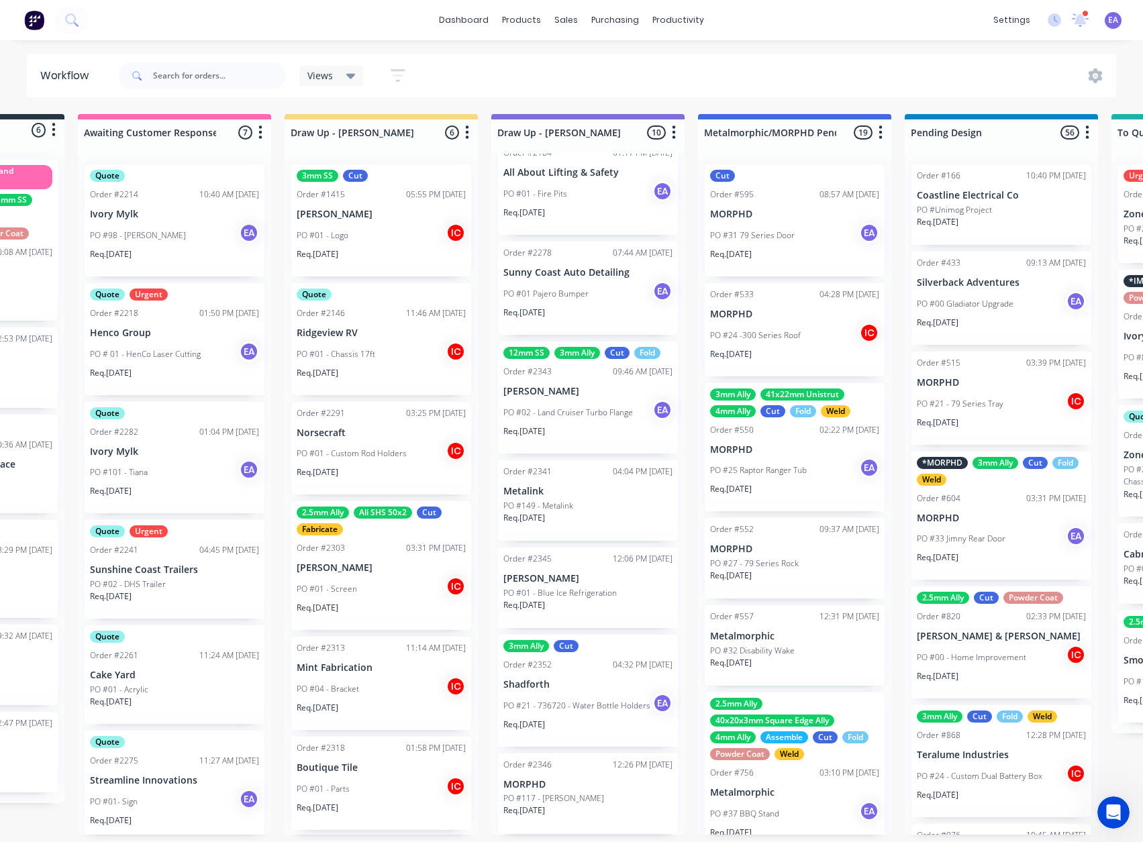
drag, startPoint x: 415, startPoint y: 702, endPoint x: 448, endPoint y: 702, distance: 32.9
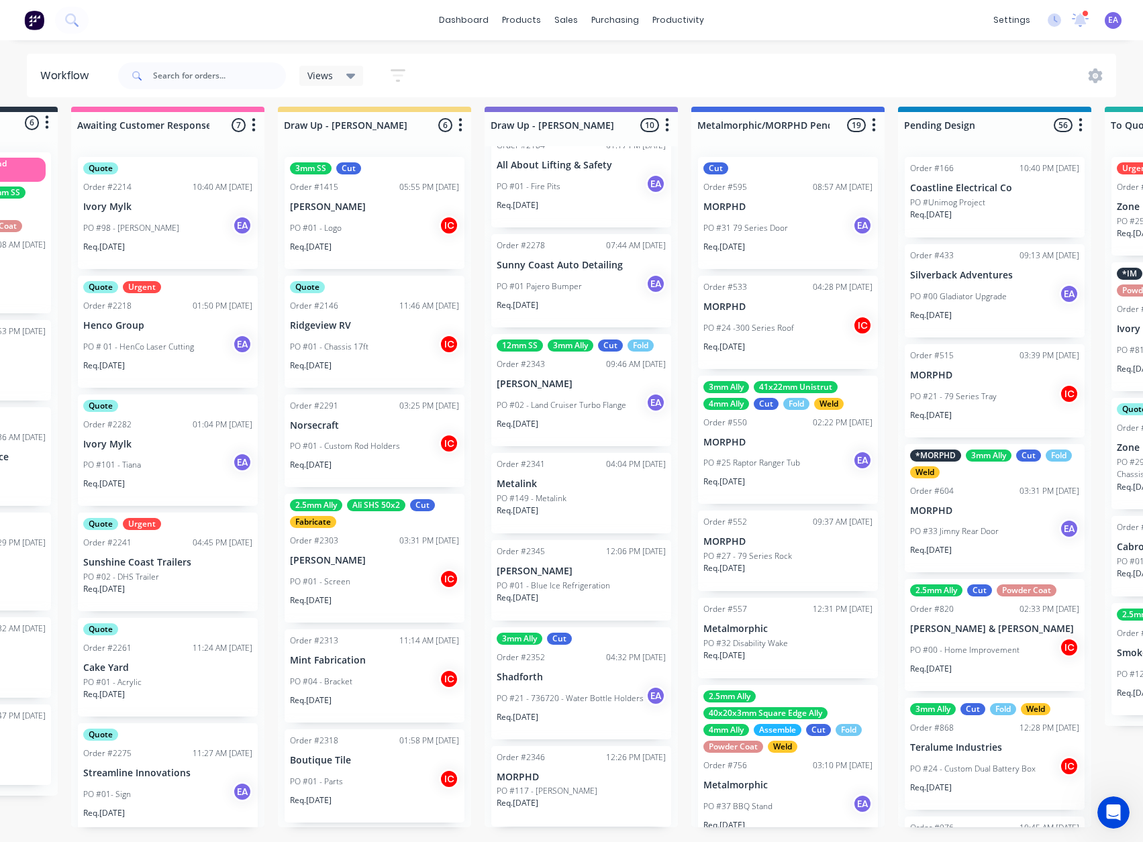
scroll to position [17, 164]
